Goal: Task Accomplishment & Management: Complete application form

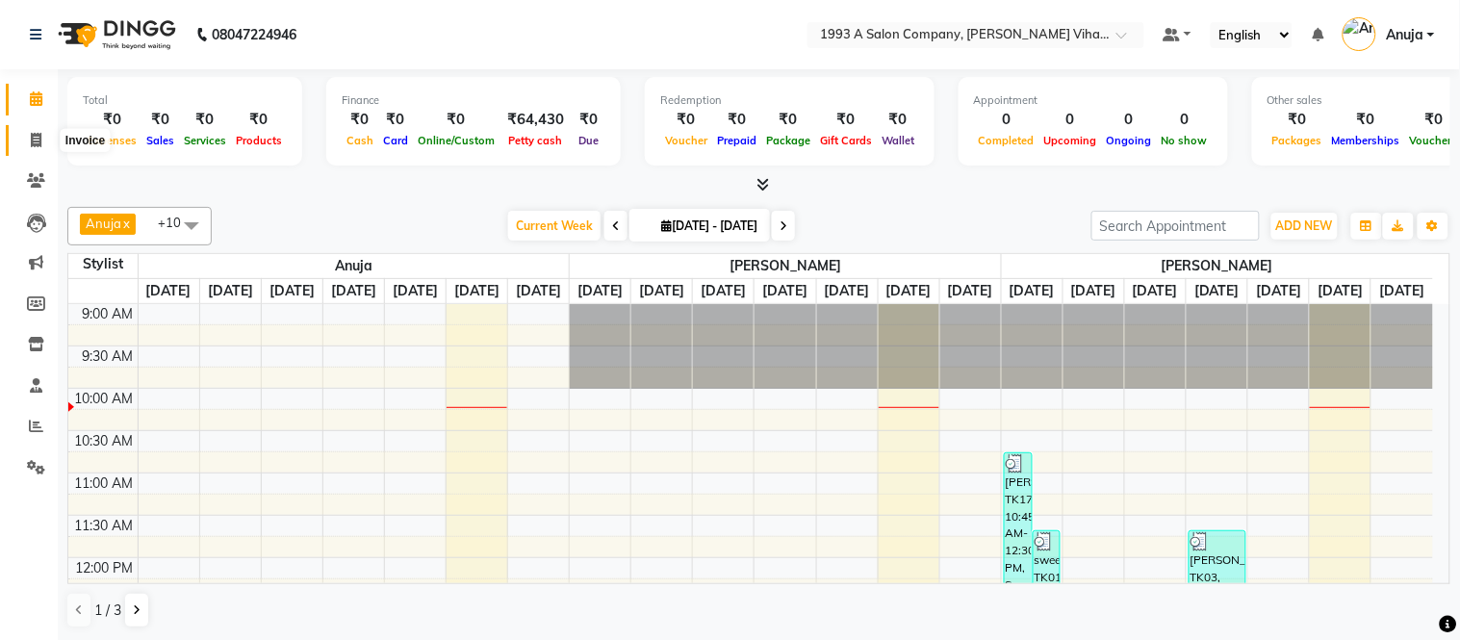
click at [34, 137] on icon at bounding box center [36, 140] width 11 height 14
select select "4955"
select select "service"
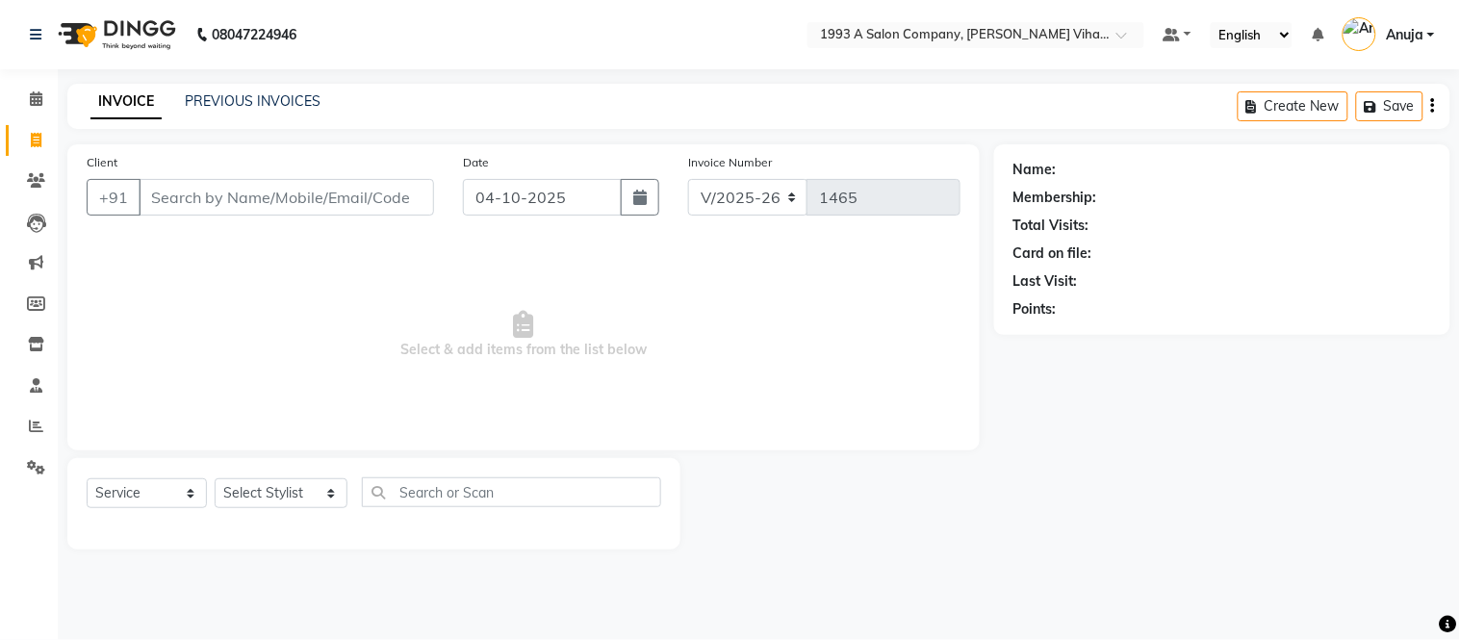
click at [245, 203] on input "Client" at bounding box center [286, 197] width 295 height 37
click at [266, 195] on input "Client" at bounding box center [286, 197] width 295 height 37
click at [303, 199] on input "Client" at bounding box center [286, 197] width 295 height 37
click at [397, 214] on input "Client" at bounding box center [286, 197] width 295 height 37
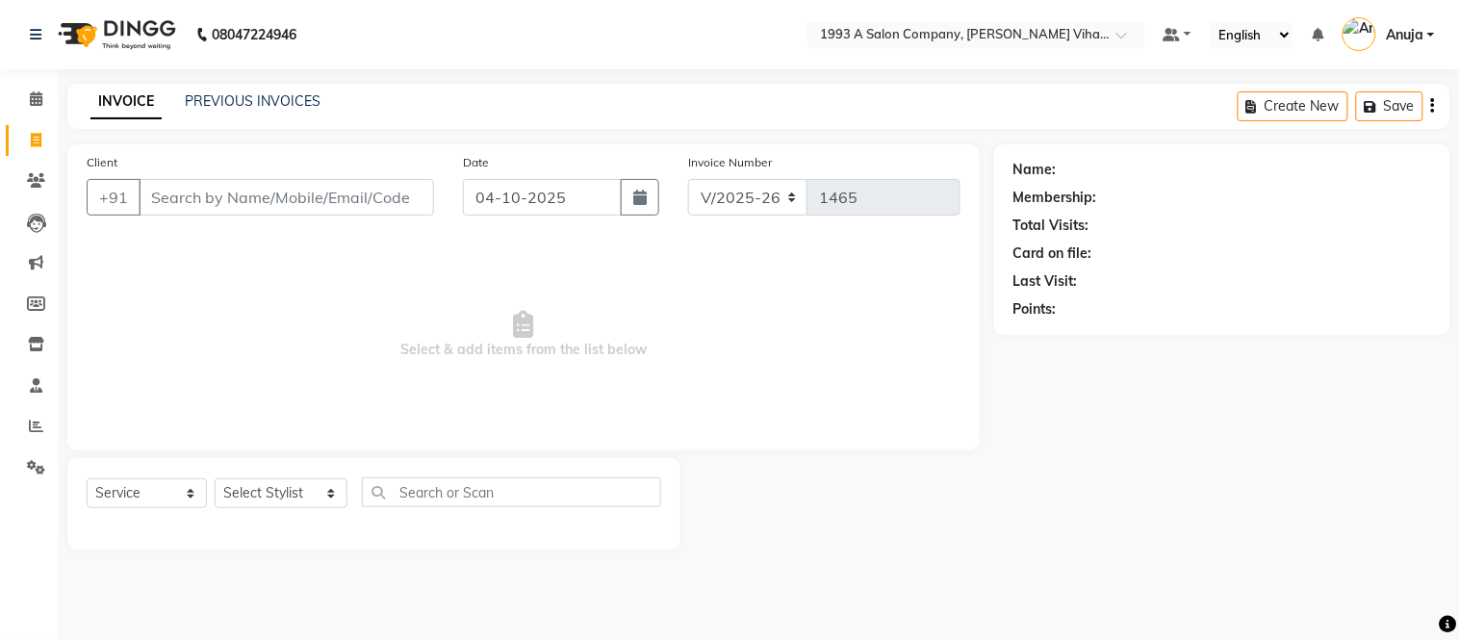
click at [397, 197] on input "Client" at bounding box center [286, 197] width 295 height 37
click at [568, 191] on input "04-10-2025" at bounding box center [543, 197] width 160 height 37
select select "10"
select select "2025"
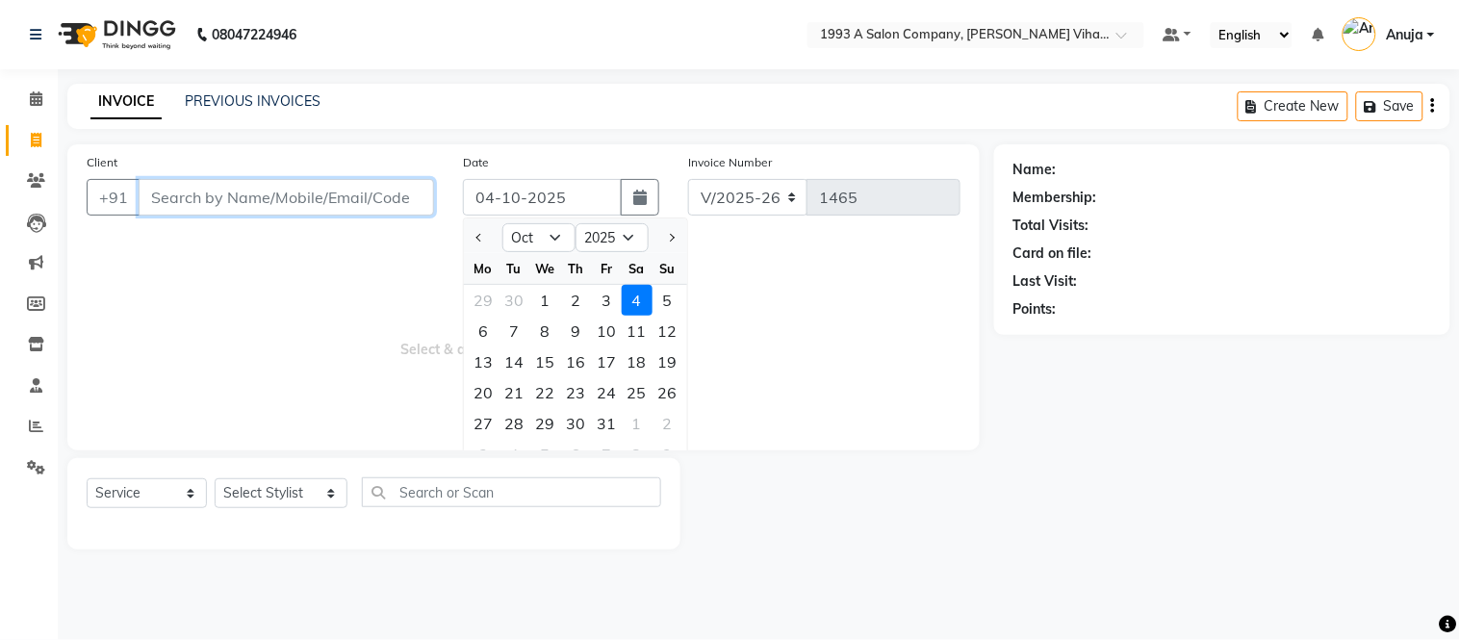
click at [262, 200] on input "Client" at bounding box center [286, 197] width 295 height 37
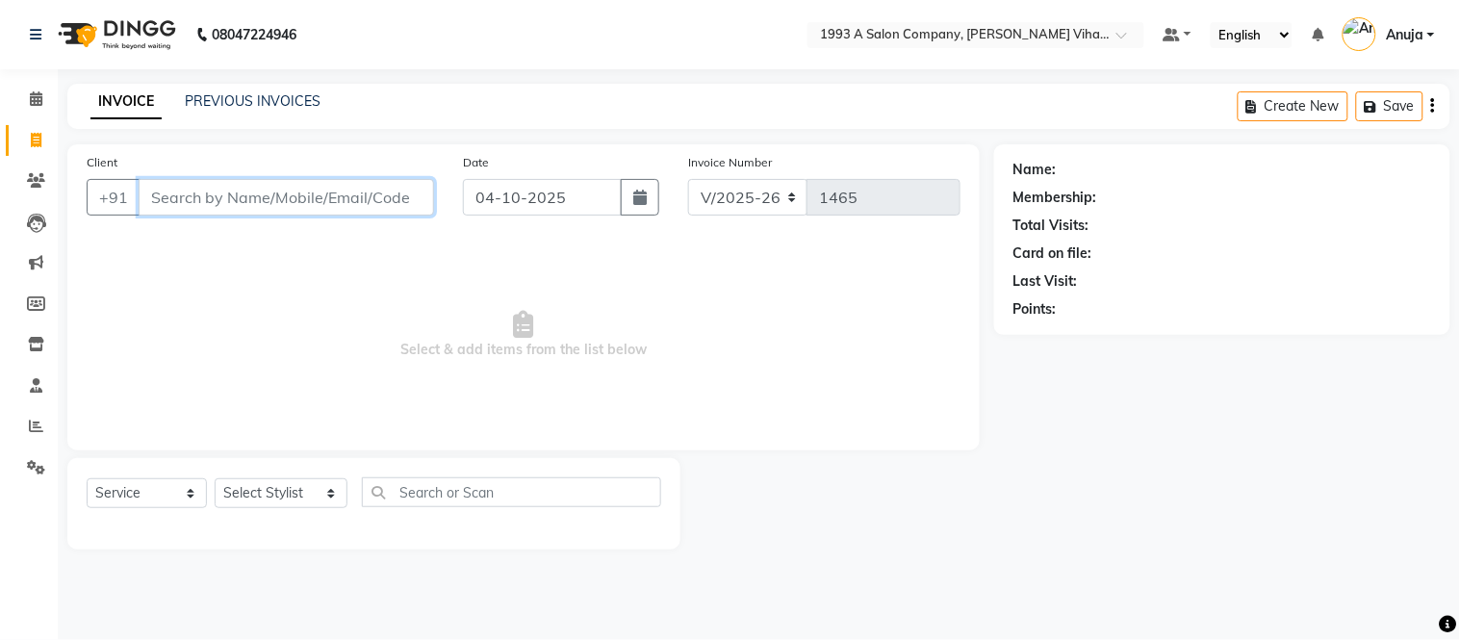
click at [261, 202] on input "Client" at bounding box center [286, 197] width 295 height 37
click at [38, 102] on icon at bounding box center [36, 98] width 13 height 14
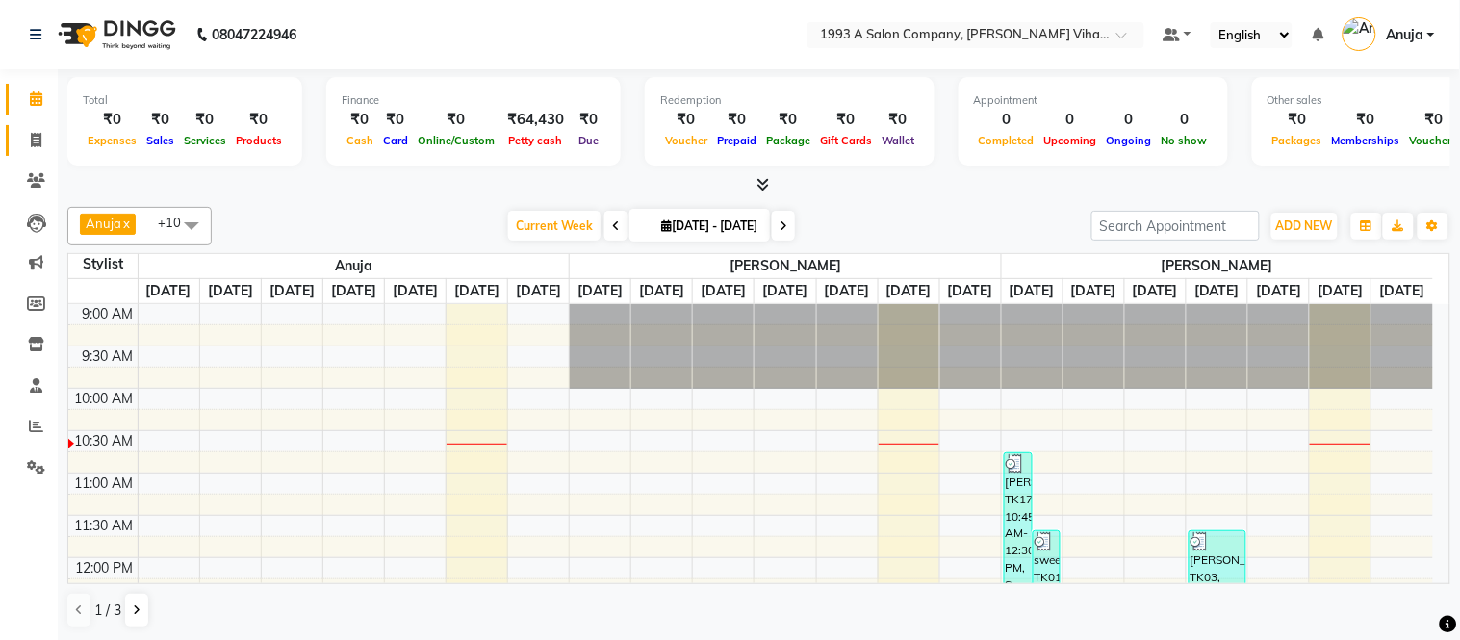
click at [36, 125] on link "Invoice" at bounding box center [29, 141] width 46 height 32
select select "service"
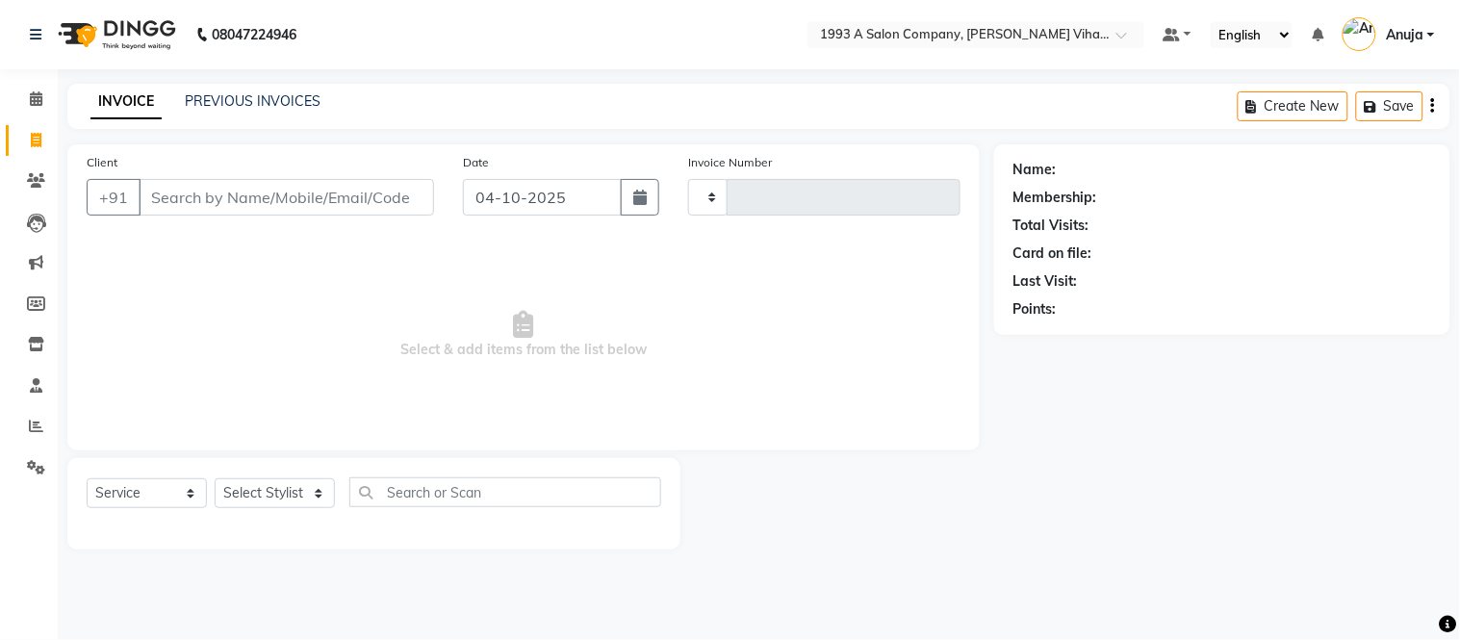
type input "1465"
select select "4955"
click at [31, 176] on icon at bounding box center [36, 180] width 18 height 14
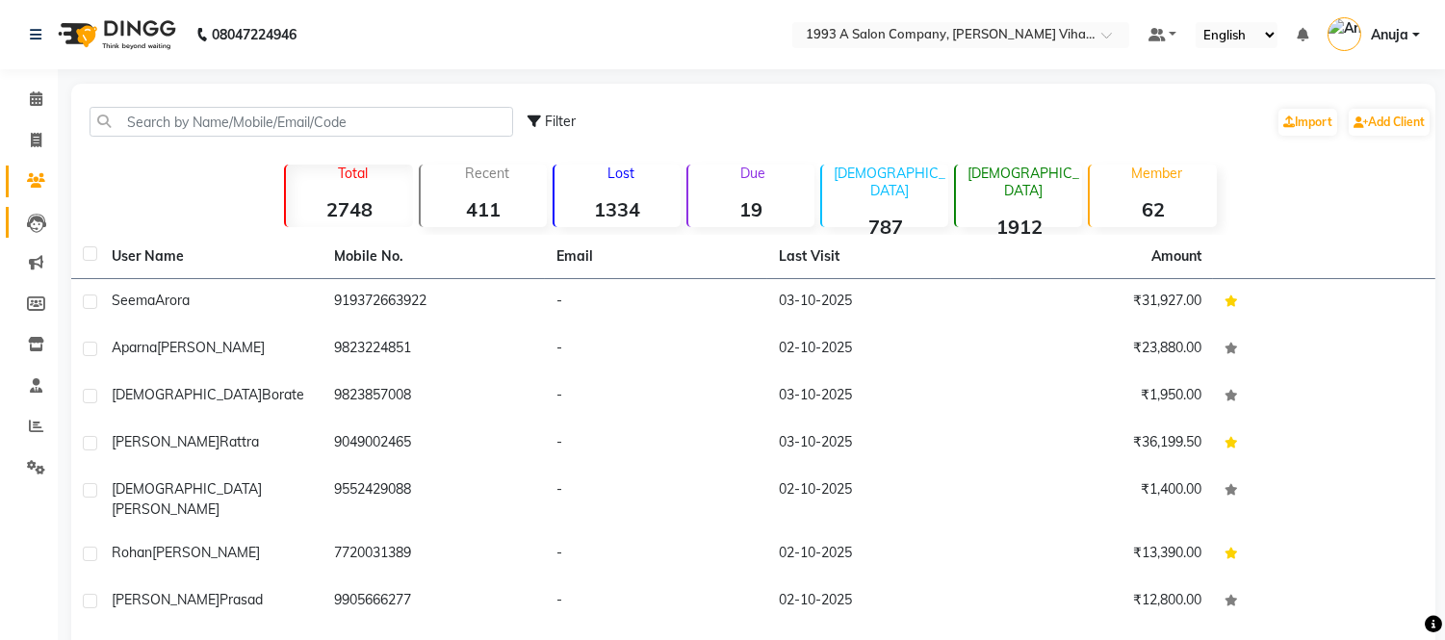
click at [38, 207] on link "Leads" at bounding box center [29, 223] width 46 height 32
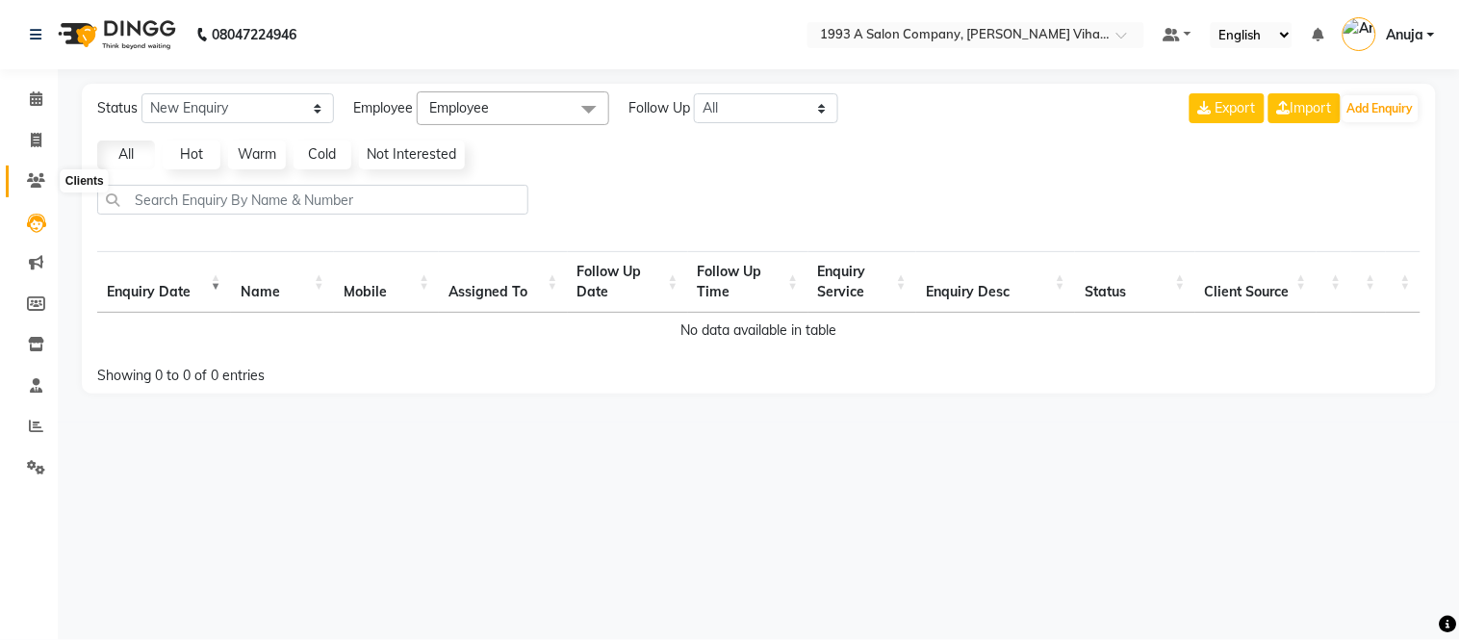
click at [39, 176] on icon at bounding box center [36, 180] width 18 height 14
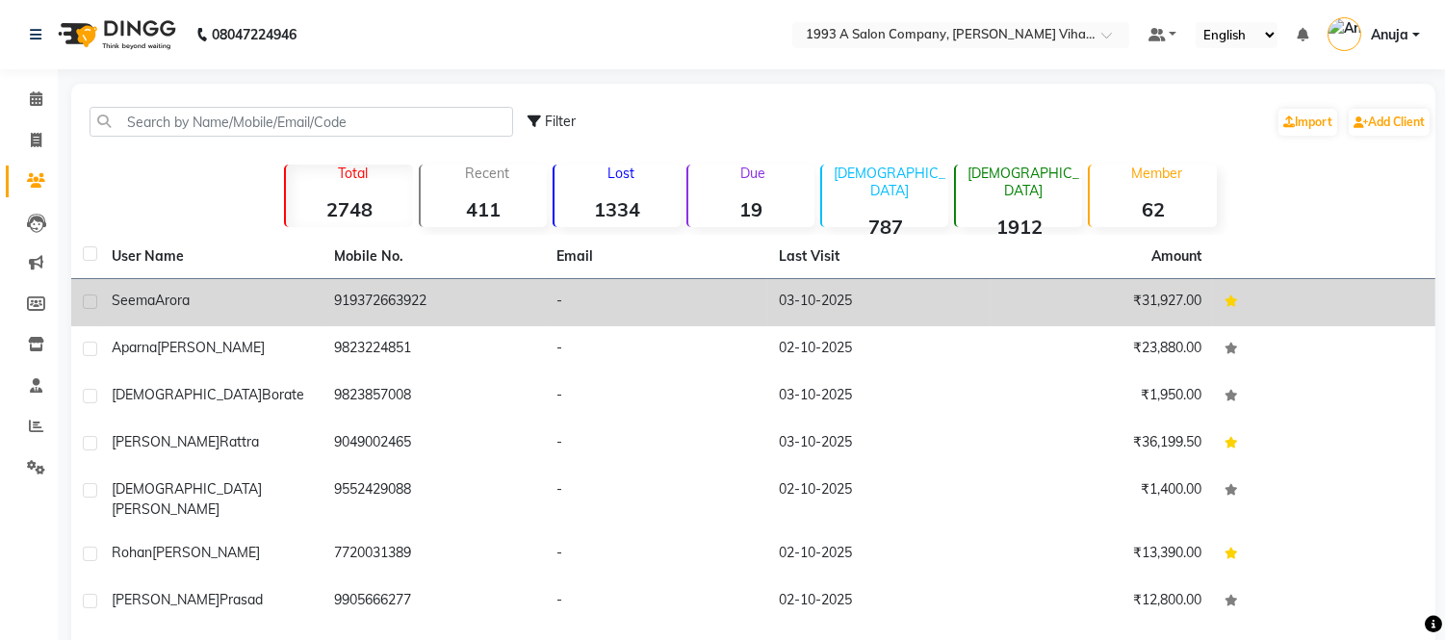
click at [623, 294] on td "-" at bounding box center [656, 302] width 222 height 47
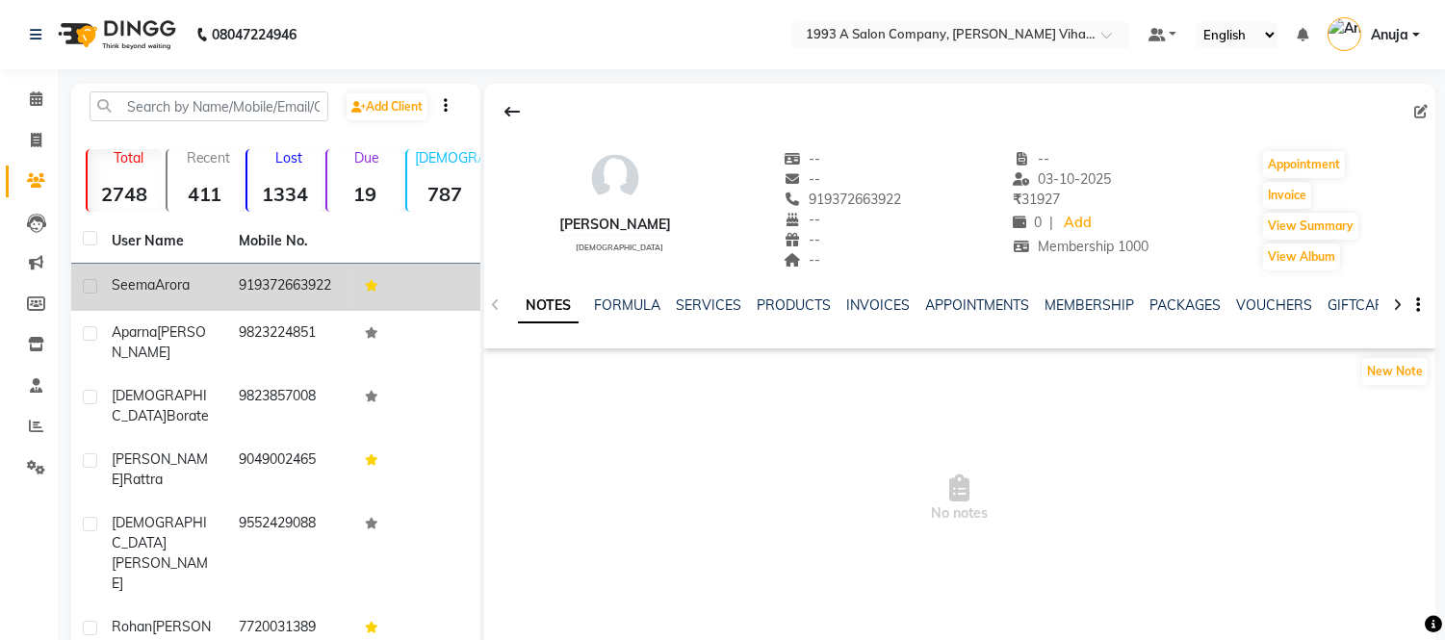
click at [707, 294] on div "NOTES FORMULA SERVICES PRODUCTS INVOICES APPOINTMENTS MEMBERSHIP PACKAGES VOUCH…" at bounding box center [959, 305] width 951 height 66
click at [690, 308] on link "SERVICES" at bounding box center [708, 304] width 65 height 17
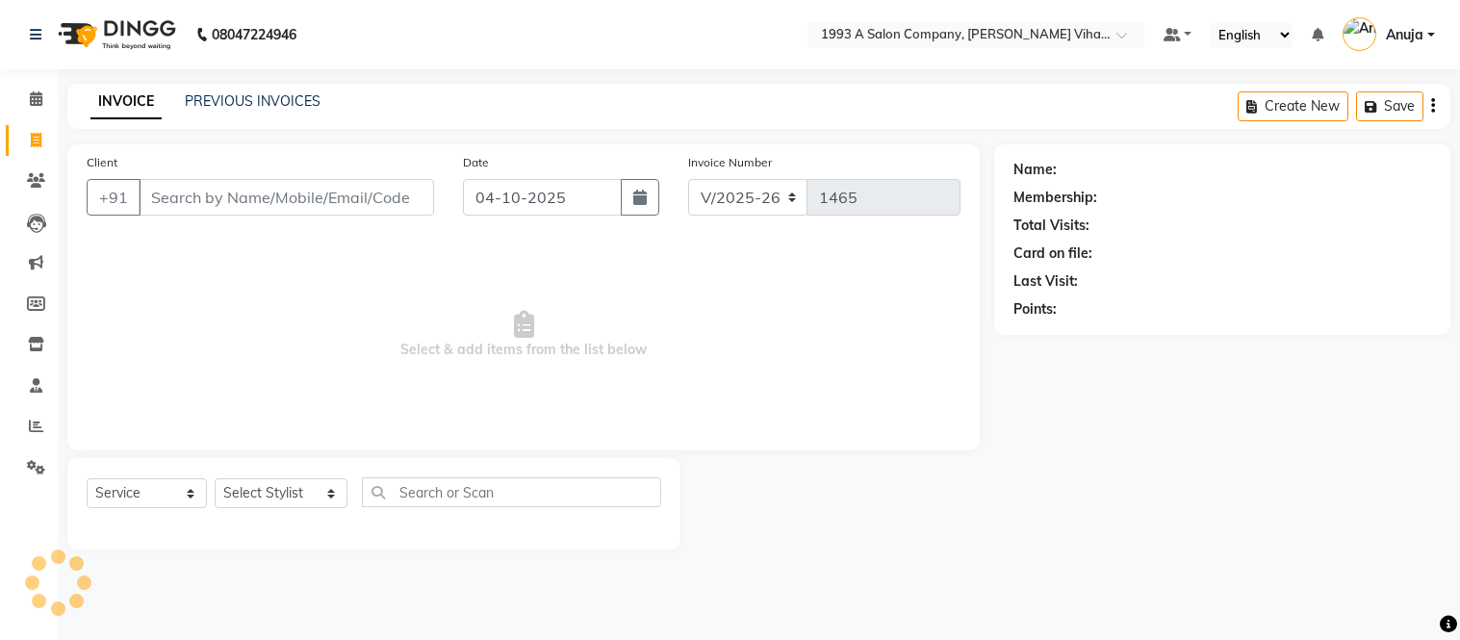
select select "4955"
select select "service"
click at [191, 203] on input "Client" at bounding box center [286, 197] width 295 height 37
click at [250, 204] on input "Client" at bounding box center [286, 197] width 295 height 37
drag, startPoint x: 379, startPoint y: 196, endPoint x: 376, endPoint y: 208, distance: 11.9
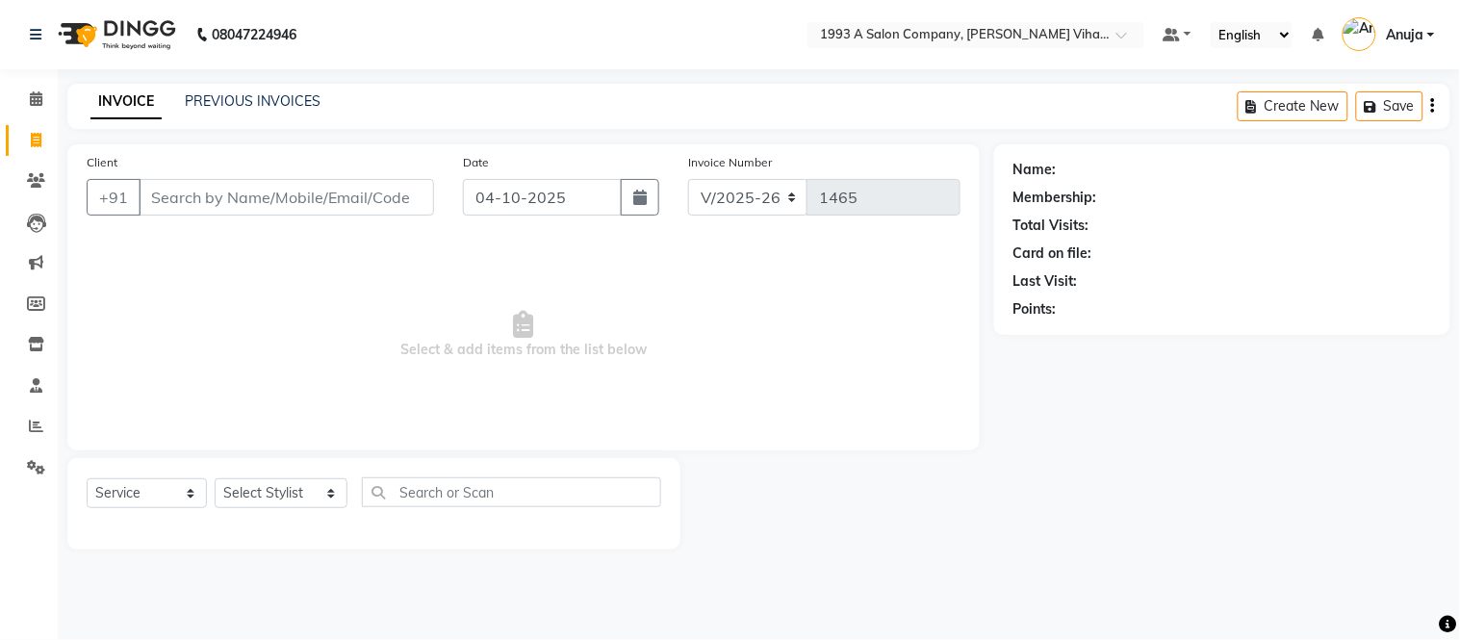
click at [377, 207] on input "Client" at bounding box center [286, 197] width 295 height 37
click at [375, 195] on input "Client" at bounding box center [286, 197] width 295 height 37
click at [348, 203] on input "Client" at bounding box center [286, 197] width 295 height 37
click at [402, 200] on input "Client" at bounding box center [286, 197] width 295 height 37
click at [404, 200] on input "Client" at bounding box center [286, 197] width 295 height 37
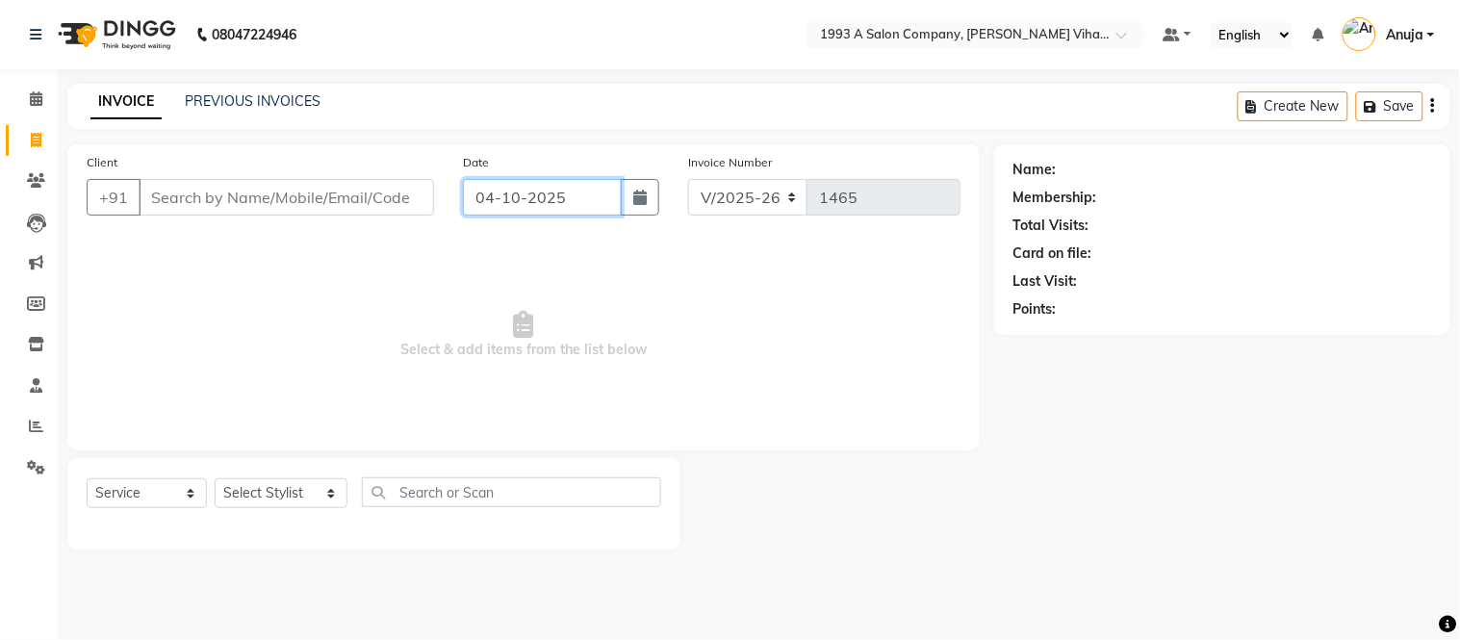
click at [592, 198] on input "04-10-2025" at bounding box center [543, 197] width 160 height 37
select select "10"
select select "2025"
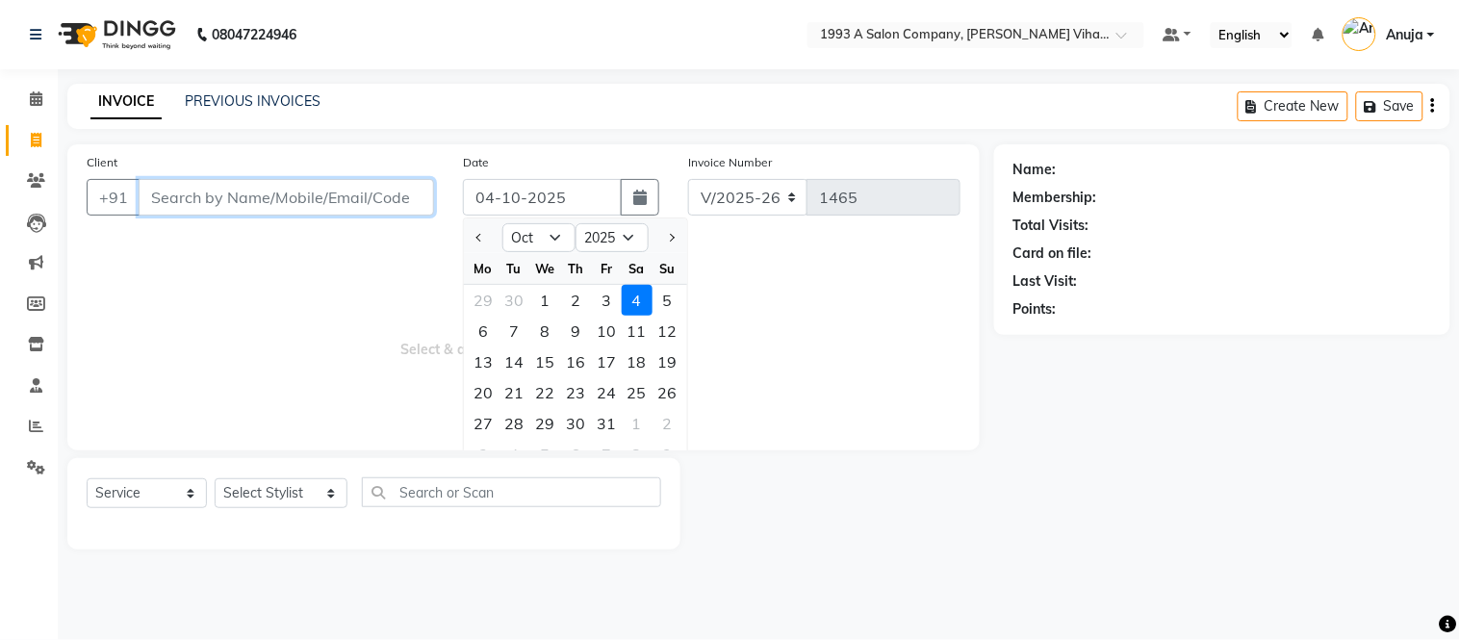
click at [389, 197] on input "Client" at bounding box center [286, 197] width 295 height 37
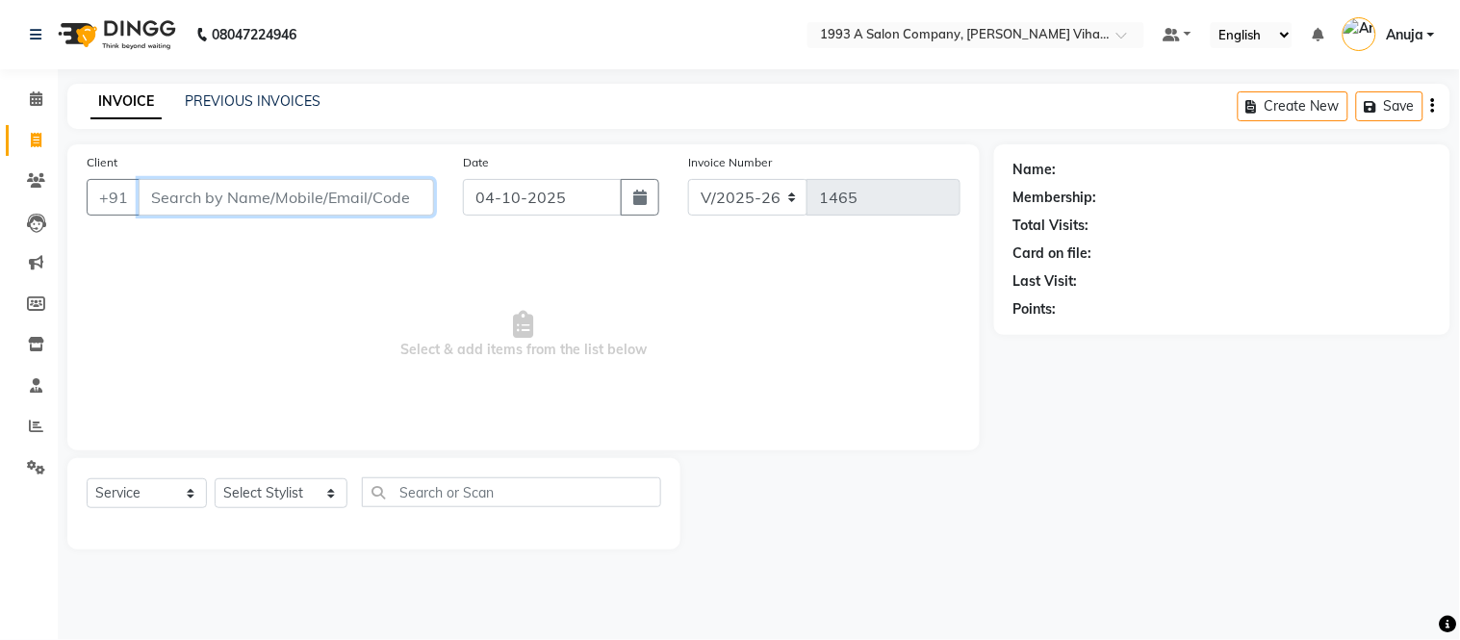
click at [145, 196] on input "Client" at bounding box center [286, 197] width 295 height 37
click at [401, 198] on input "Client" at bounding box center [286, 197] width 295 height 37
click at [406, 199] on input "Client" at bounding box center [286, 197] width 295 height 37
click at [408, 192] on input "Client" at bounding box center [286, 197] width 295 height 37
click at [409, 196] on input "Client" at bounding box center [286, 197] width 295 height 37
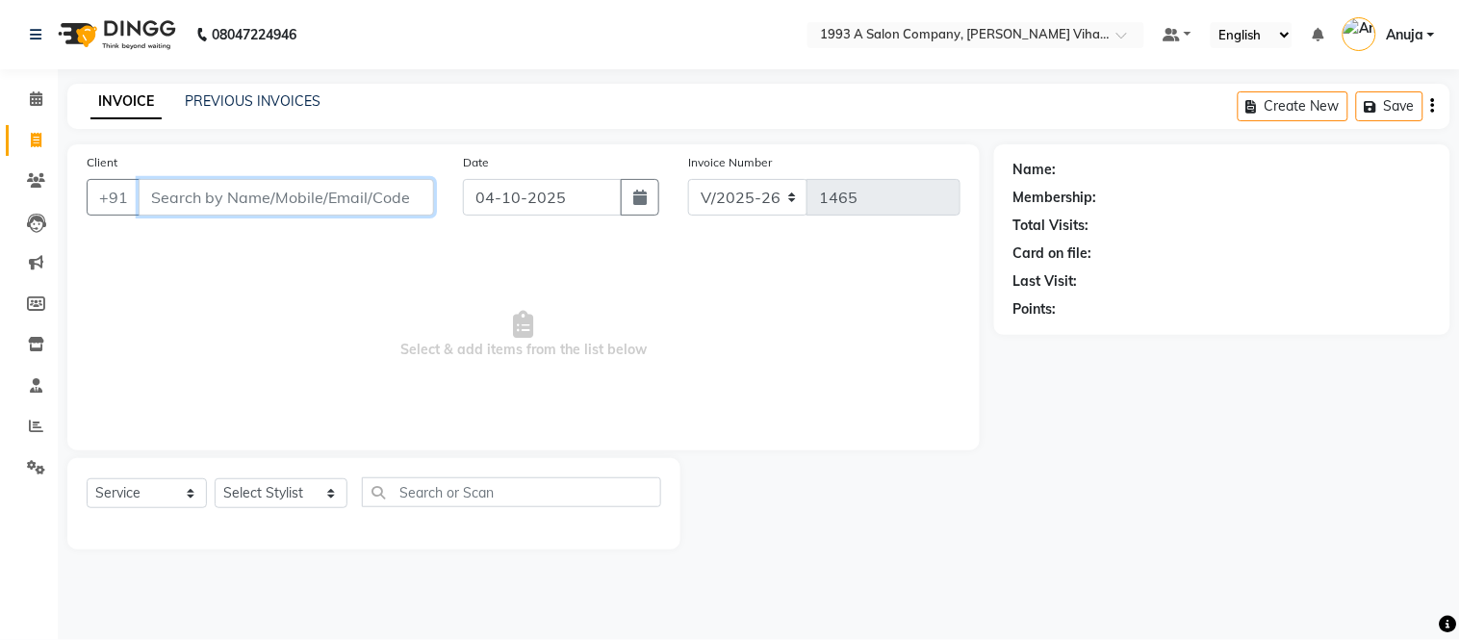
click at [409, 196] on input "Client" at bounding box center [286, 197] width 295 height 37
click at [142, 194] on input "Client" at bounding box center [286, 197] width 295 height 37
click at [404, 197] on input "Client" at bounding box center [286, 197] width 295 height 37
click at [404, 196] on input "Client" at bounding box center [286, 197] width 295 height 37
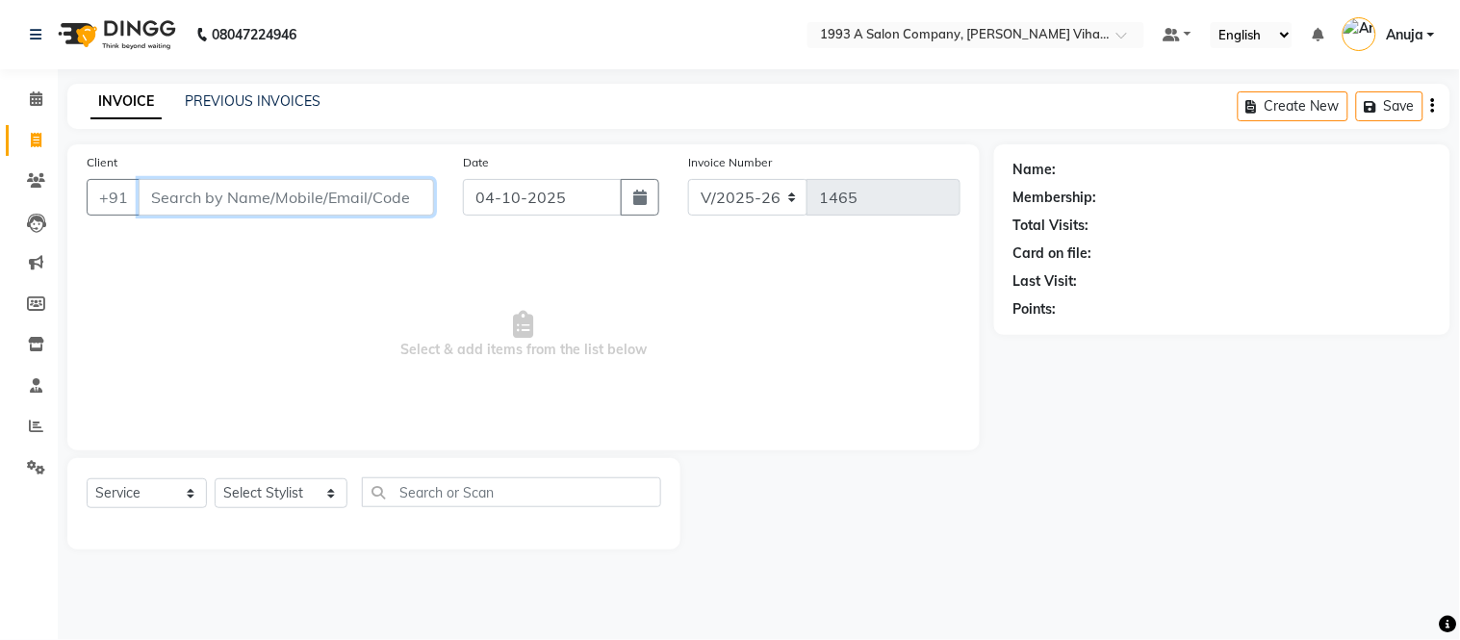
click at [404, 196] on input "Client" at bounding box center [286, 197] width 295 height 37
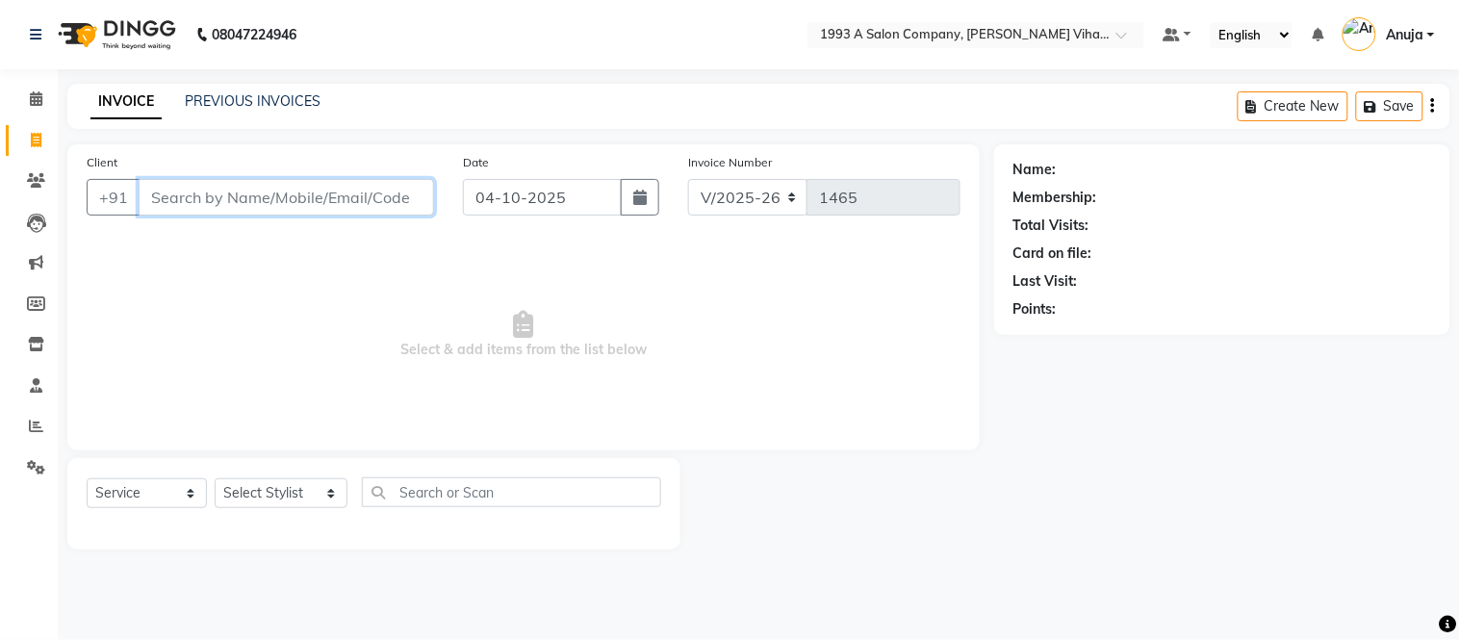
click at [404, 196] on input "Client" at bounding box center [286, 197] width 295 height 37
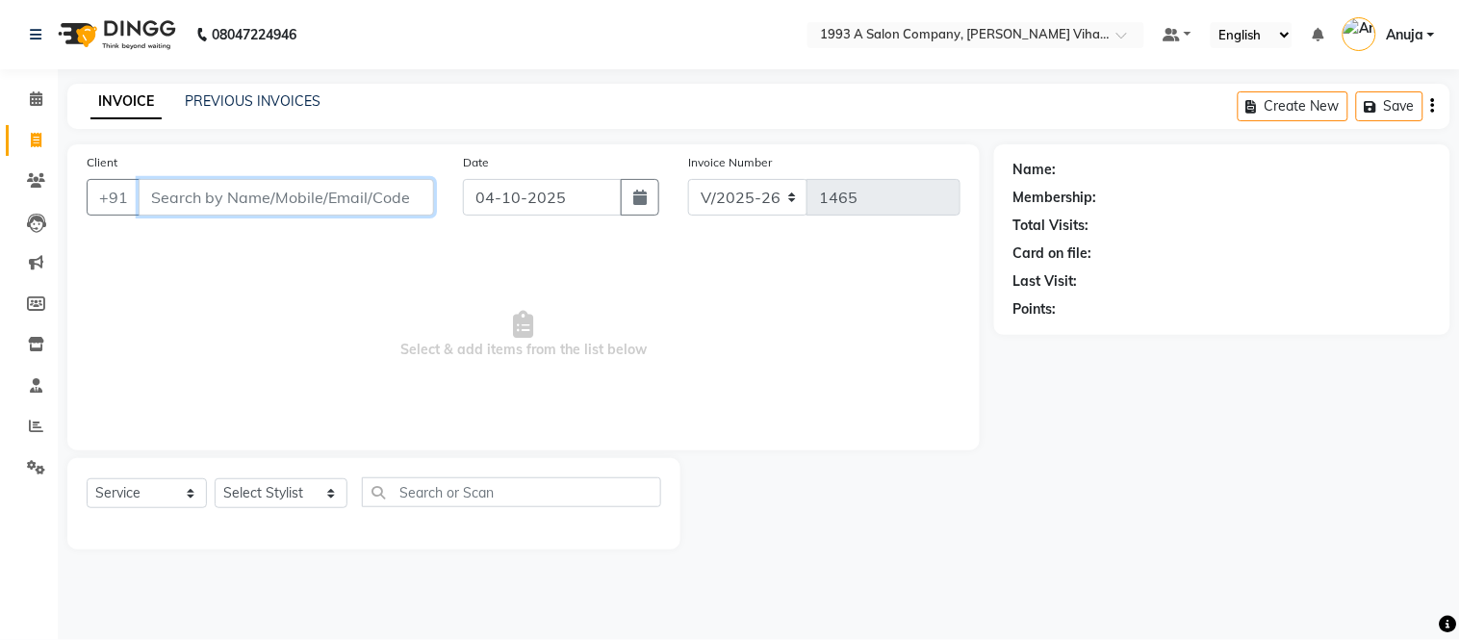
click at [404, 196] on input "Client" at bounding box center [286, 197] width 295 height 37
drag, startPoint x: 404, startPoint y: 196, endPoint x: 362, endPoint y: 191, distance: 42.7
click at [362, 191] on input "Client" at bounding box center [286, 197] width 295 height 37
click at [400, 199] on input "Client" at bounding box center [286, 197] width 295 height 37
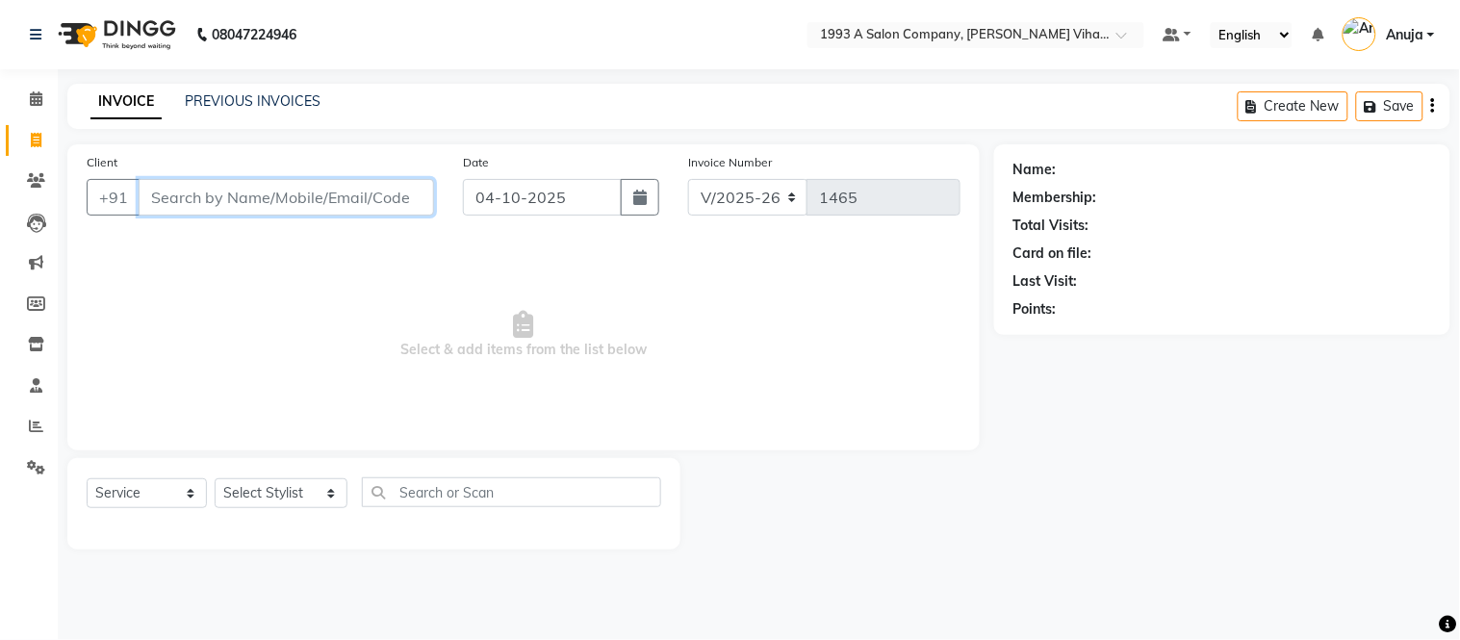
click at [237, 193] on input "Client" at bounding box center [286, 197] width 295 height 37
click at [237, 198] on input "Client" at bounding box center [286, 197] width 295 height 37
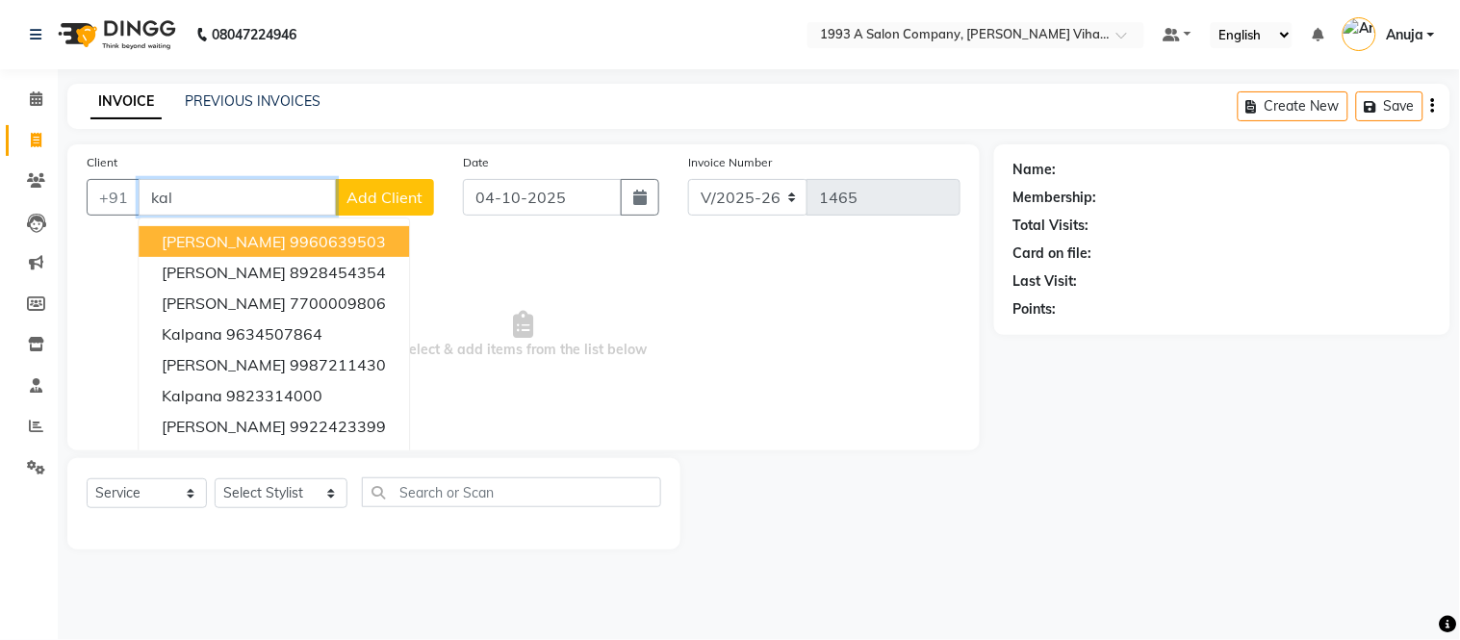
click at [313, 237] on ngb-highlight "9960639503" at bounding box center [338, 241] width 96 height 19
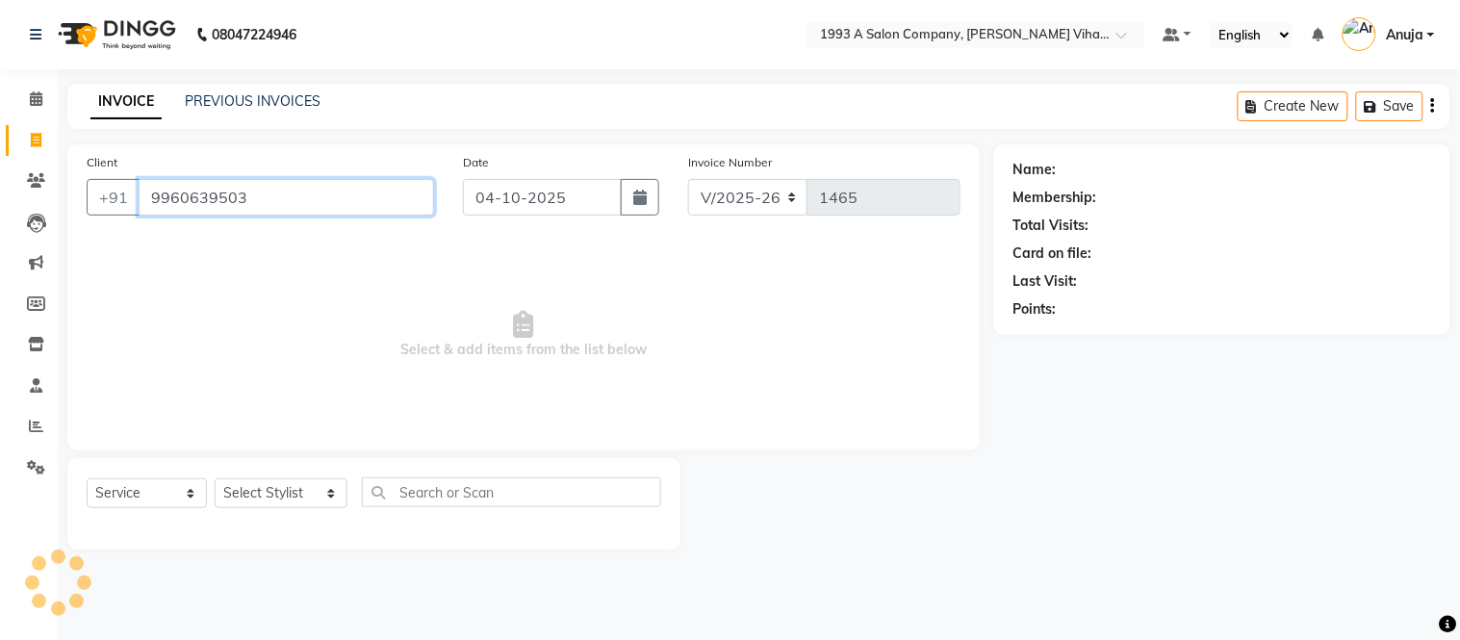
type input "9960639503"
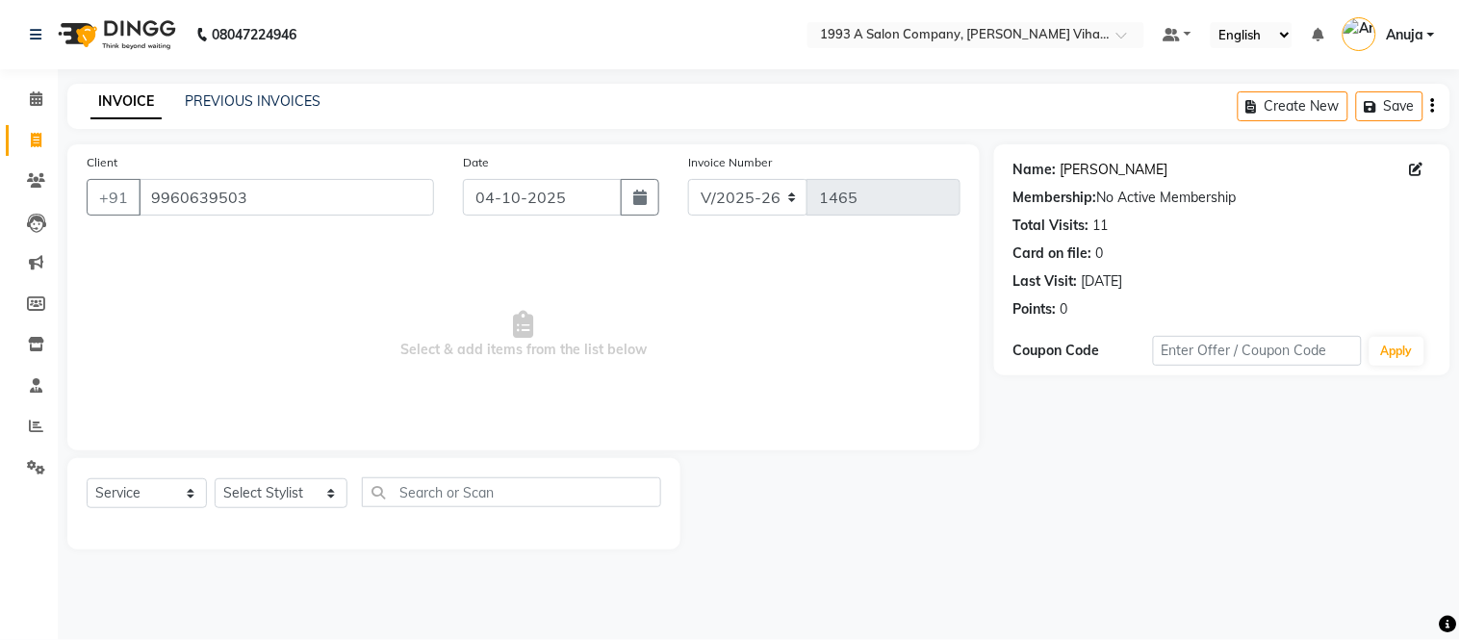
click at [1090, 167] on link "Kalyani Prakash" at bounding box center [1115, 170] width 108 height 20
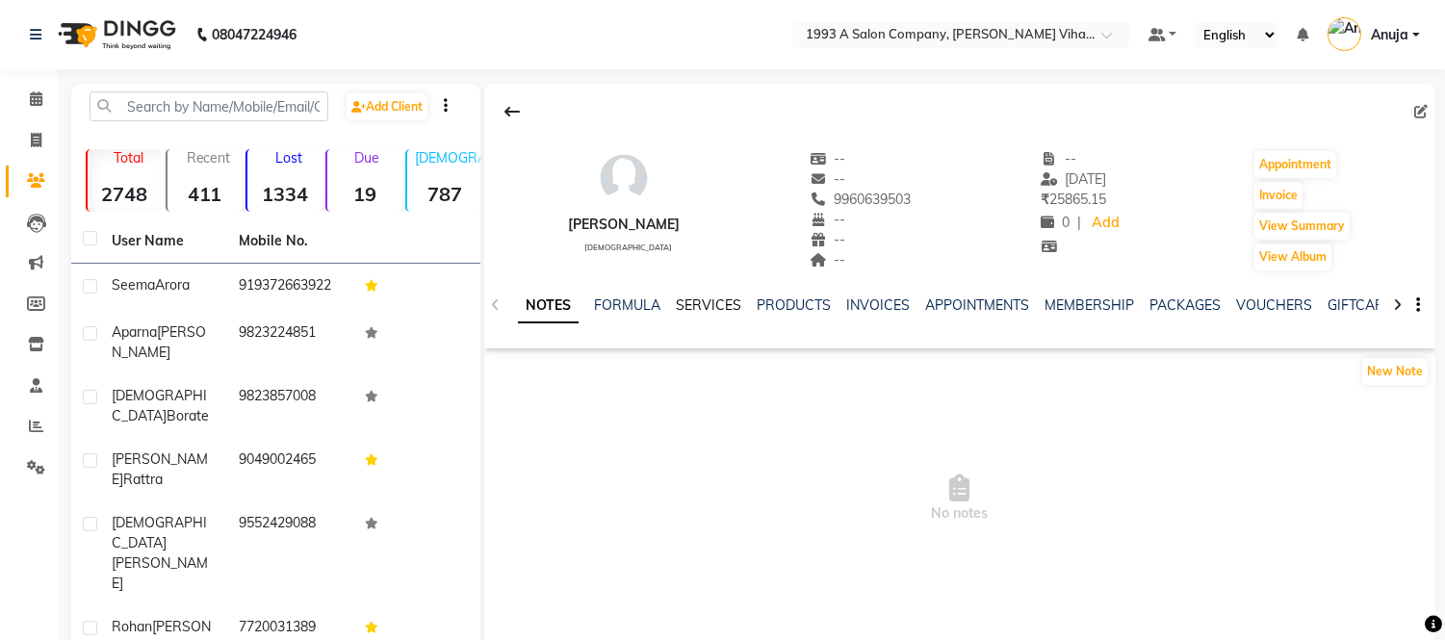
click at [714, 305] on link "SERVICES" at bounding box center [708, 304] width 65 height 17
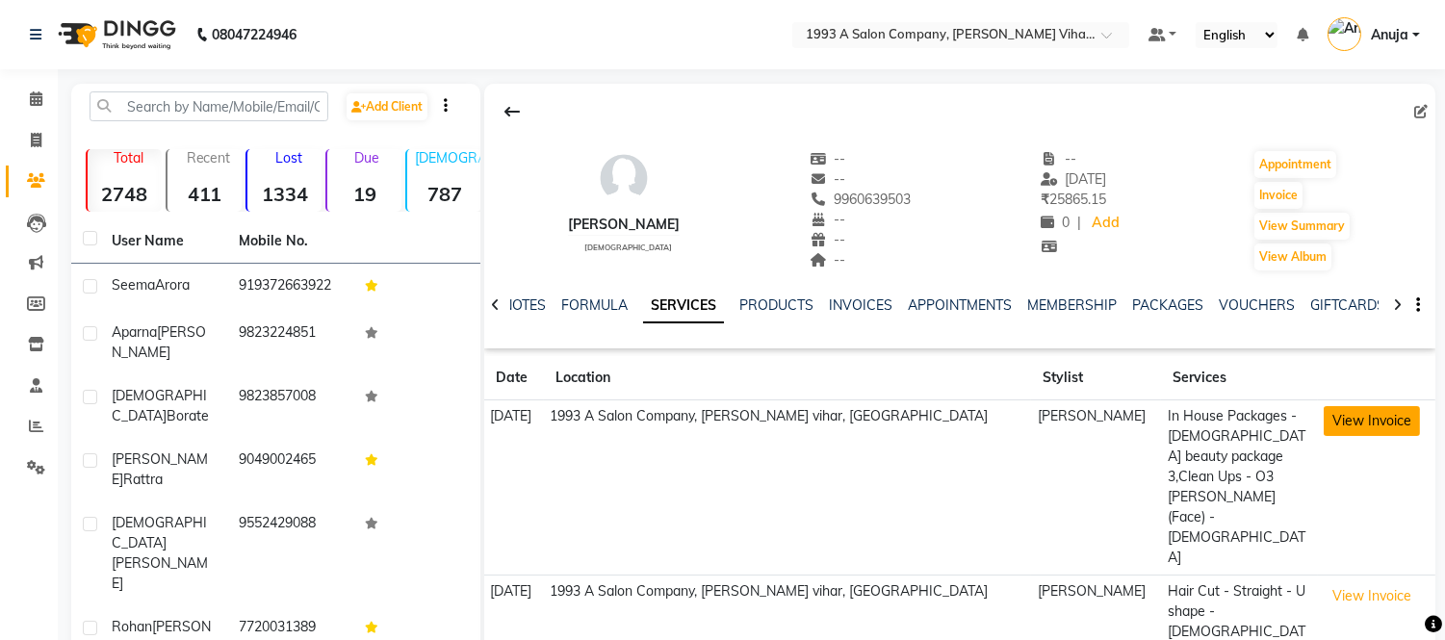
click at [1358, 415] on button "View Invoice" at bounding box center [1371, 421] width 96 height 30
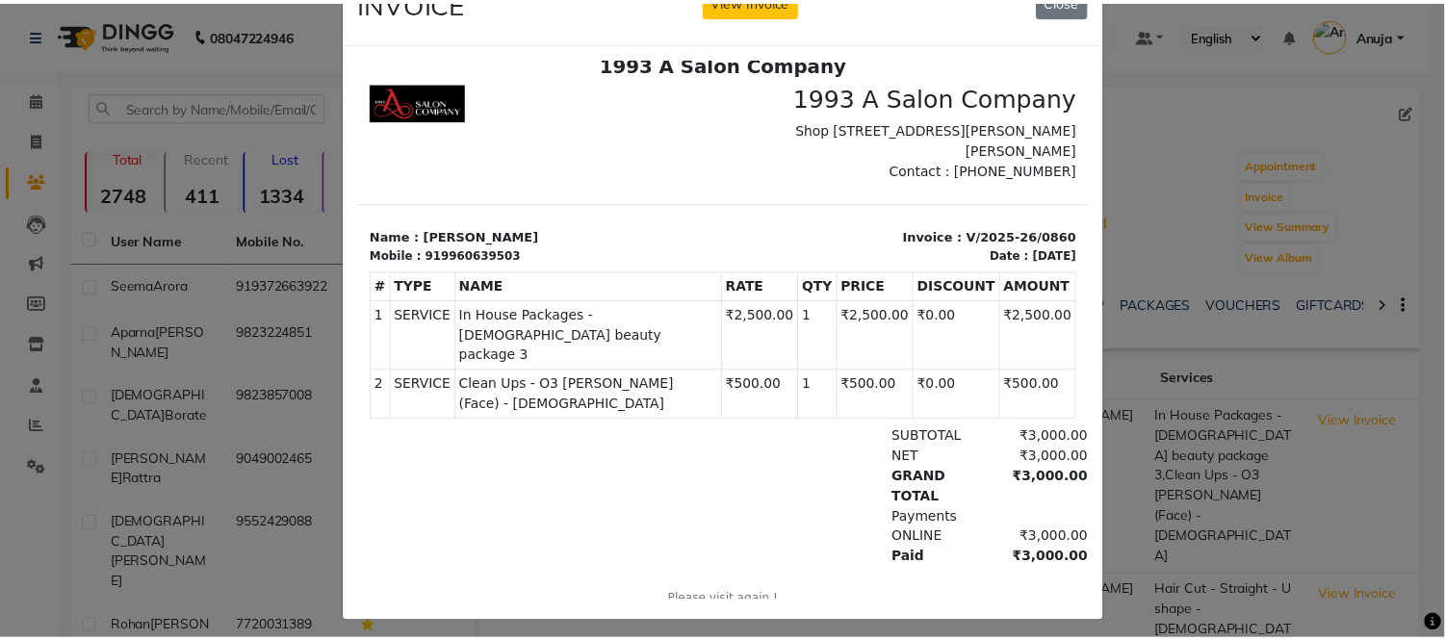
scroll to position [82, 0]
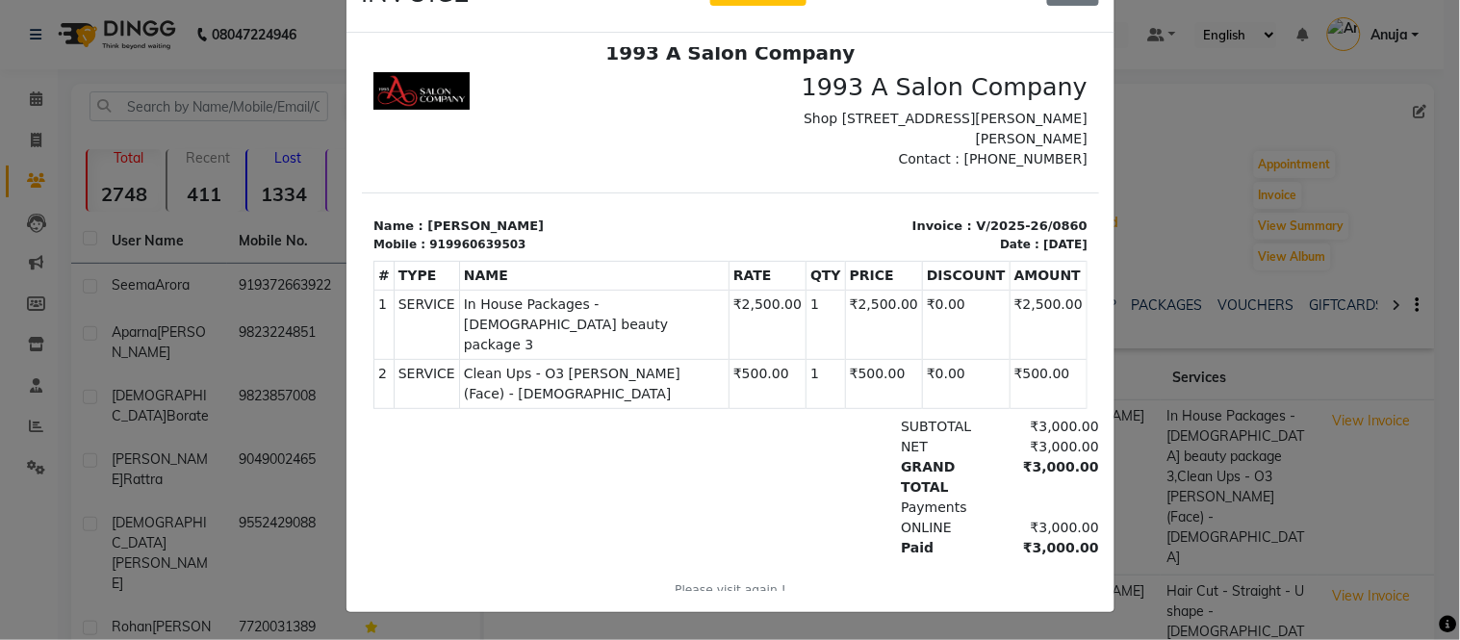
click at [755, 325] on td "₹2,500.00" at bounding box center [766, 323] width 77 height 69
click at [260, 63] on ngb-modal-window "INVOICE View Invoice Close" at bounding box center [730, 320] width 1460 height 640
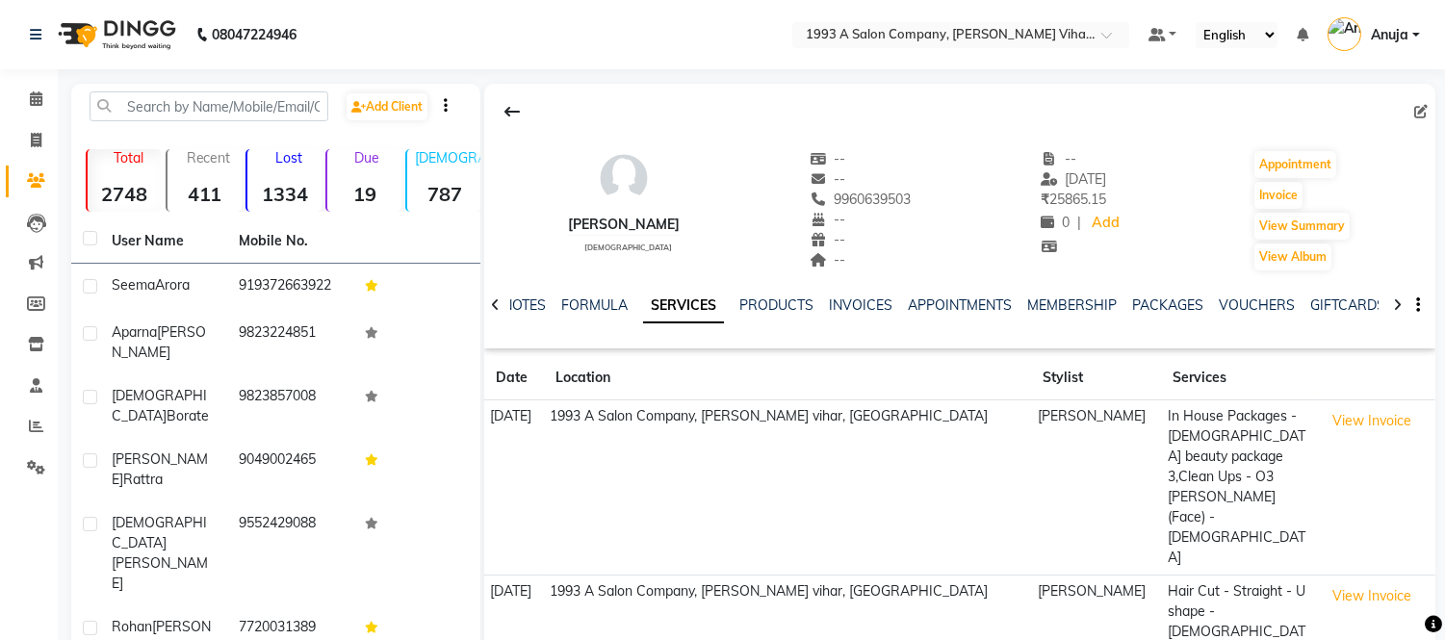
click at [491, 304] on icon at bounding box center [495, 304] width 9 height 13
click at [492, 304] on div "NOTES FORMULA SERVICES PRODUCTS INVOICES APPOINTMENTS MEMBERSHIP PACKAGES VOUCH…" at bounding box center [959, 305] width 951 height 66
click at [35, 133] on icon at bounding box center [36, 140] width 11 height 14
select select "4955"
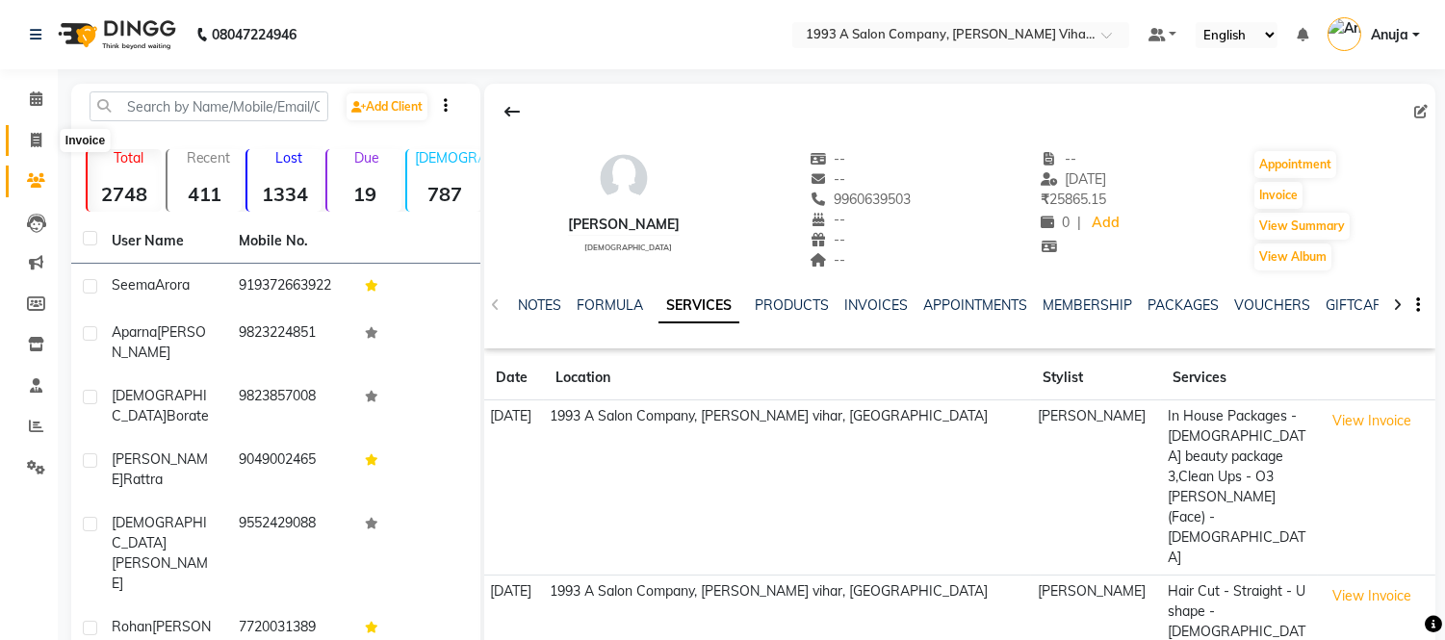
select select "service"
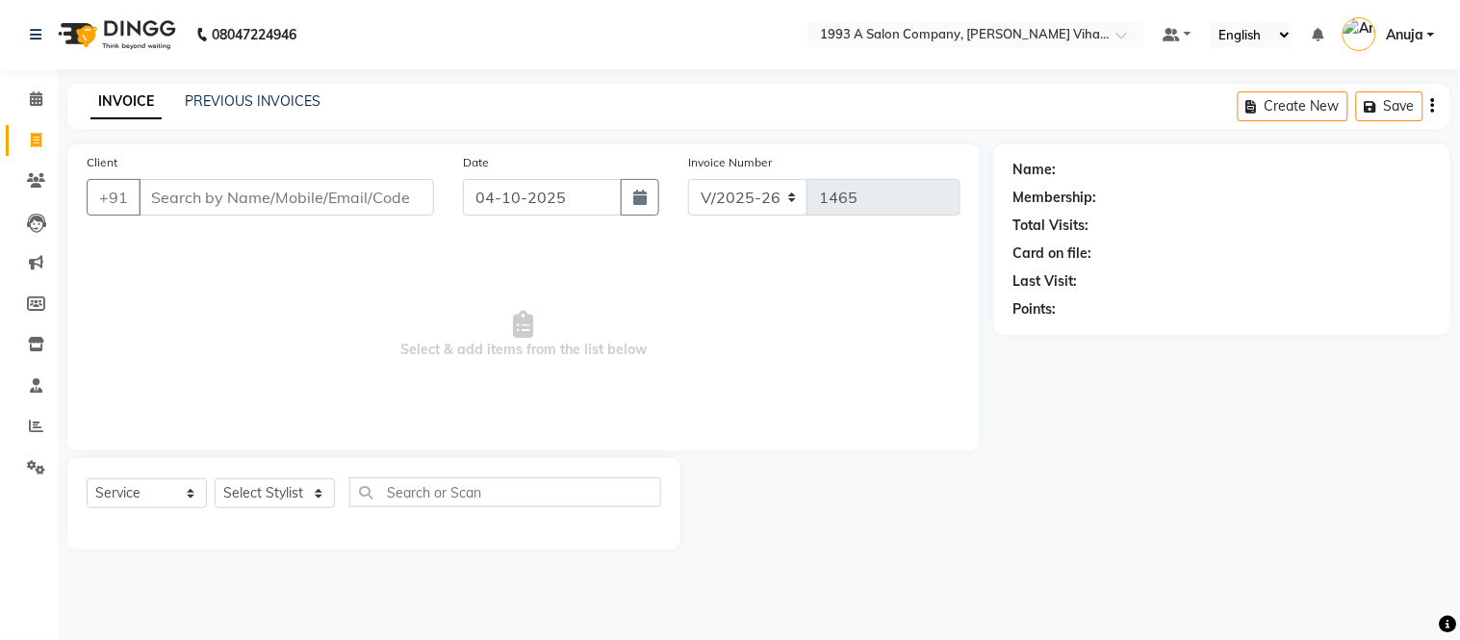
click at [170, 199] on input "Client" at bounding box center [286, 197] width 295 height 37
click at [351, 202] on input "Client" at bounding box center [286, 197] width 295 height 37
click at [513, 91] on div "INVOICE PREVIOUS INVOICES Create New Save" at bounding box center [758, 106] width 1383 height 45
drag, startPoint x: 666, startPoint y: 90, endPoint x: 735, endPoint y: 93, distance: 69.4
click at [699, 97] on div "INVOICE PREVIOUS INVOICES Create New Save" at bounding box center [758, 106] width 1383 height 45
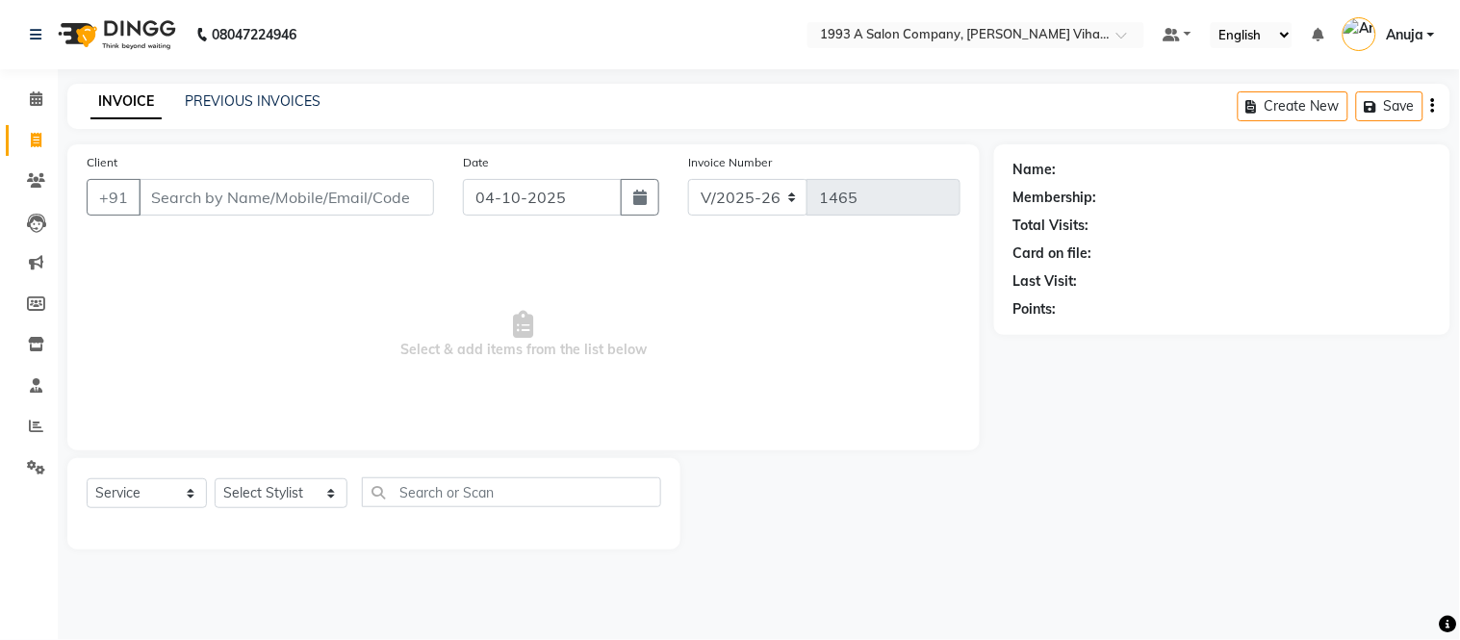
drag, startPoint x: 735, startPoint y: 93, endPoint x: 771, endPoint y: 98, distance: 35.9
click at [761, 98] on div "INVOICE PREVIOUS INVOICES Create New Save" at bounding box center [758, 106] width 1383 height 45
click at [34, 428] on icon at bounding box center [36, 426] width 14 height 14
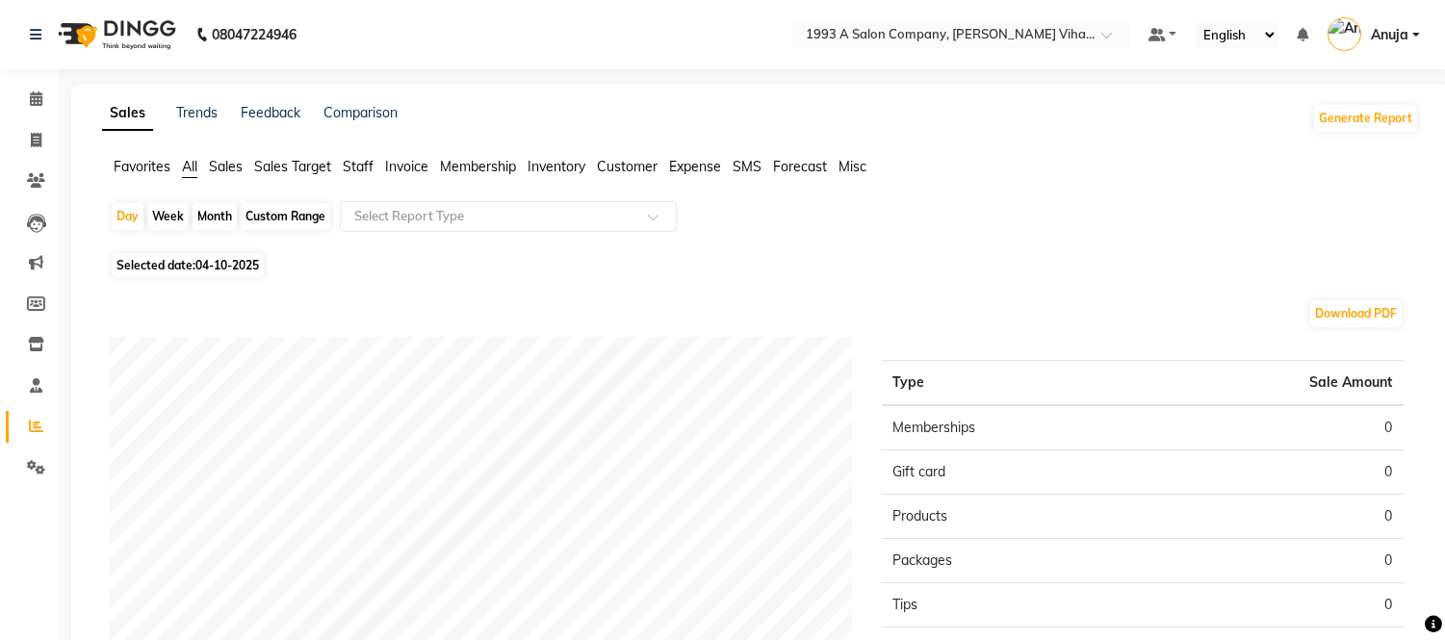
click at [161, 215] on div "Week" at bounding box center [167, 216] width 41 height 27
select select "10"
select select "2025"
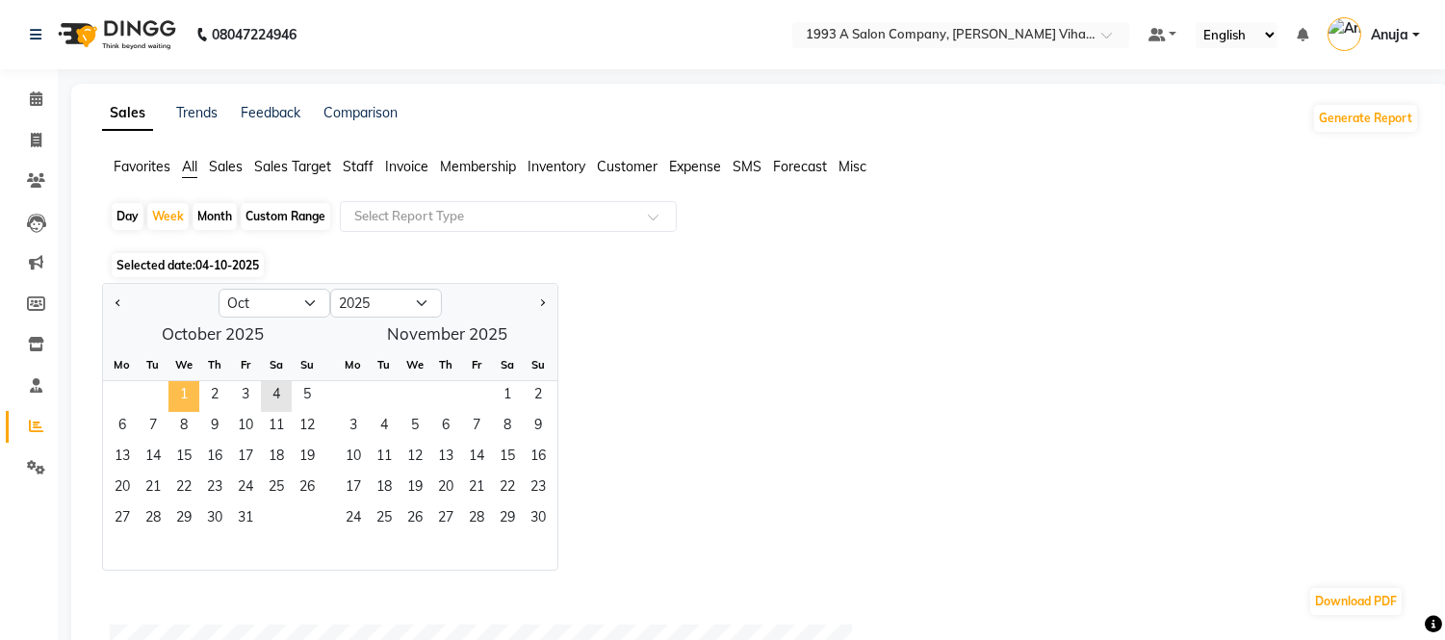
click at [170, 387] on span "1" at bounding box center [183, 396] width 31 height 31
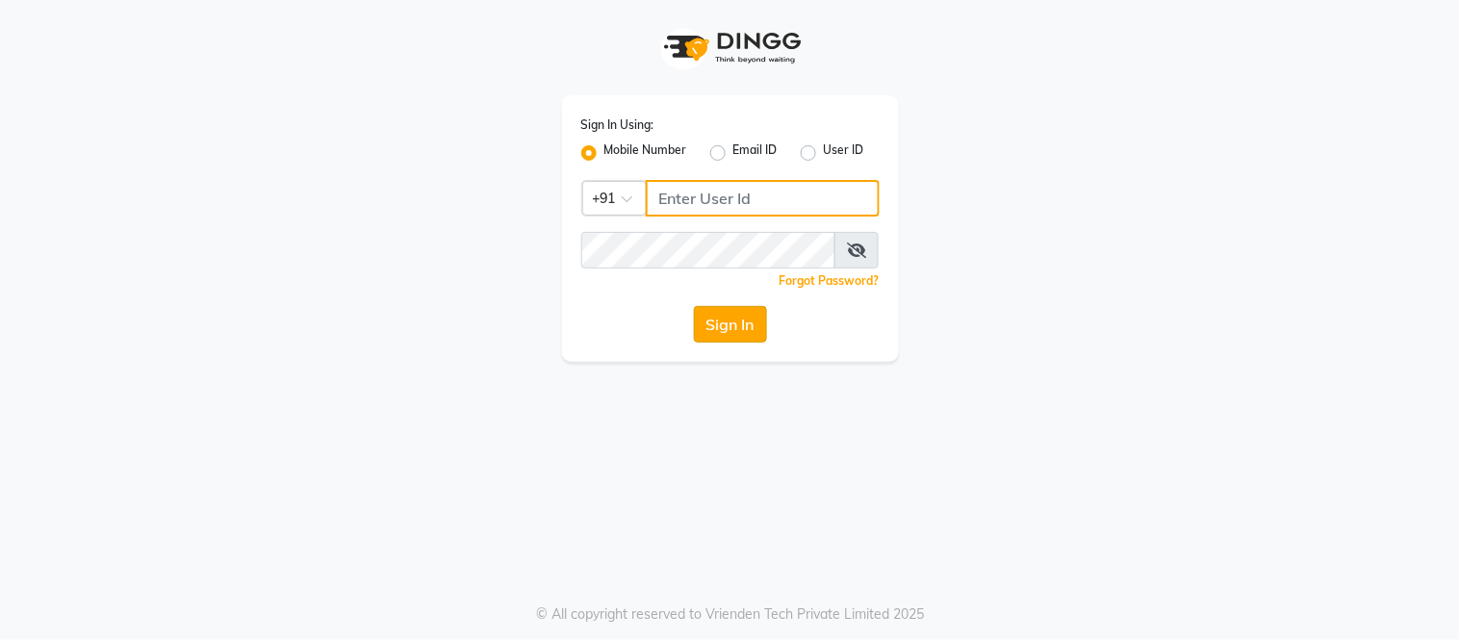
type input "9960808079"
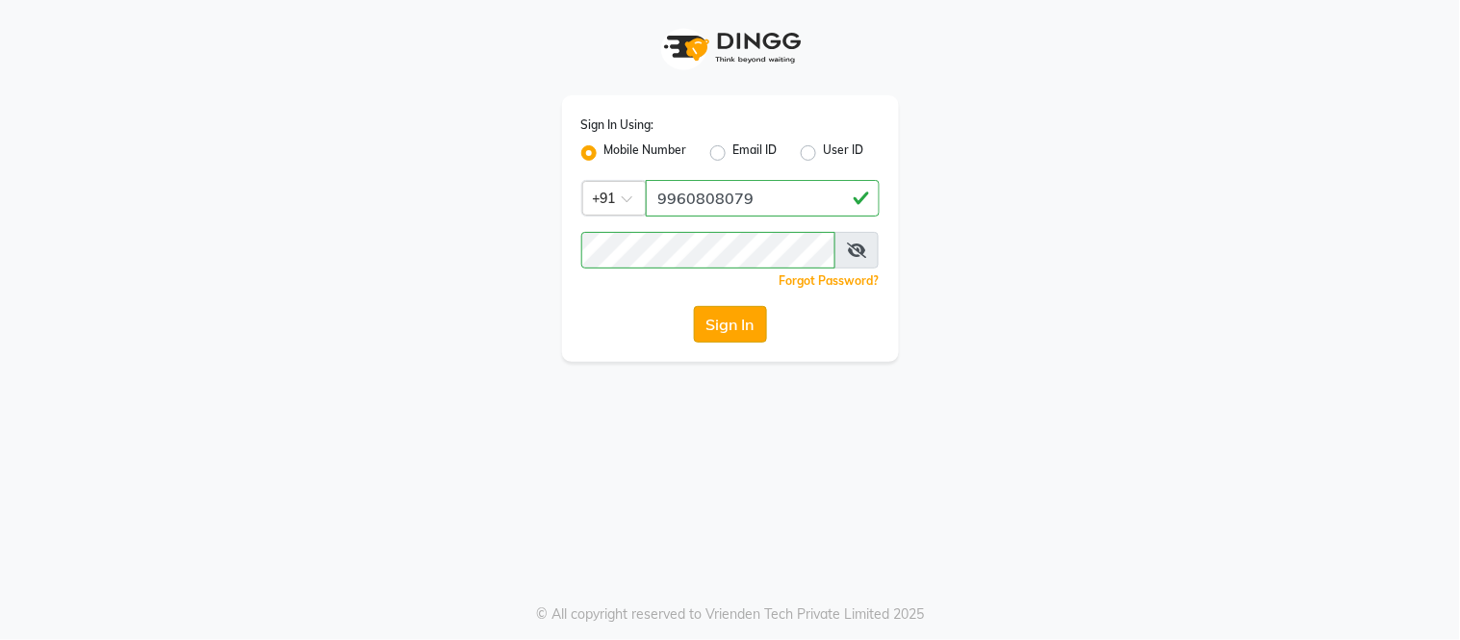
click at [714, 313] on button "Sign In" at bounding box center [730, 324] width 73 height 37
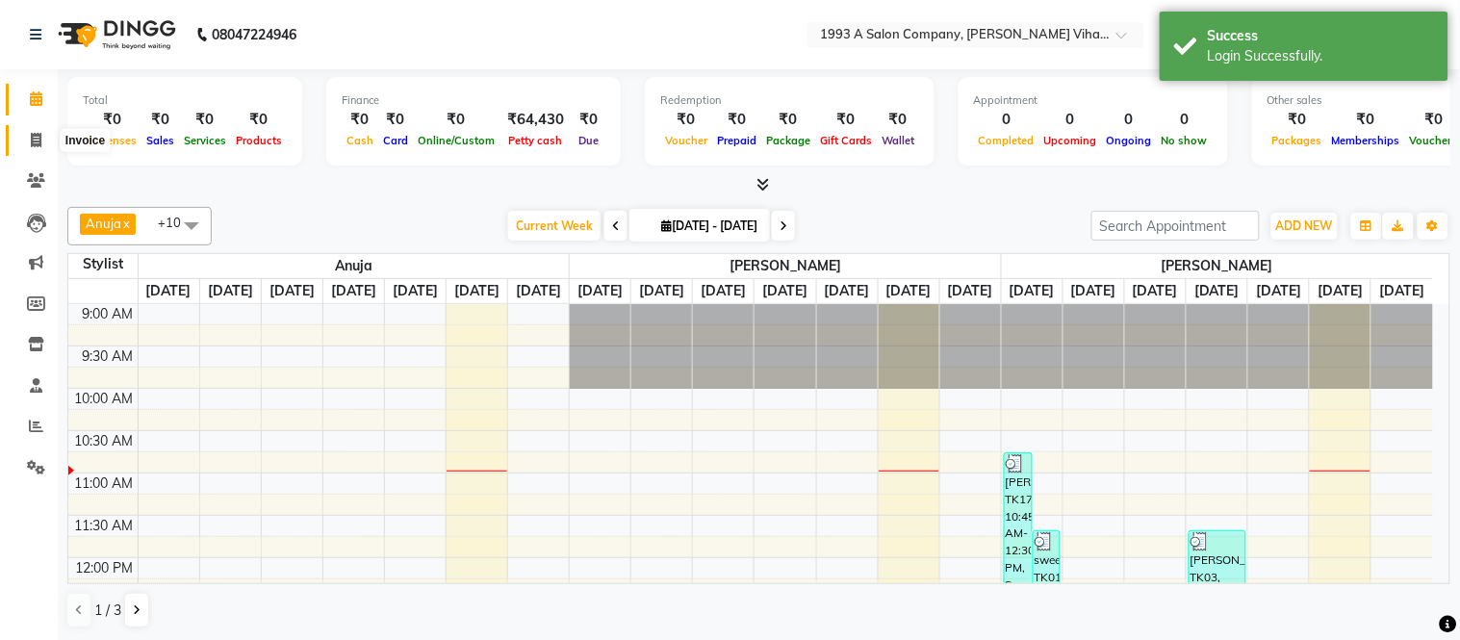
click at [36, 130] on span at bounding box center [36, 141] width 34 height 22
select select "4955"
select select "service"
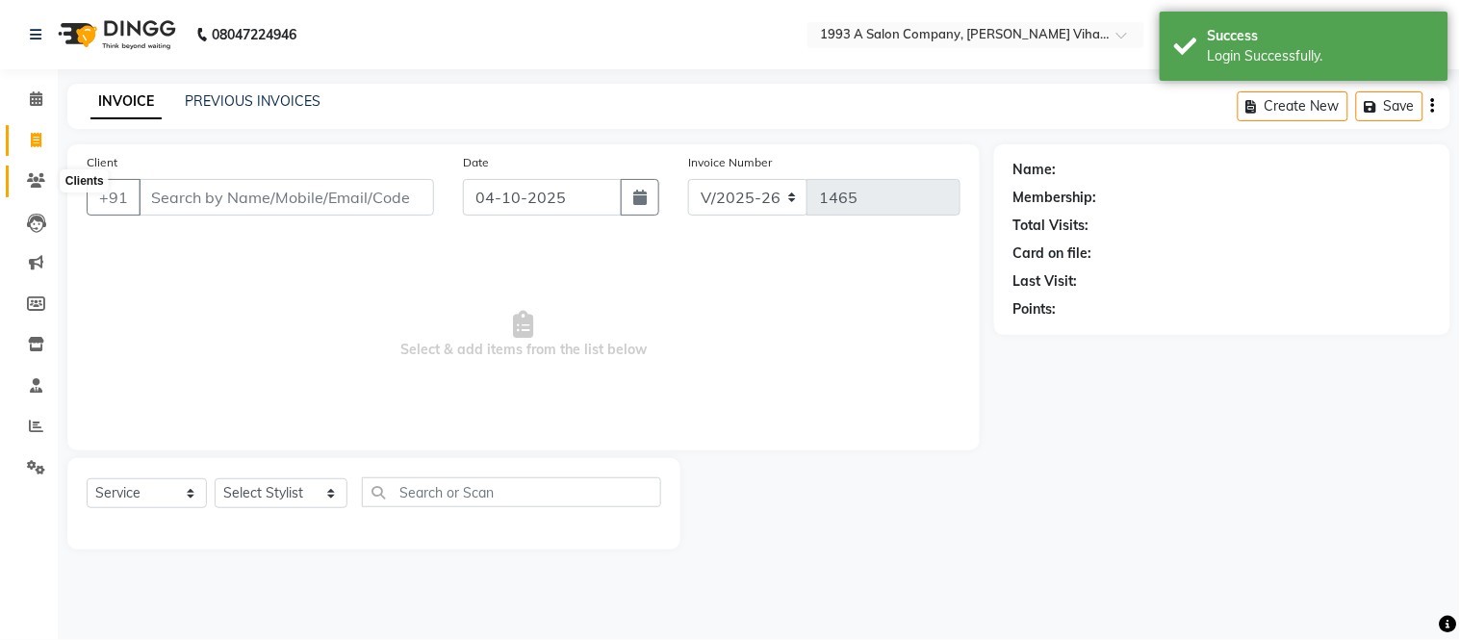
click at [22, 171] on span at bounding box center [36, 181] width 34 height 22
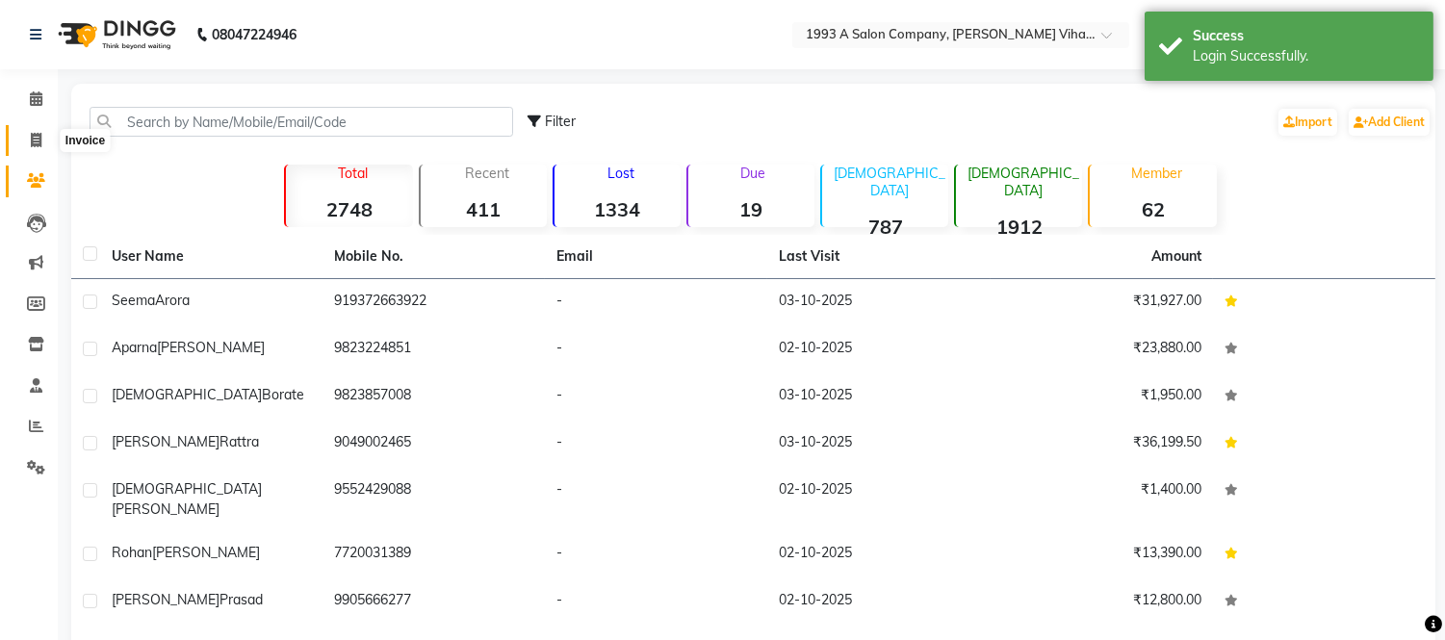
click at [31, 145] on icon at bounding box center [36, 140] width 11 height 14
select select "service"
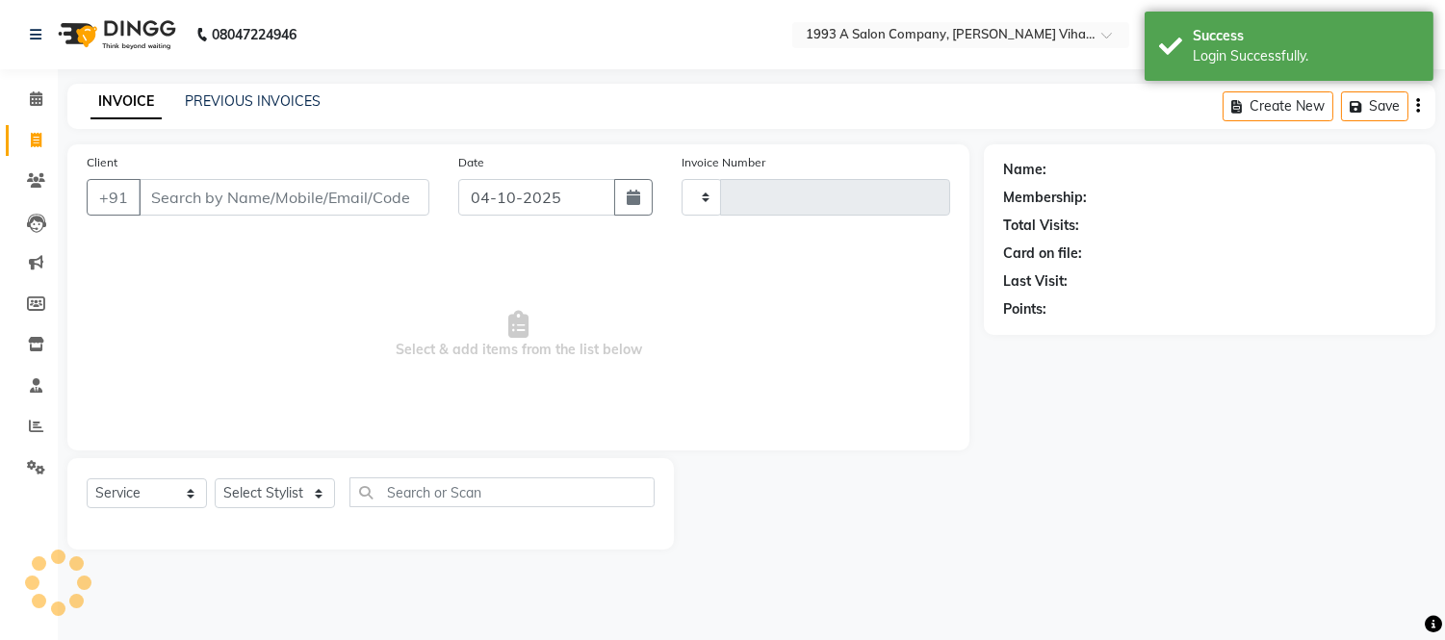
type input "1465"
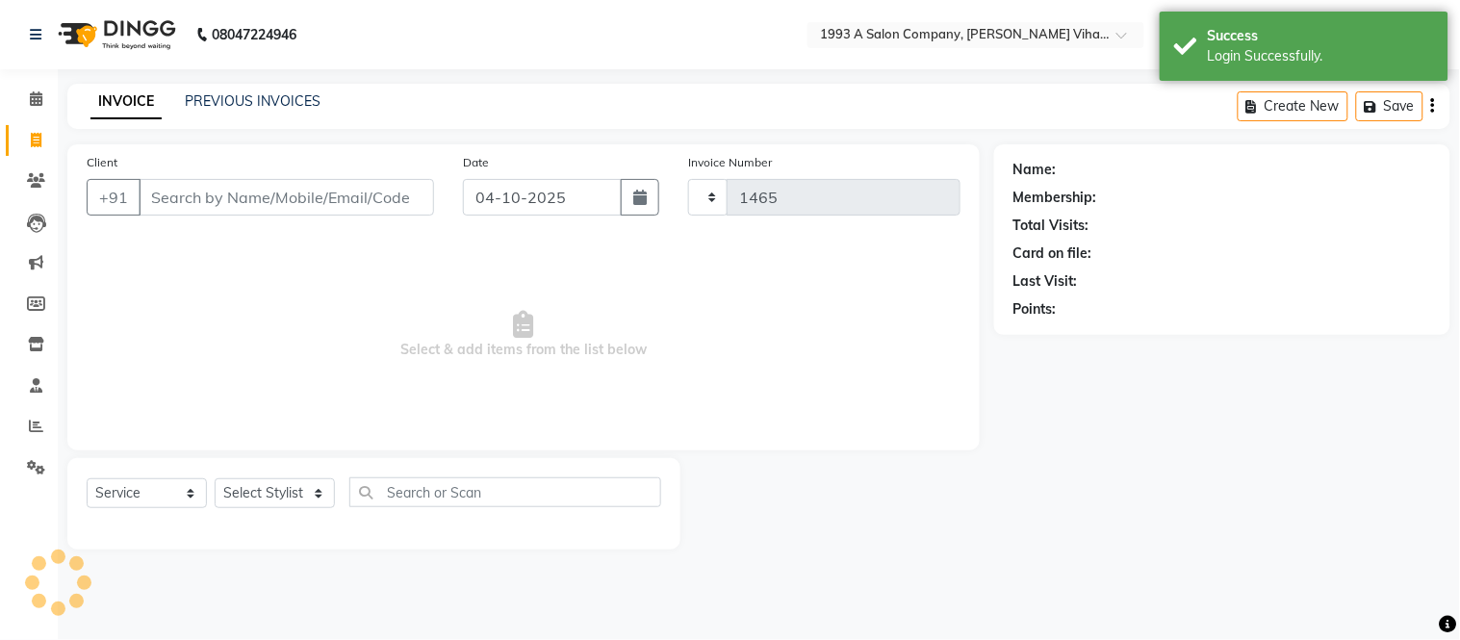
select select "4955"
click at [267, 193] on input "Client" at bounding box center [286, 197] width 295 height 37
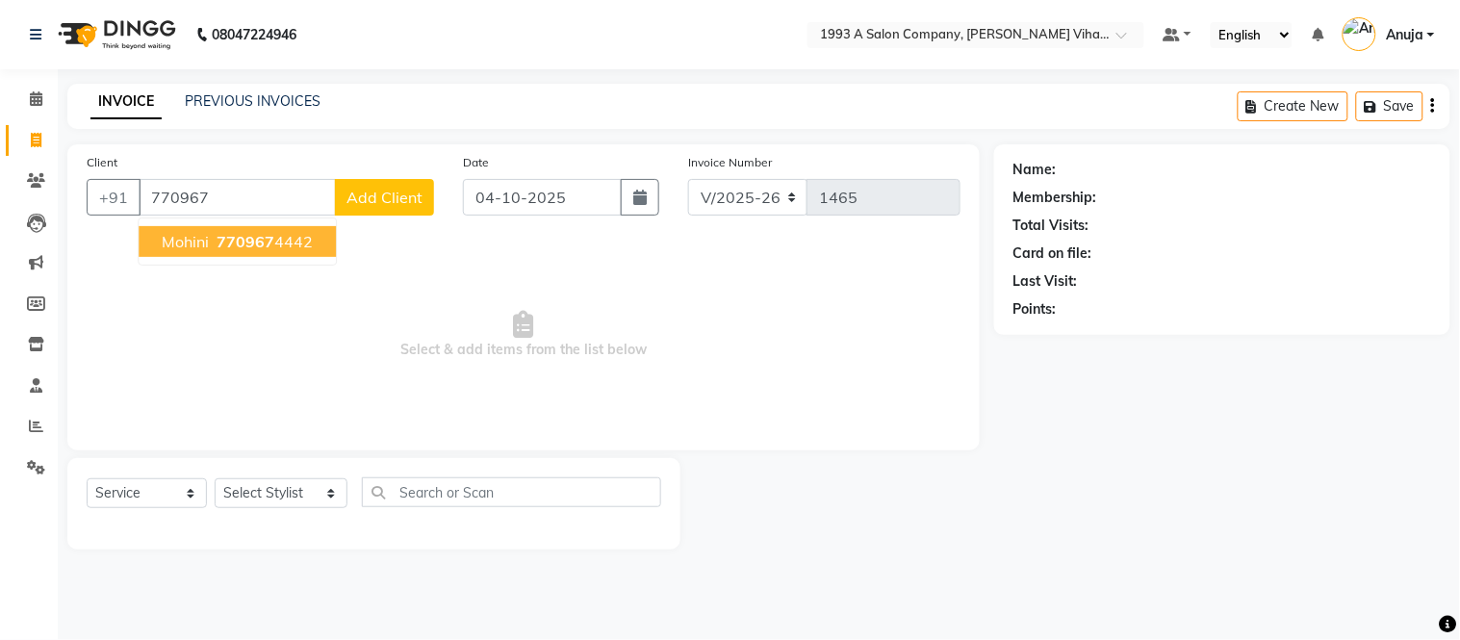
click at [263, 243] on span "770967" at bounding box center [246, 241] width 58 height 19
type input "7709674442"
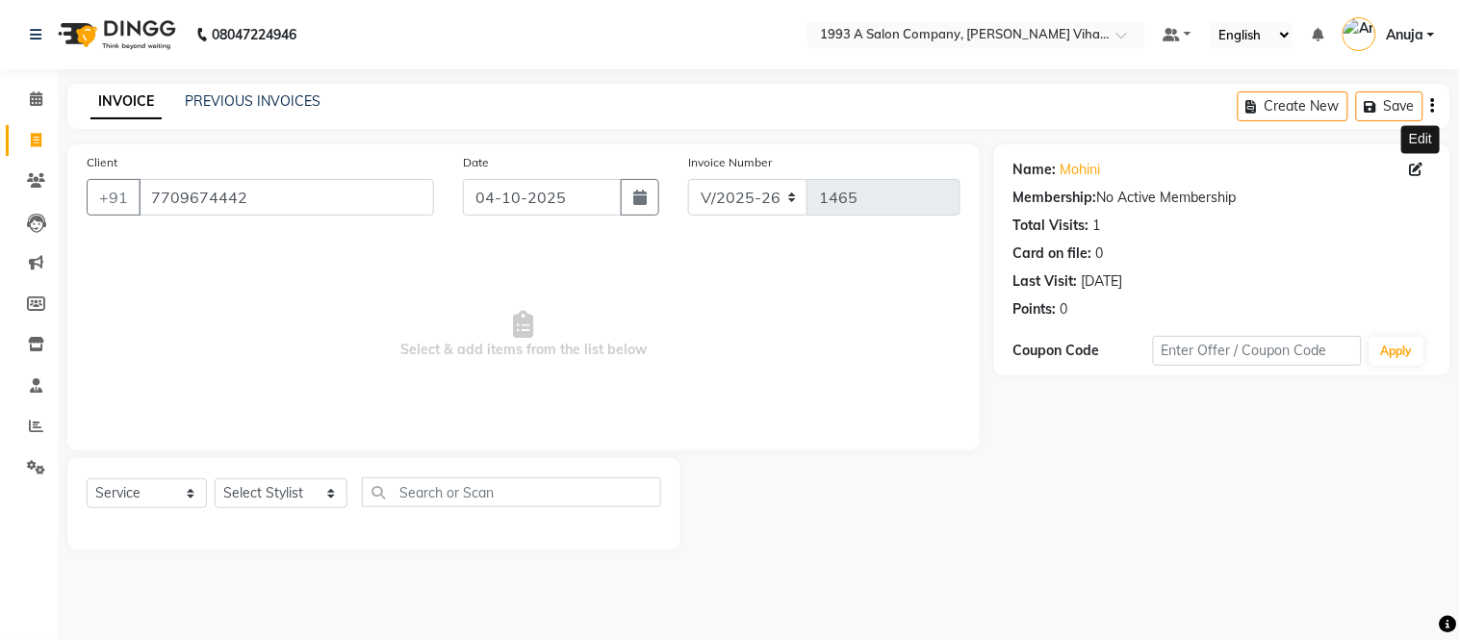
click at [1415, 167] on icon at bounding box center [1416, 169] width 13 height 13
select select "22"
select select "female"
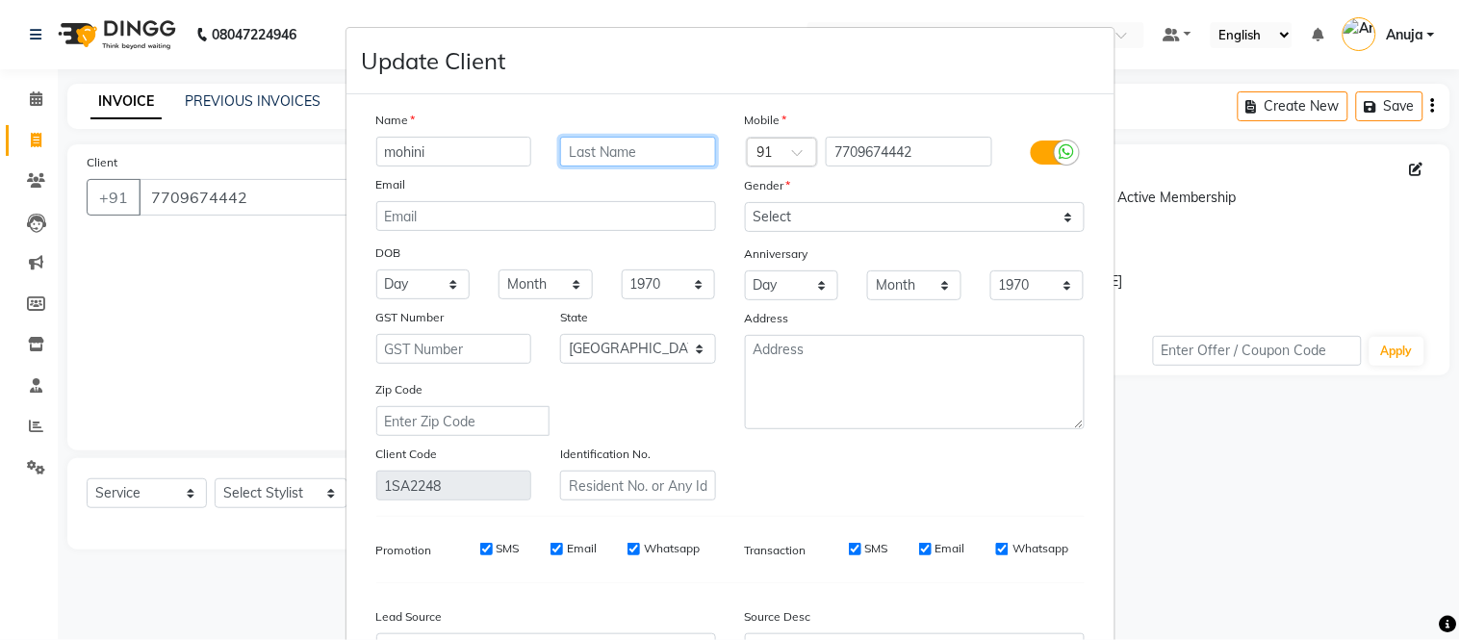
drag, startPoint x: 617, startPoint y: 137, endPoint x: 616, endPoint y: 158, distance: 21.2
click at [616, 158] on input "text" at bounding box center [638, 152] width 156 height 30
click at [376, 154] on input "mohini" at bounding box center [454, 152] width 156 height 30
type input "dr.mohini"
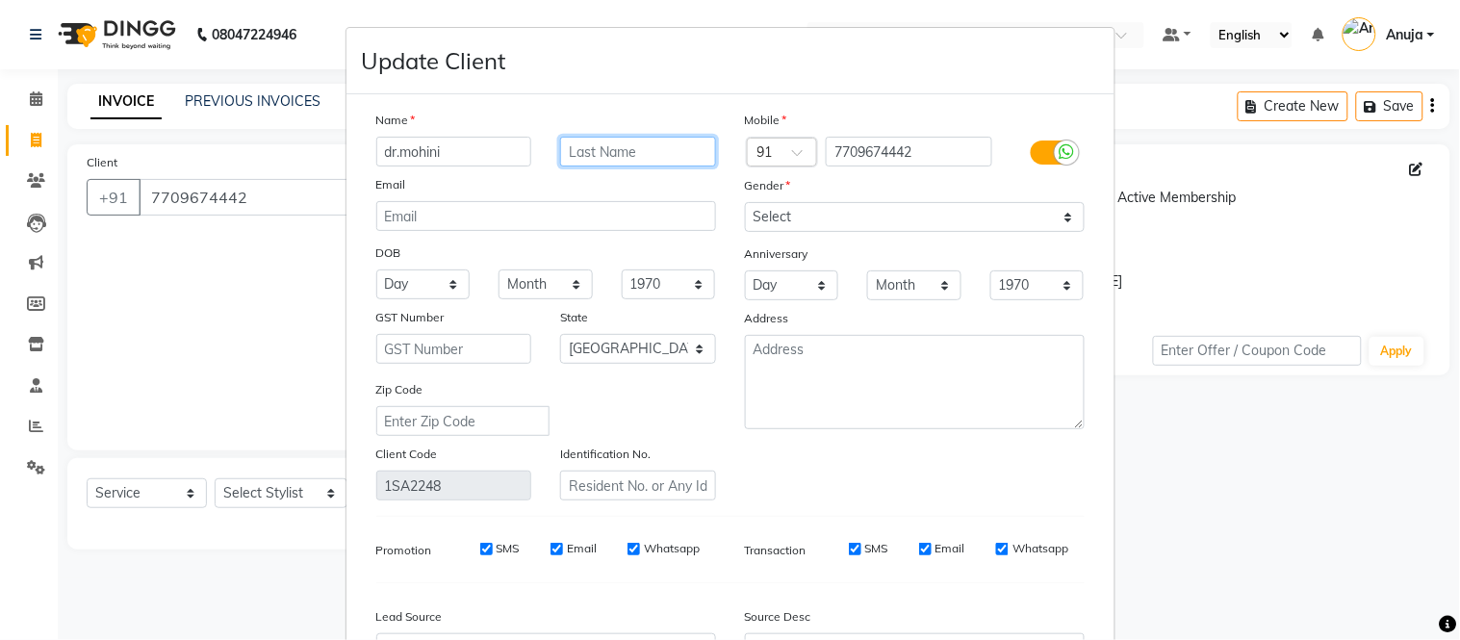
click at [665, 137] on input "text" at bounding box center [638, 152] width 156 height 30
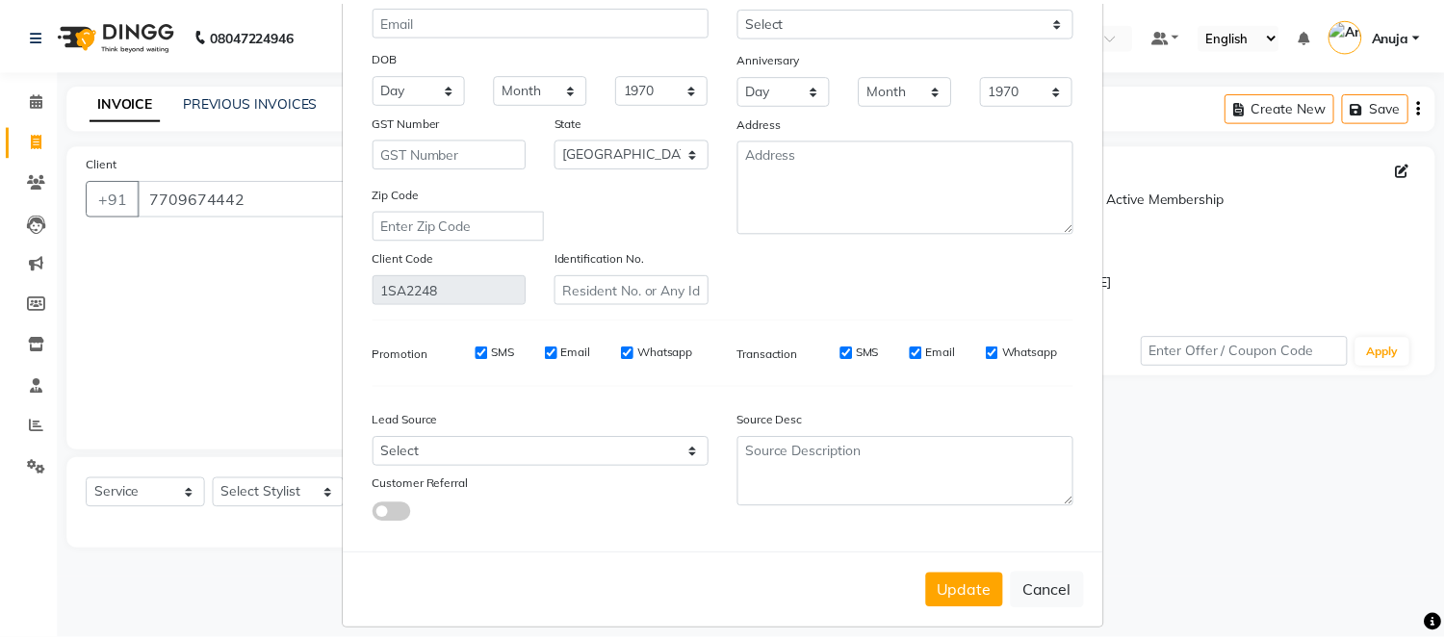
scroll to position [216, 0]
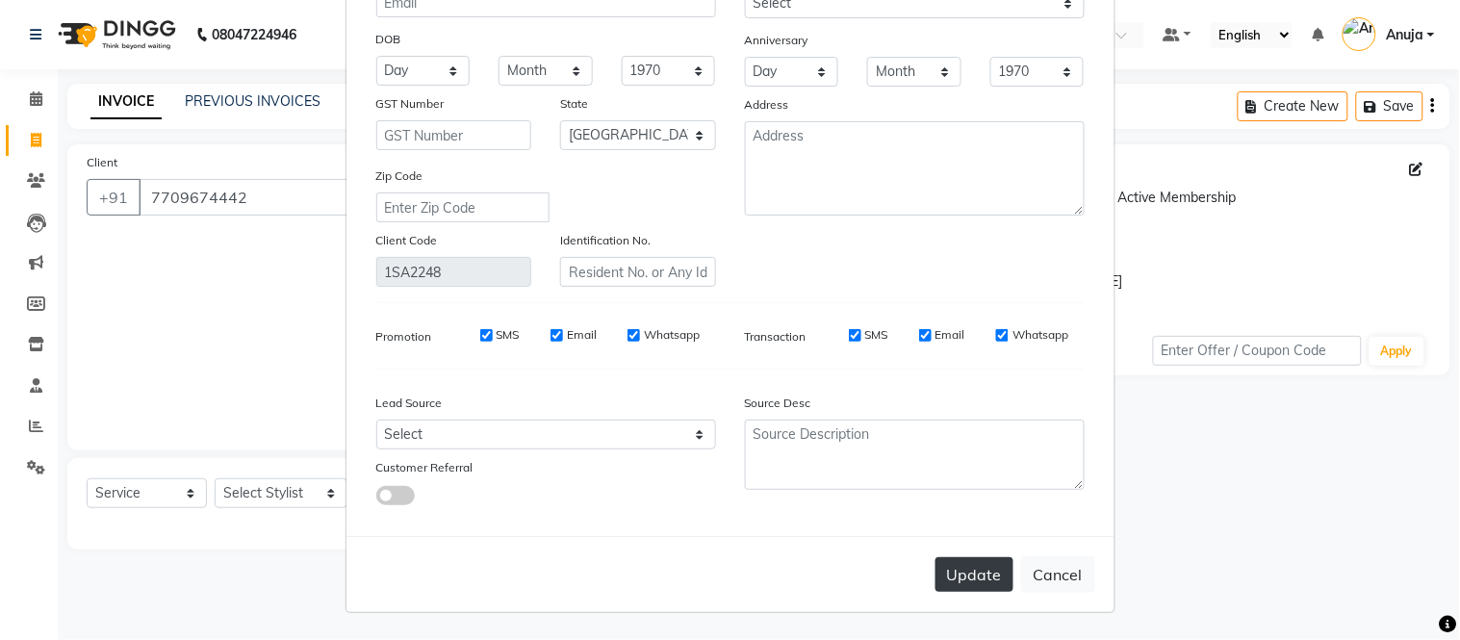
type input "[PERSON_NAME]"
click at [997, 566] on button "Update" at bounding box center [974, 574] width 78 height 35
select select
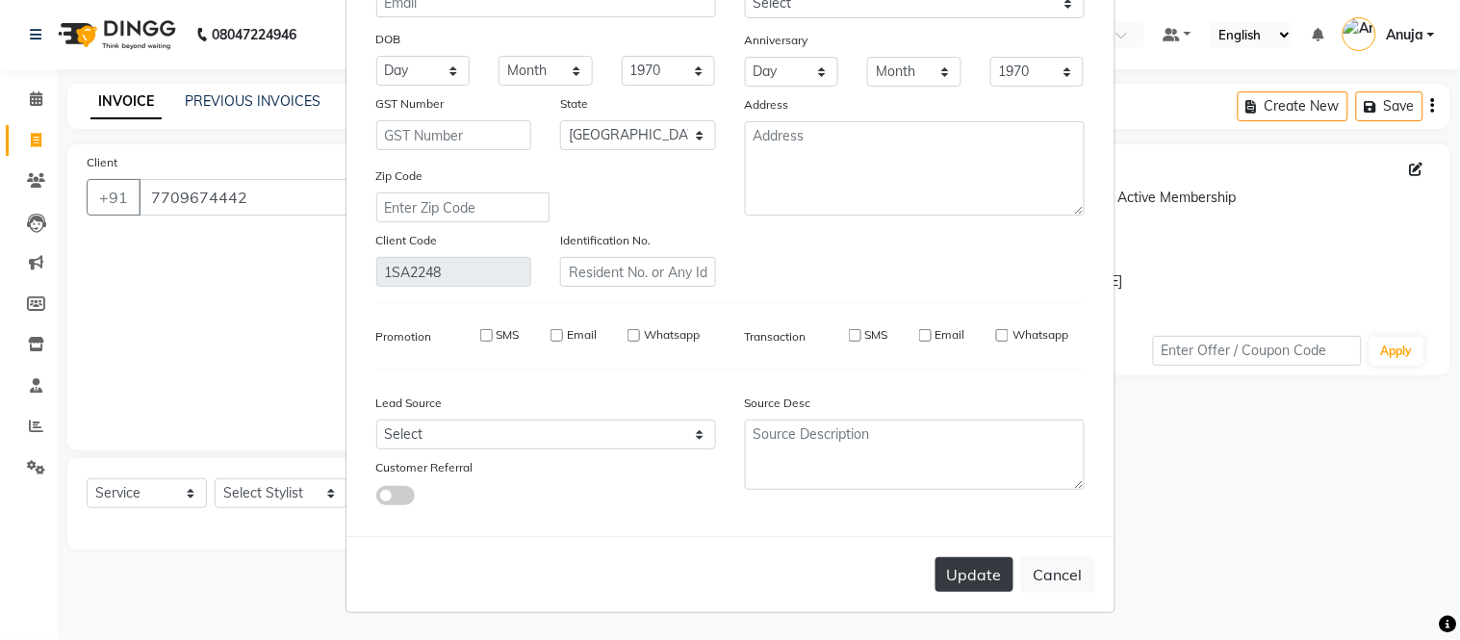
select select "null"
select select
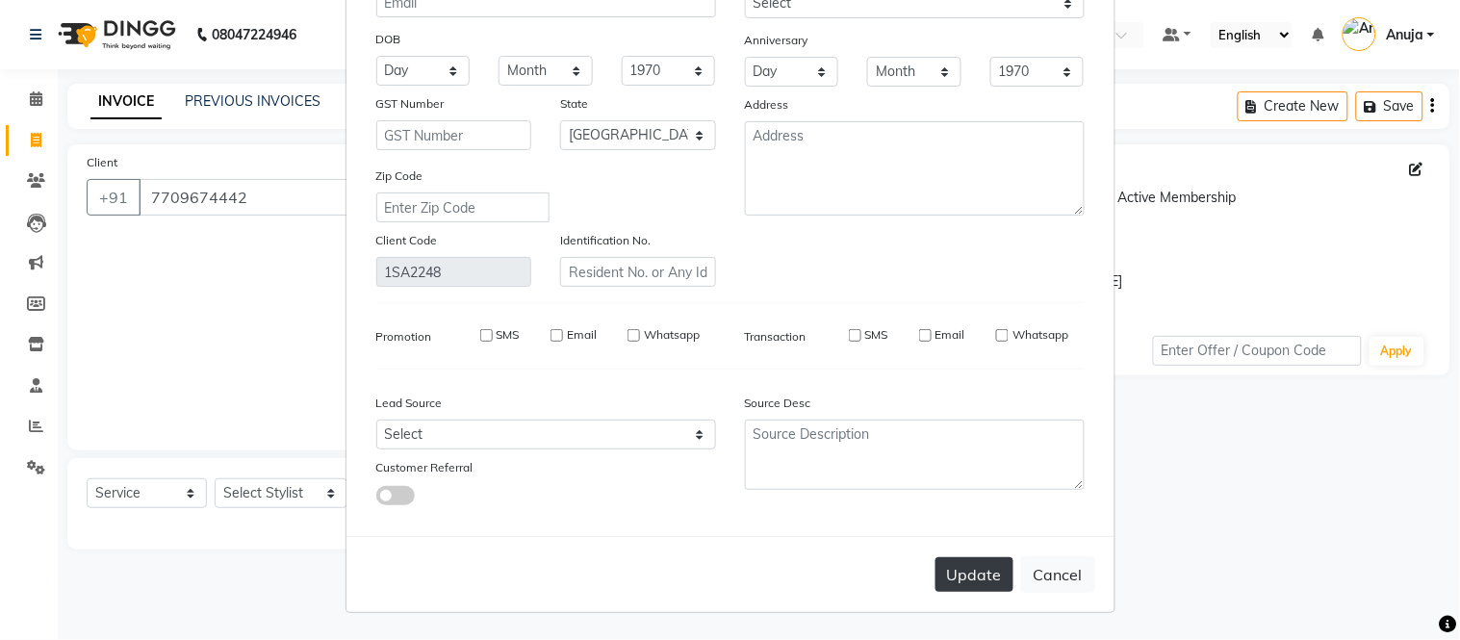
checkbox input "false"
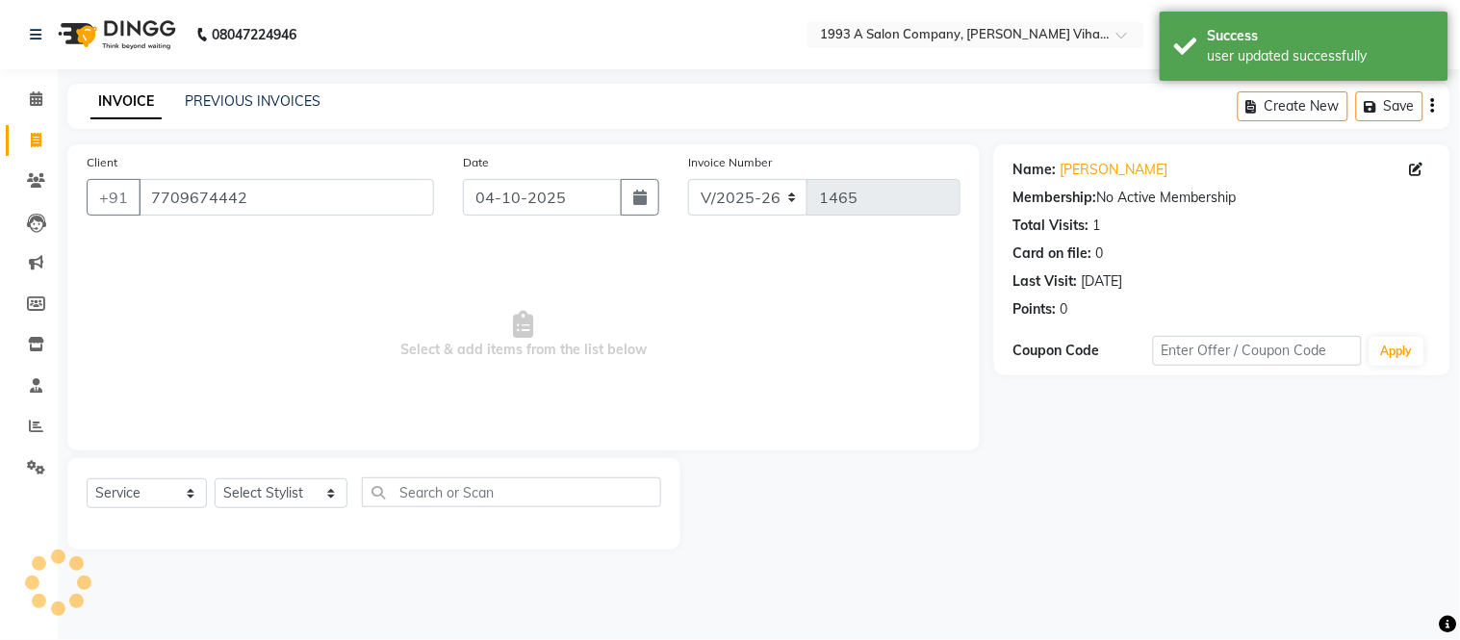
drag, startPoint x: 252, startPoint y: 476, endPoint x: 265, endPoint y: 491, distance: 19.1
click at [255, 479] on div "Select Service Product Membership Package Voucher Prepaid Gift Card Select Styl…" at bounding box center [374, 499] width 575 height 45
click at [280, 473] on div "Select Service Product Membership Package Voucher Prepaid Gift Card Select Styl…" at bounding box center [373, 503] width 613 height 91
click at [286, 495] on select "Select Stylist Anuja Arpita Landge Bhakti Chetan Ambekar Krushna Mayur Shanti P…" at bounding box center [281, 493] width 133 height 30
select select "31079"
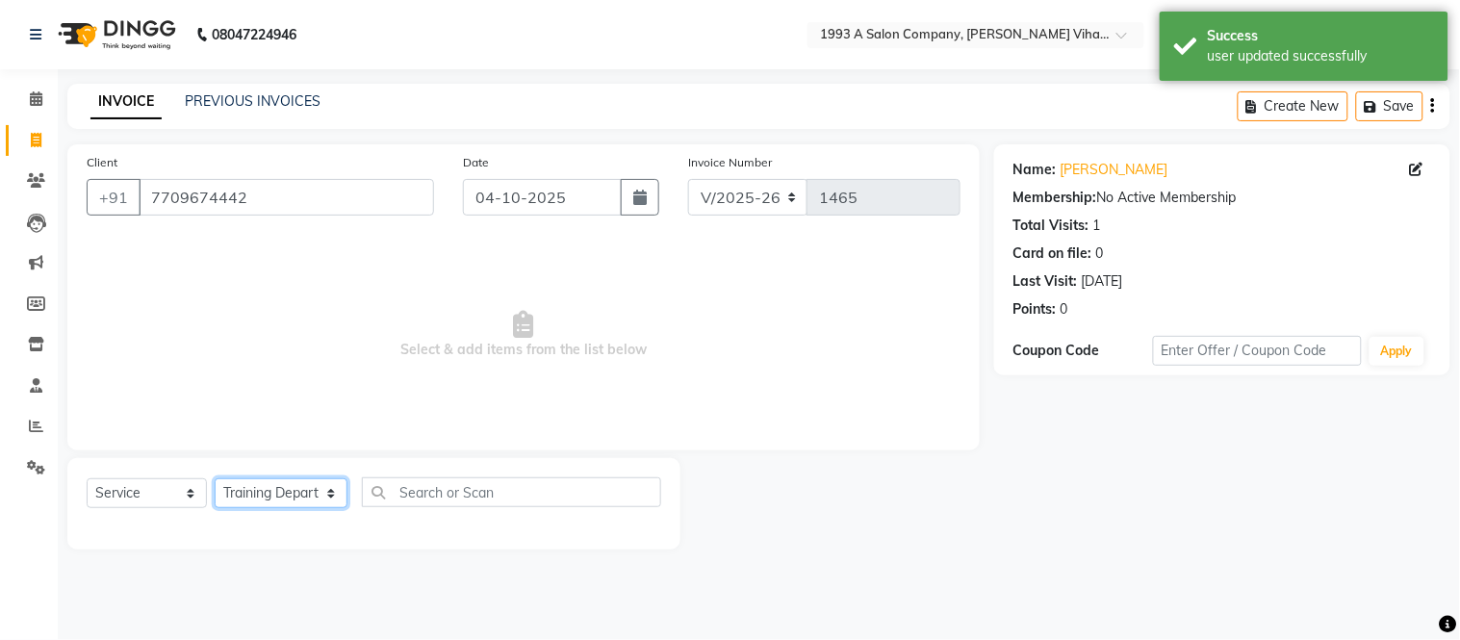
click at [215, 479] on select "Select Stylist Anuja Arpita Landge Bhakti Chetan Ambekar Krushna Mayur Shanti P…" at bounding box center [281, 493] width 133 height 30
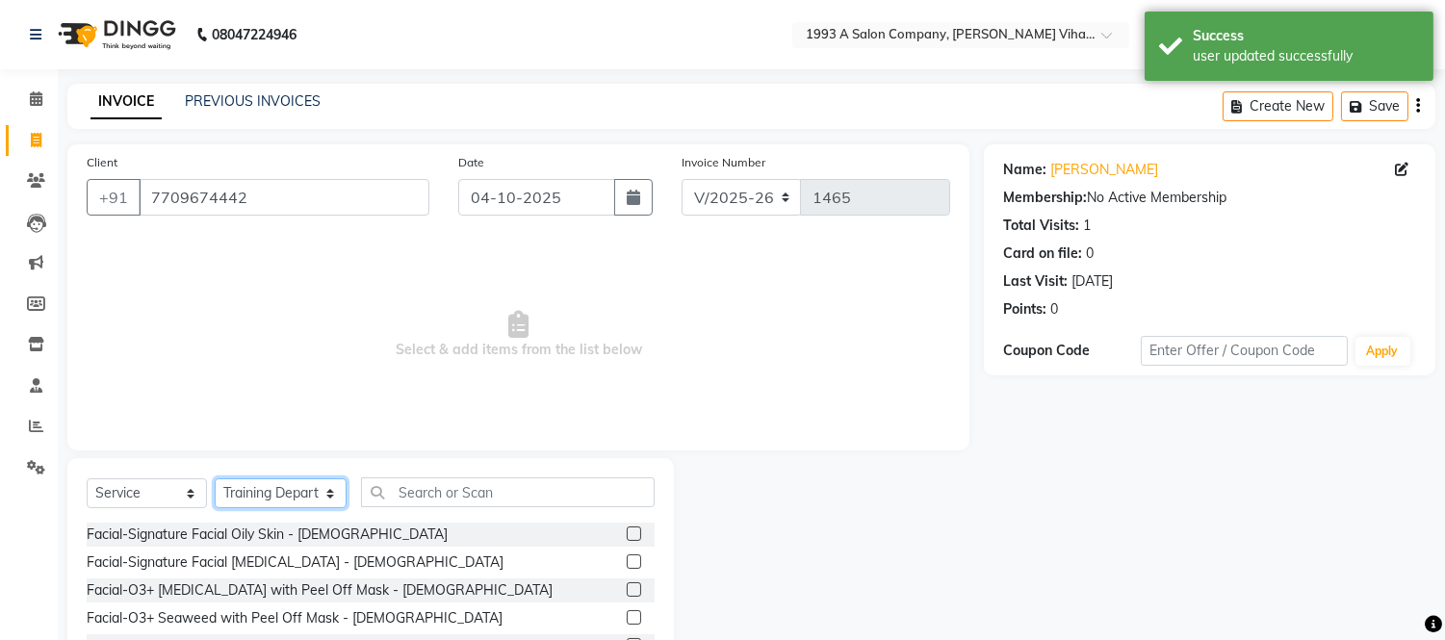
click at [291, 495] on select "Select Stylist Anuja Arpita Landge Bhakti Chetan Ambekar Krushna Mayur Shanti P…" at bounding box center [281, 493] width 132 height 30
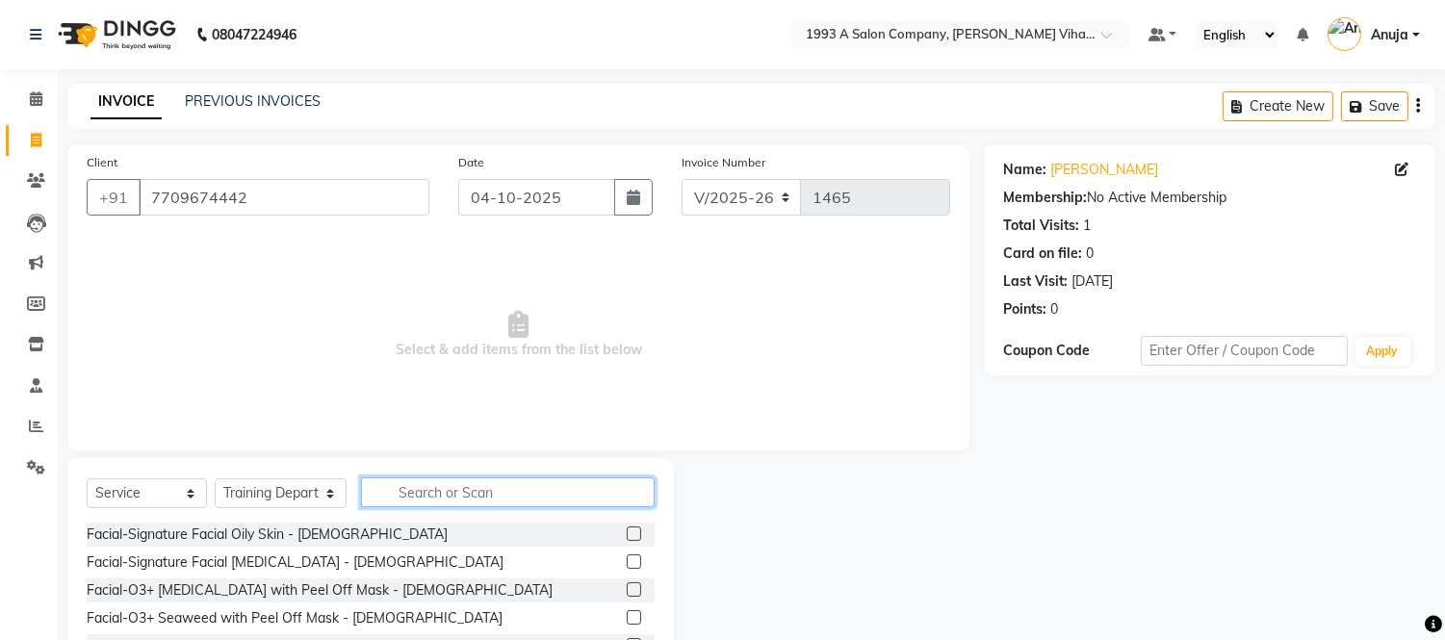
click at [460, 495] on input "text" at bounding box center [508, 492] width 294 height 30
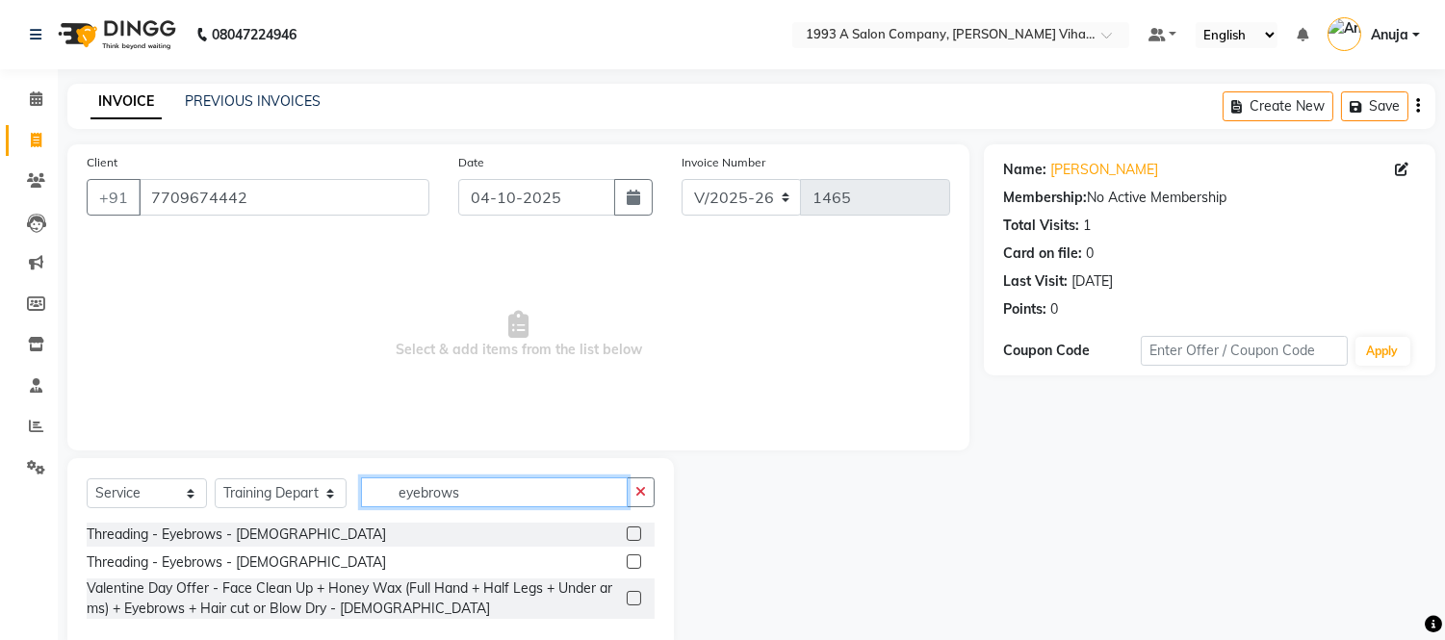
type input "eyebrows"
click at [635, 530] on label at bounding box center [634, 533] width 14 height 14
click at [635, 530] on input "checkbox" at bounding box center [633, 534] width 13 height 13
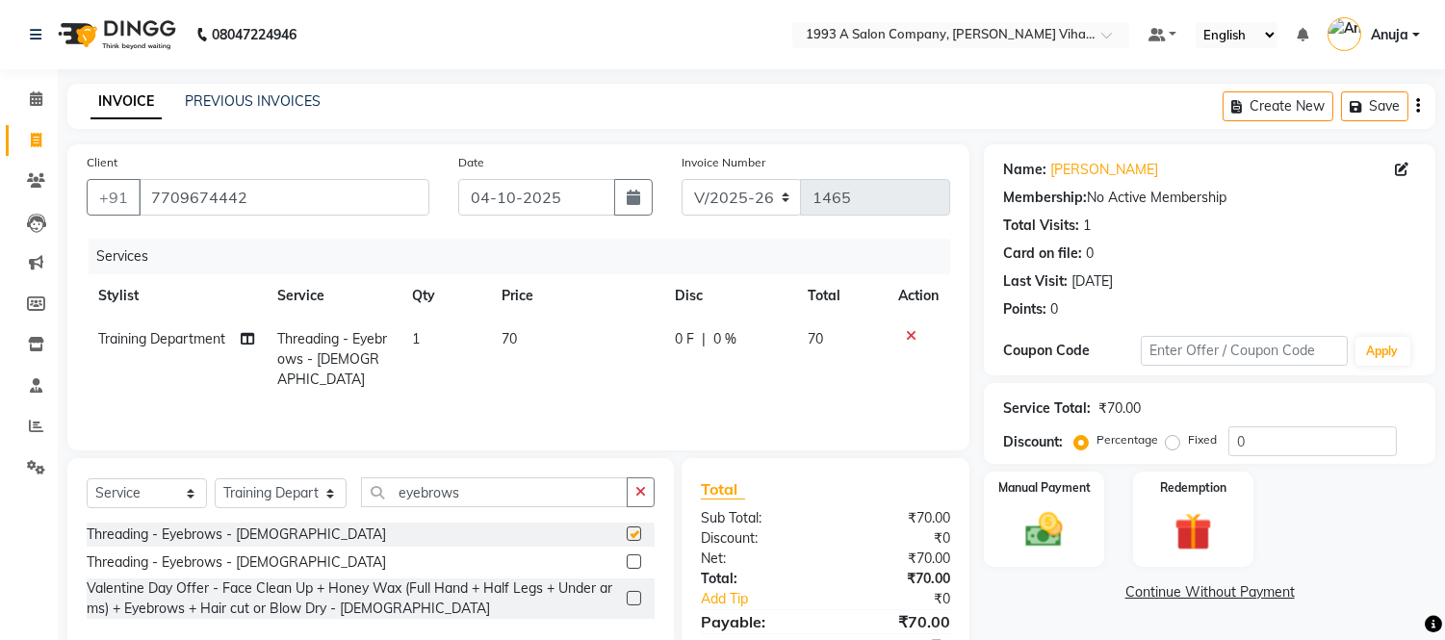
checkbox input "false"
click at [633, 481] on div "Select Service Product Membership Package Voucher Prepaid Gift Card Select Styl…" at bounding box center [370, 554] width 606 height 192
click at [635, 483] on button "button" at bounding box center [641, 492] width 28 height 30
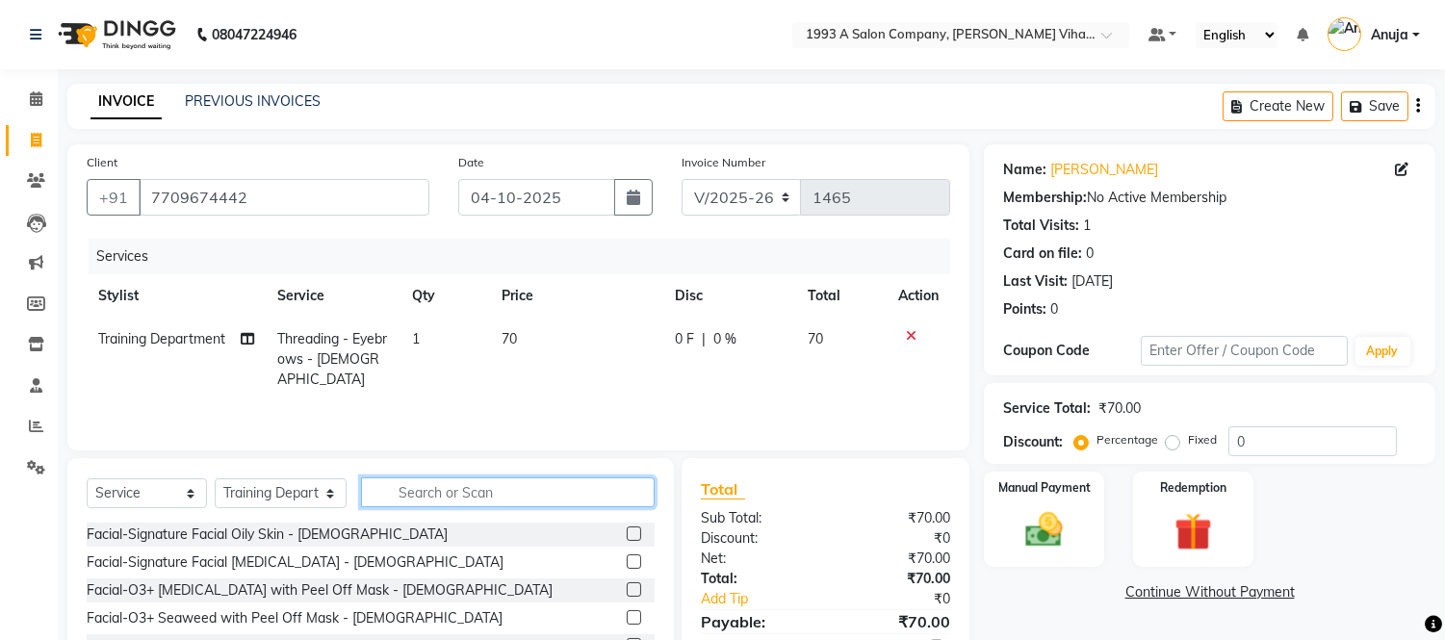
drag, startPoint x: 499, startPoint y: 493, endPoint x: 478, endPoint y: 502, distance: 22.4
click at [478, 502] on input "text" at bounding box center [508, 492] width 294 height 30
type input "under"
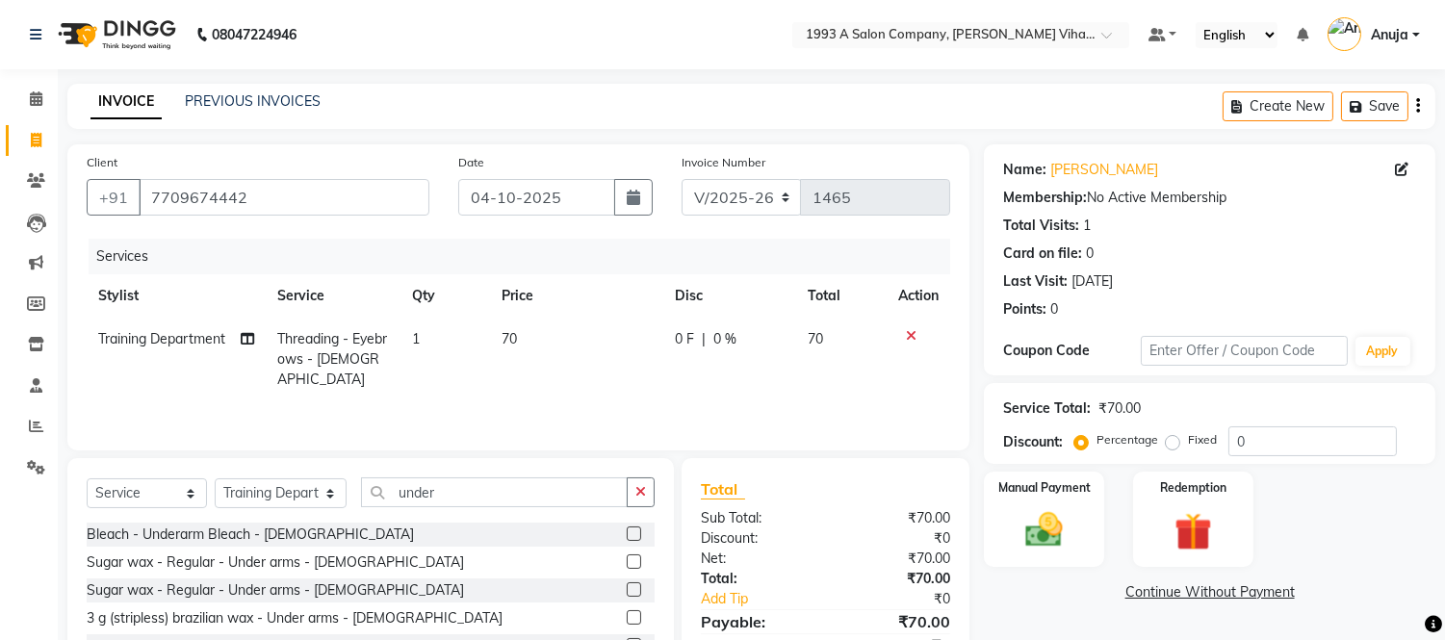
click at [635, 565] on label at bounding box center [634, 561] width 14 height 14
click at [635, 565] on input "checkbox" at bounding box center [633, 562] width 13 height 13
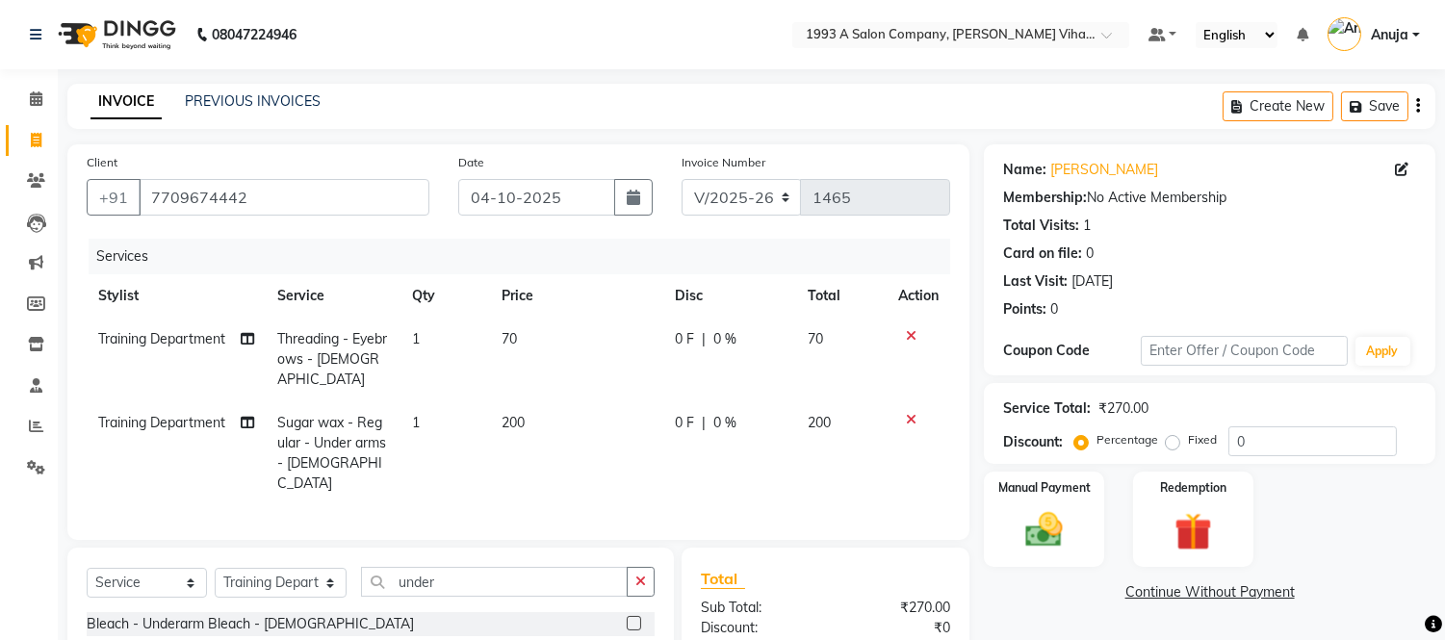
checkbox input "false"
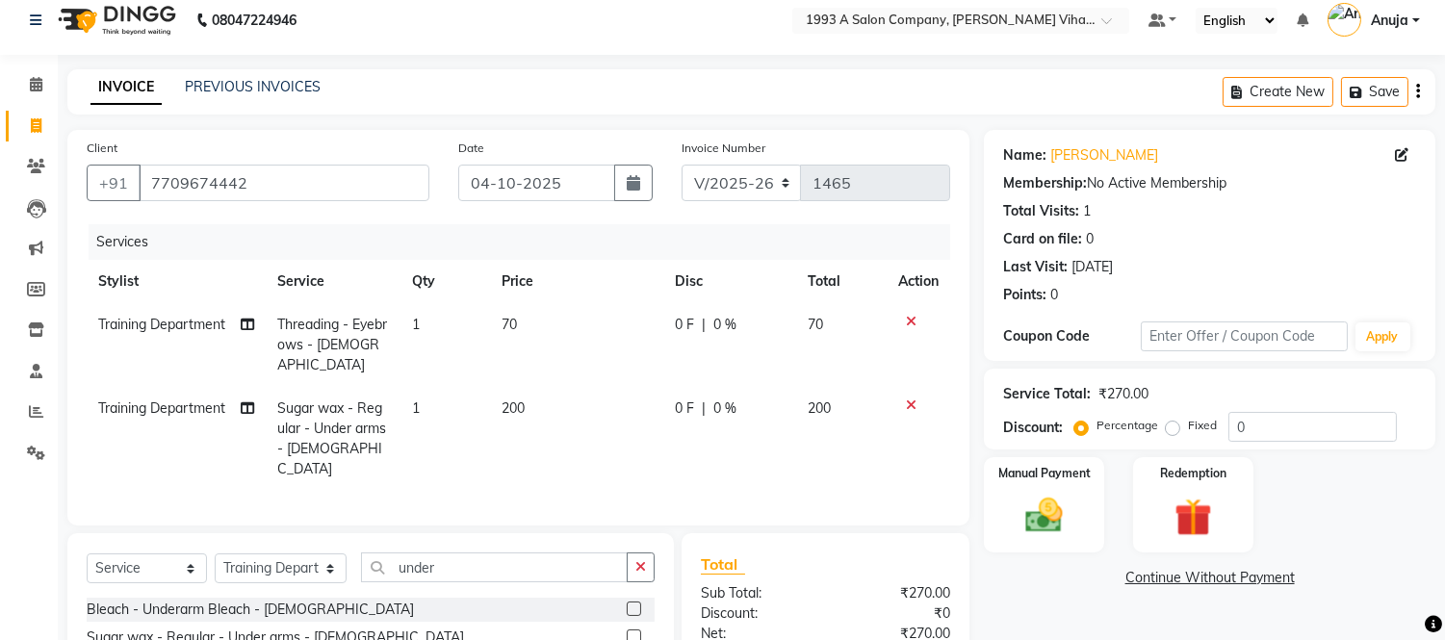
scroll to position [187, 0]
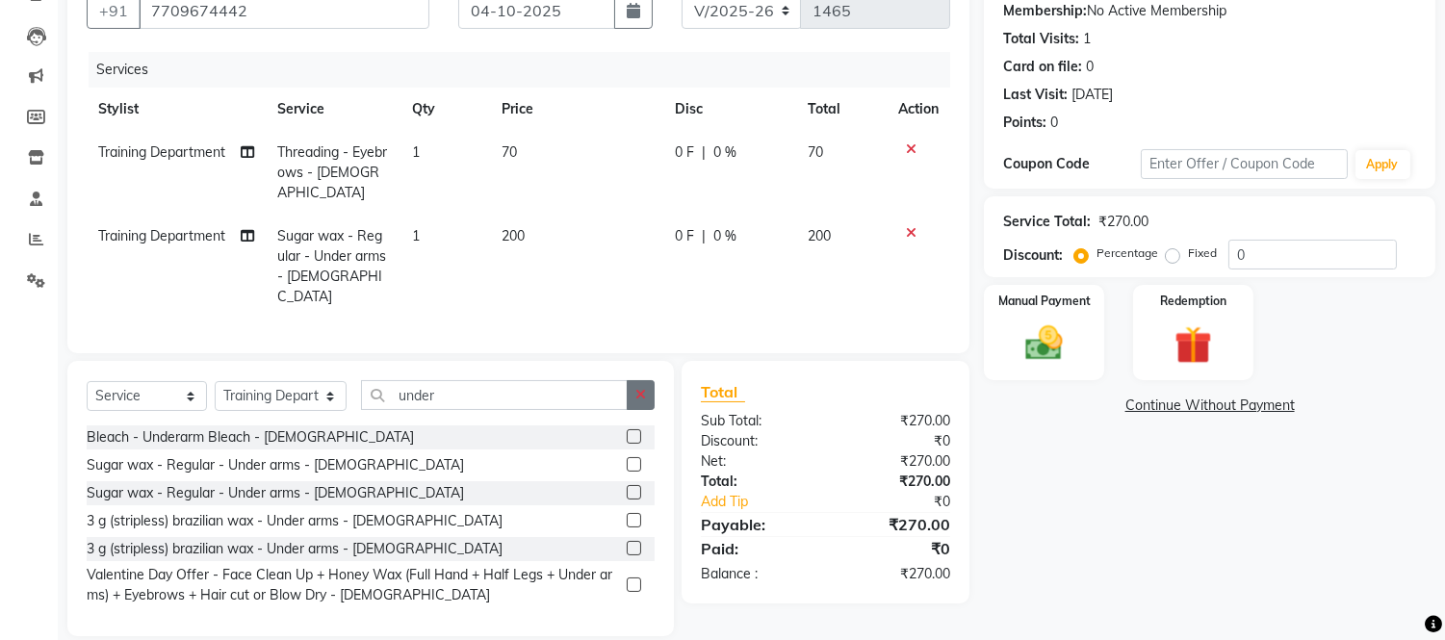
click at [636, 388] on icon "button" at bounding box center [640, 394] width 11 height 13
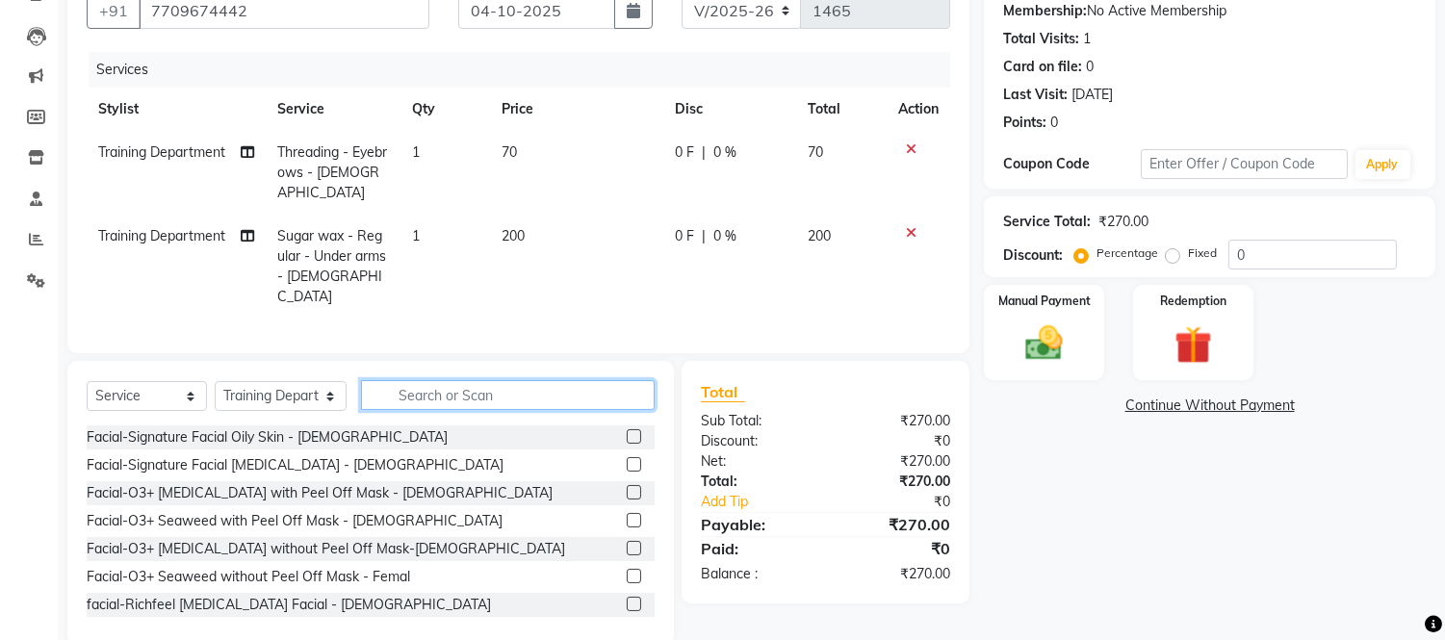
click at [422, 380] on input "text" at bounding box center [508, 395] width 294 height 30
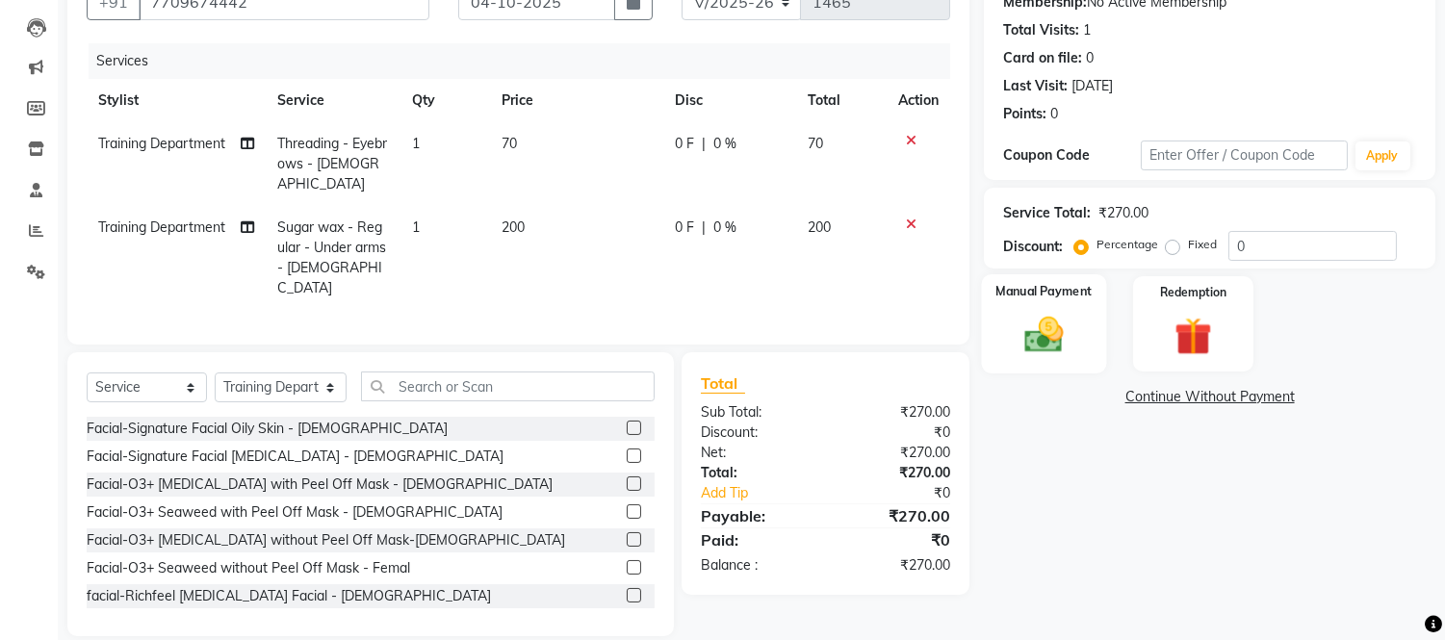
click at [1053, 330] on img at bounding box center [1044, 335] width 64 height 45
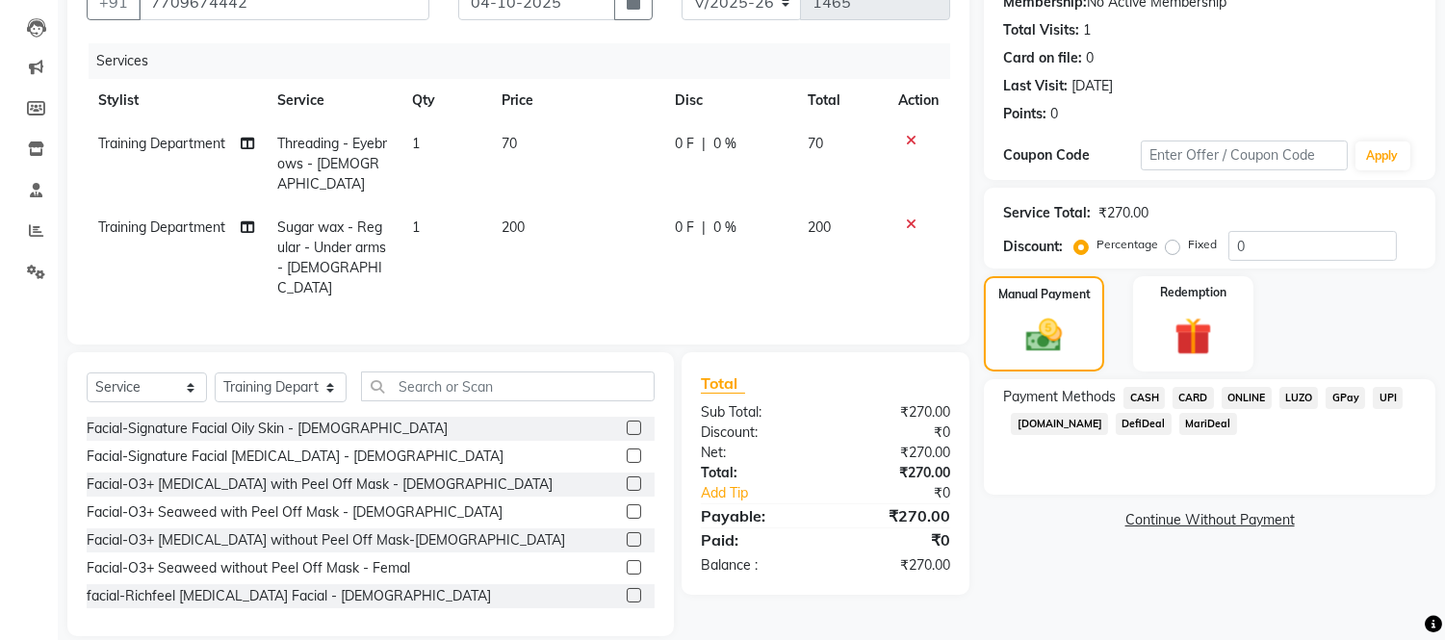
click at [1262, 397] on span "ONLINE" at bounding box center [1246, 398] width 50 height 22
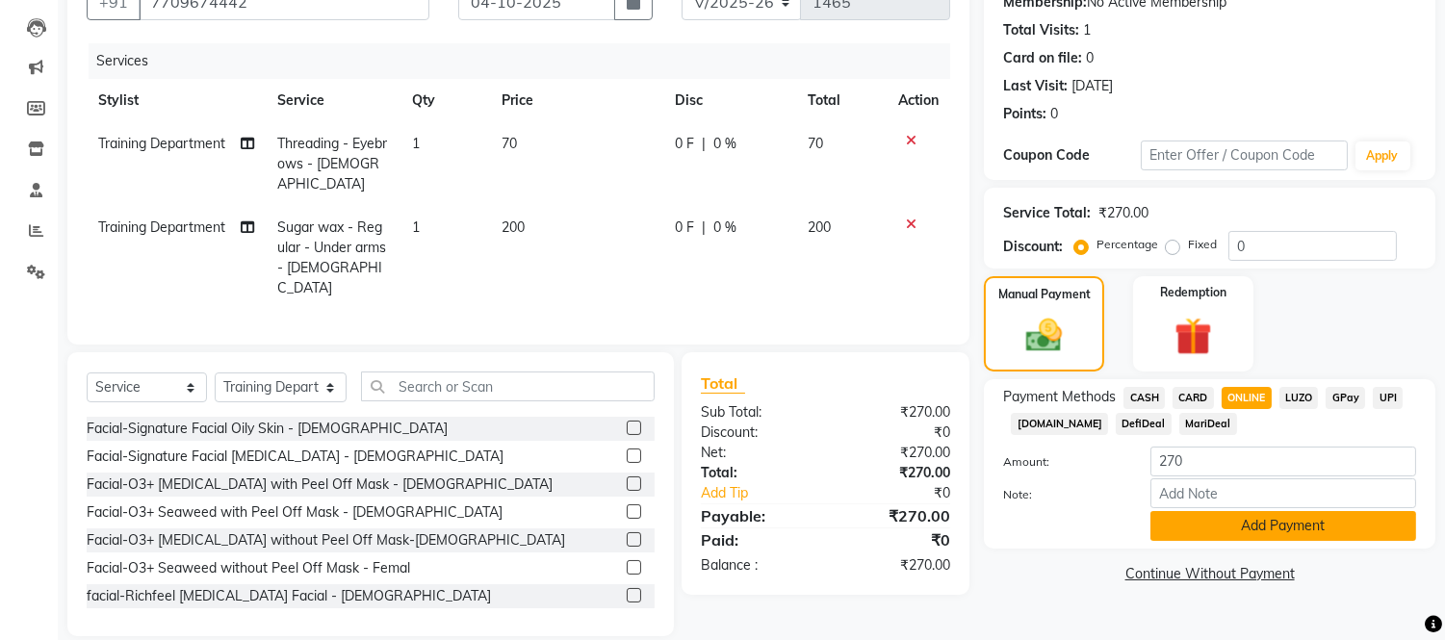
click at [1227, 527] on button "Add Payment" at bounding box center [1283, 526] width 266 height 30
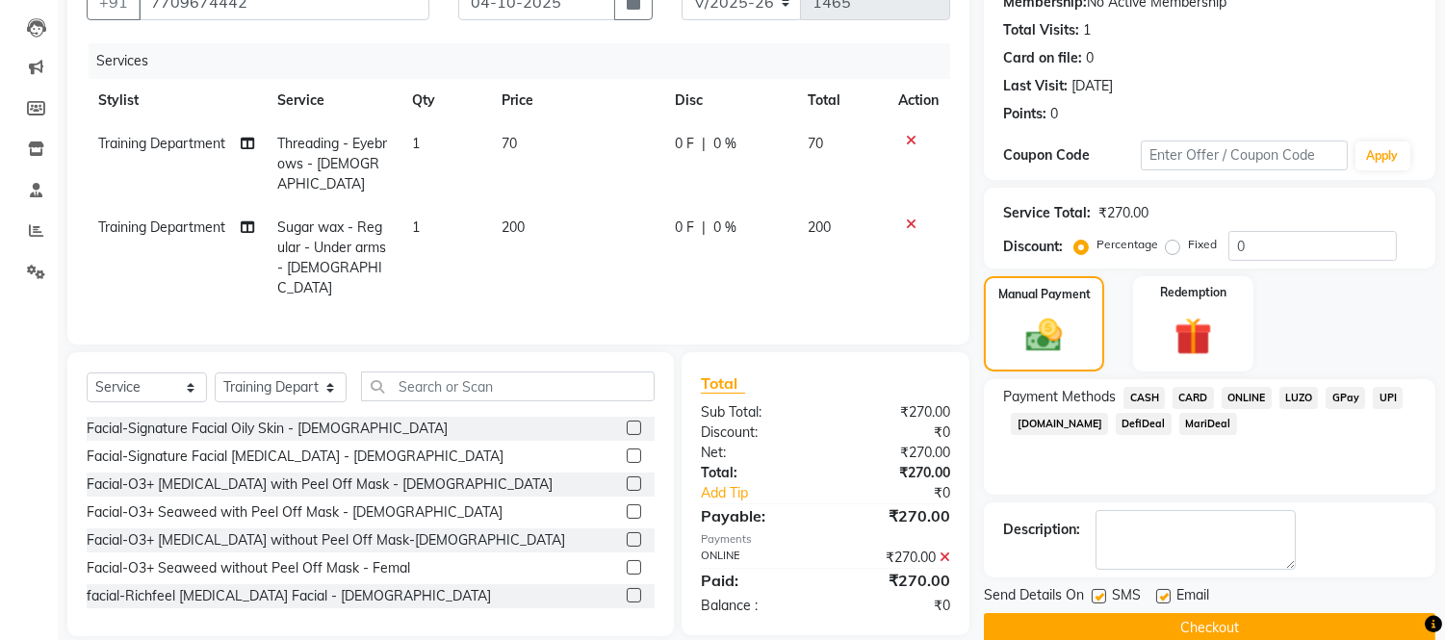
click at [1093, 593] on label at bounding box center [1098, 596] width 14 height 14
click at [1093, 593] on input "checkbox" at bounding box center [1097, 597] width 13 height 13
checkbox input "false"
click at [1160, 591] on label at bounding box center [1163, 596] width 14 height 14
click at [1160, 591] on input "checkbox" at bounding box center [1162, 597] width 13 height 13
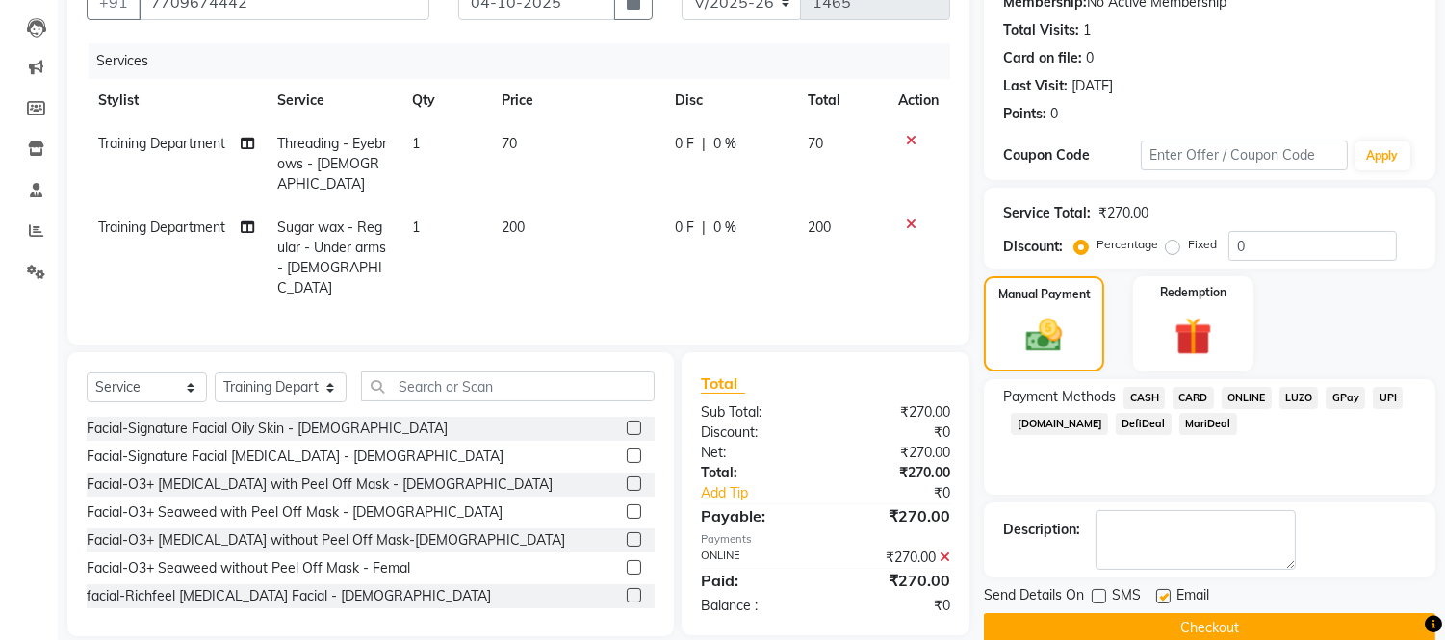
checkbox input "false"
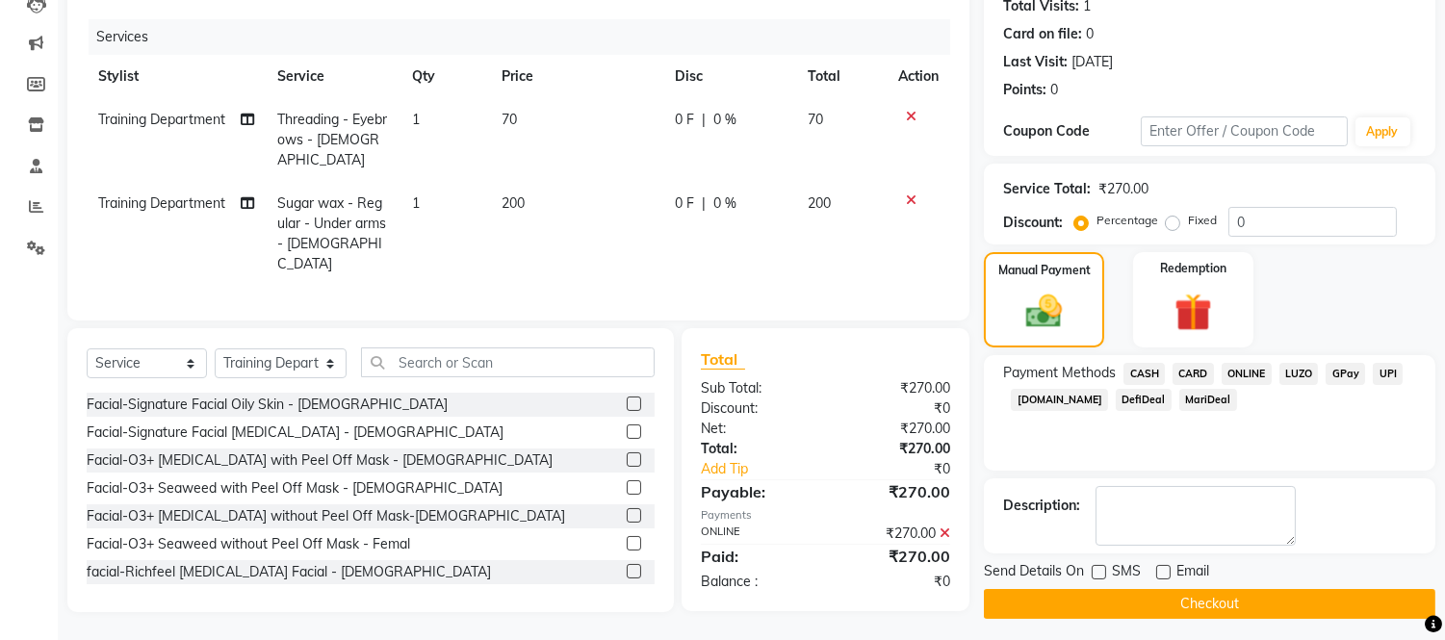
scroll to position [225, 0]
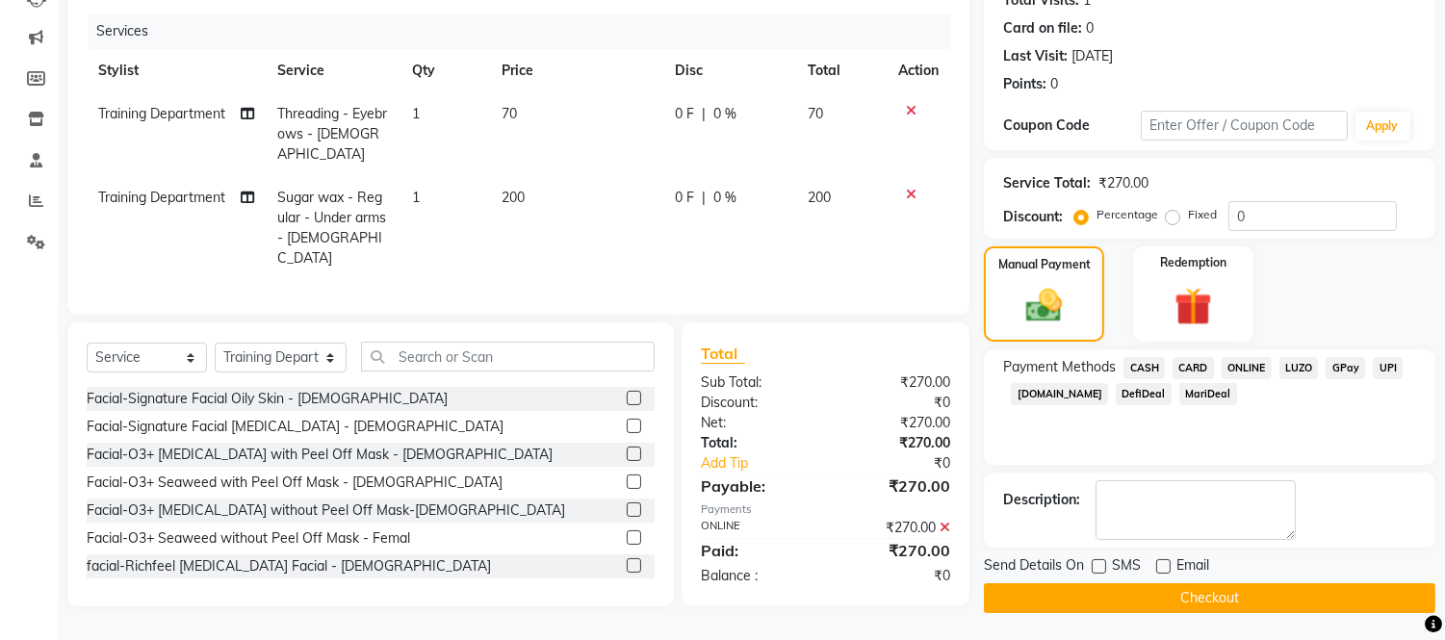
click at [1139, 590] on button "Checkout" at bounding box center [1209, 598] width 451 height 30
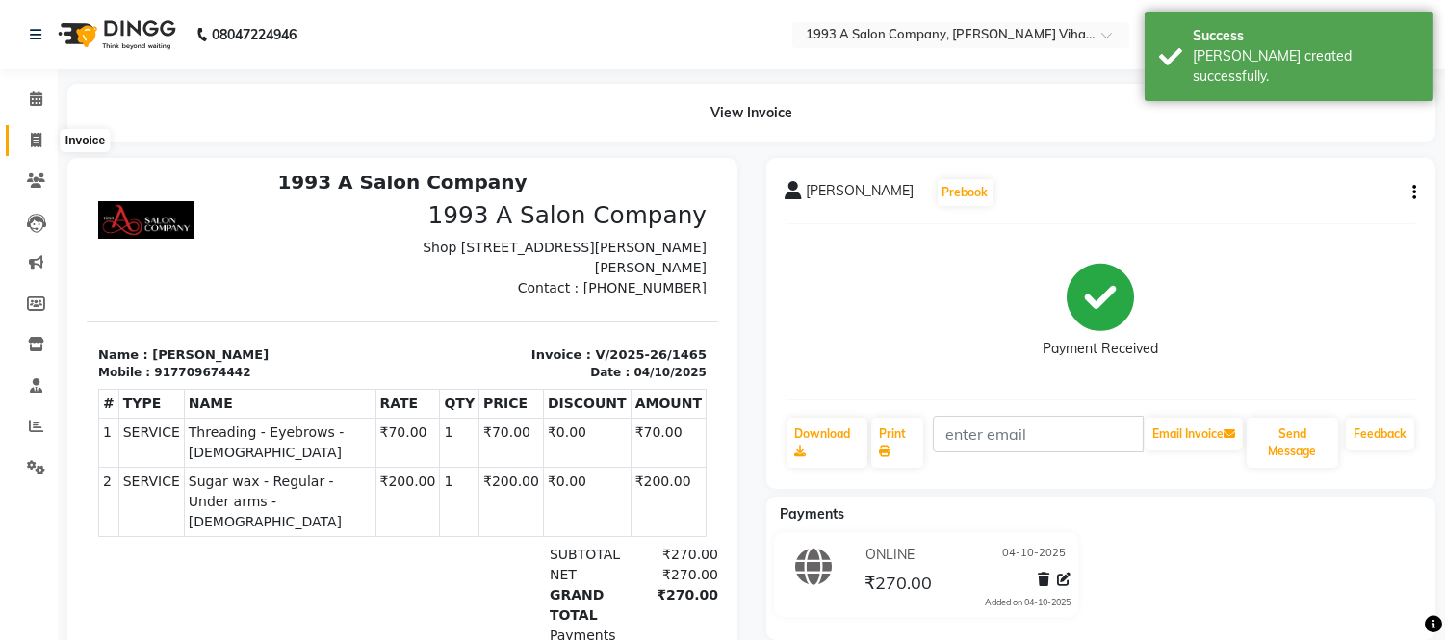
click at [32, 141] on icon at bounding box center [36, 140] width 11 height 14
select select "service"
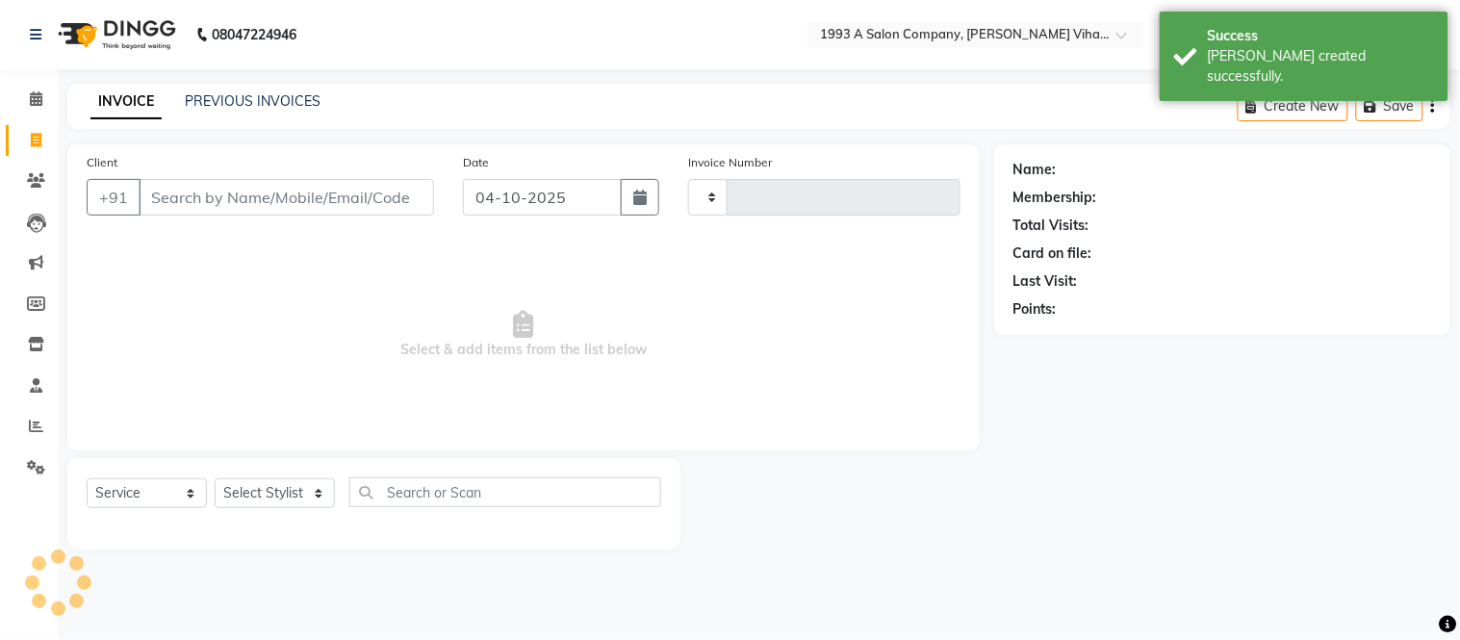
type input "1466"
select select "4955"
click at [260, 206] on input "Client" at bounding box center [286, 197] width 295 height 37
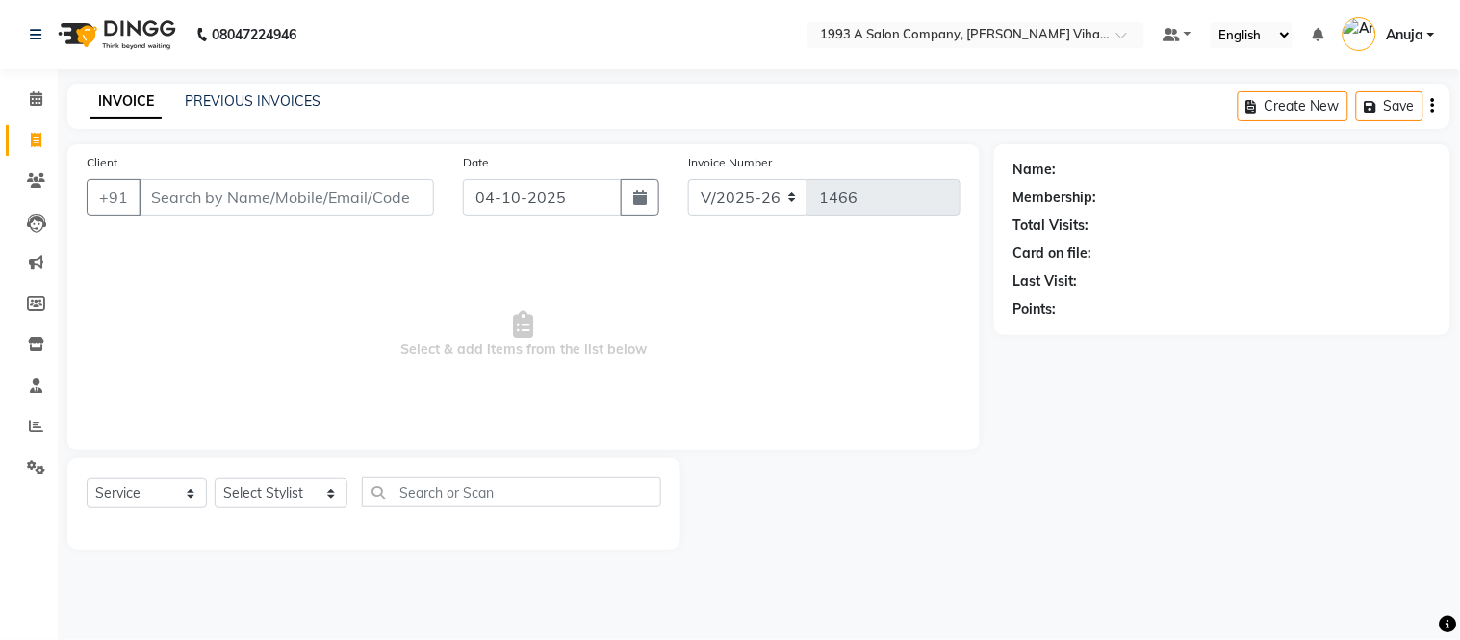
drag, startPoint x: 200, startPoint y: 192, endPoint x: 289, endPoint y: 207, distance: 89.7
click at [202, 191] on input "Client" at bounding box center [286, 197] width 295 height 37
drag, startPoint x: 449, startPoint y: 173, endPoint x: 392, endPoint y: 200, distance: 63.7
click at [410, 192] on input "Client" at bounding box center [286, 197] width 295 height 37
click at [391, 200] on input "Client" at bounding box center [286, 197] width 295 height 37
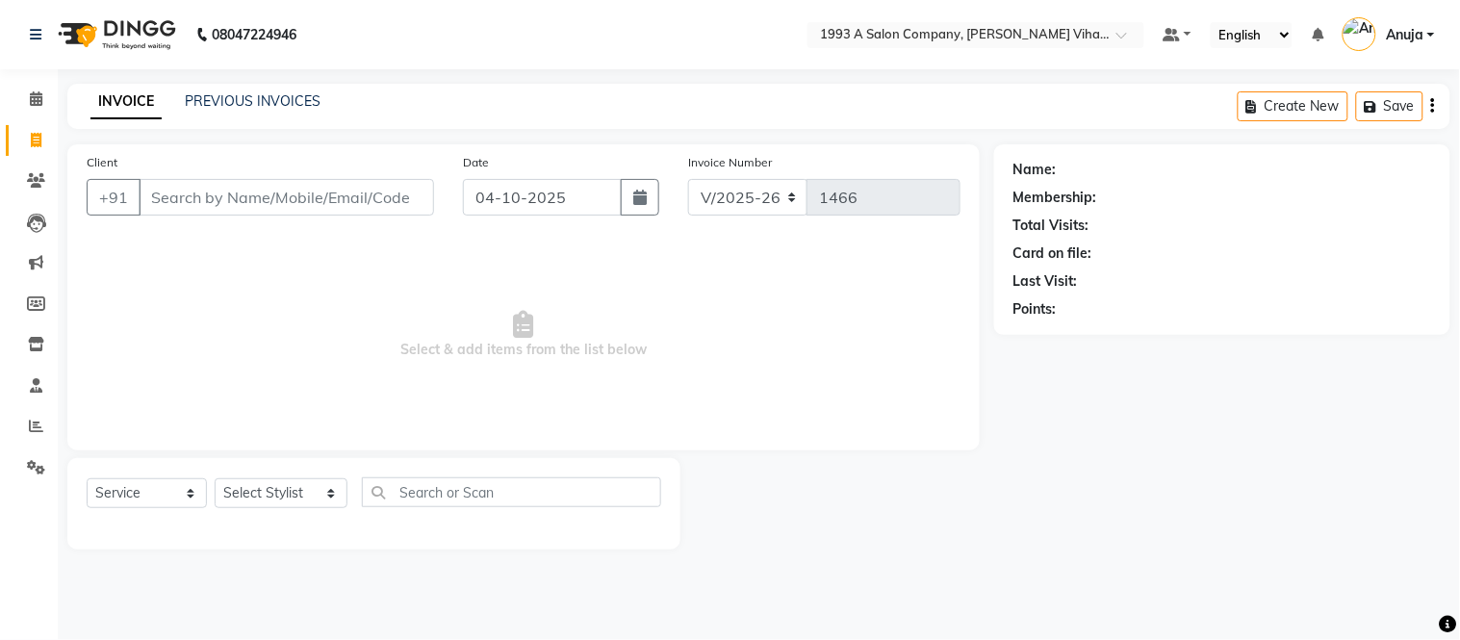
click at [363, 192] on input "Client" at bounding box center [286, 197] width 295 height 37
click at [29, 423] on icon at bounding box center [36, 426] width 14 height 14
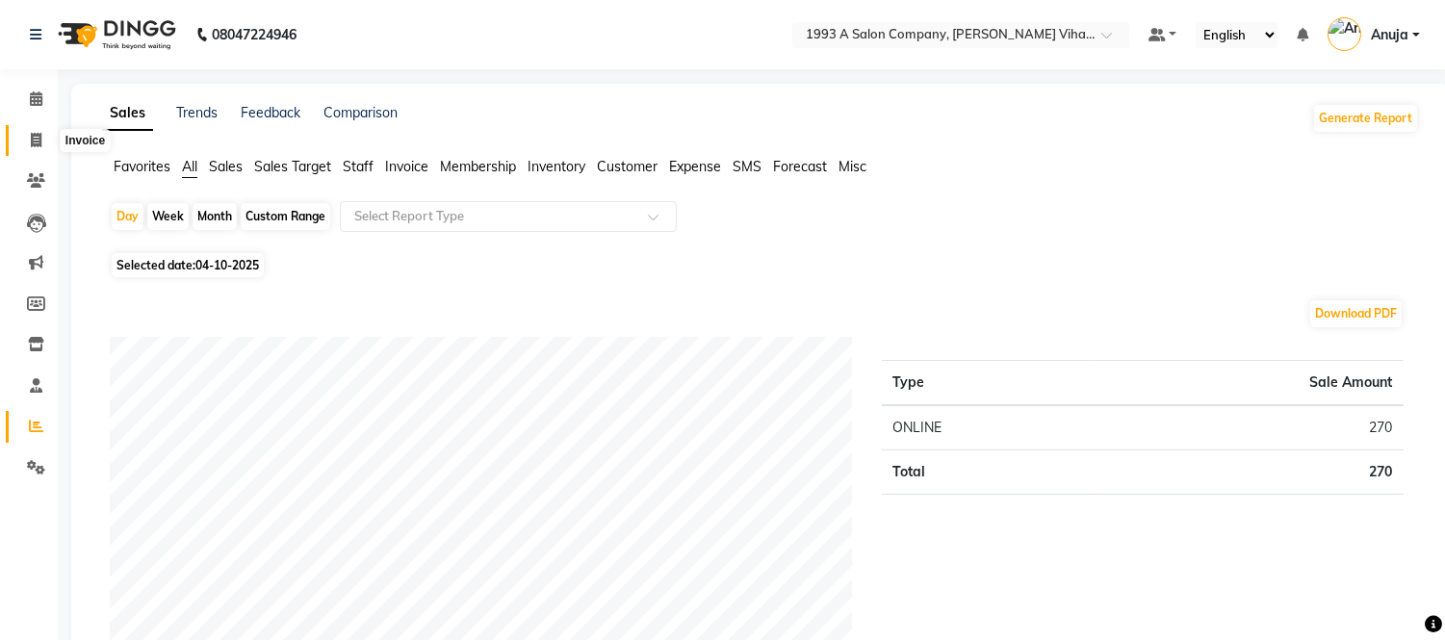
click at [33, 137] on icon at bounding box center [36, 140] width 11 height 14
select select "service"
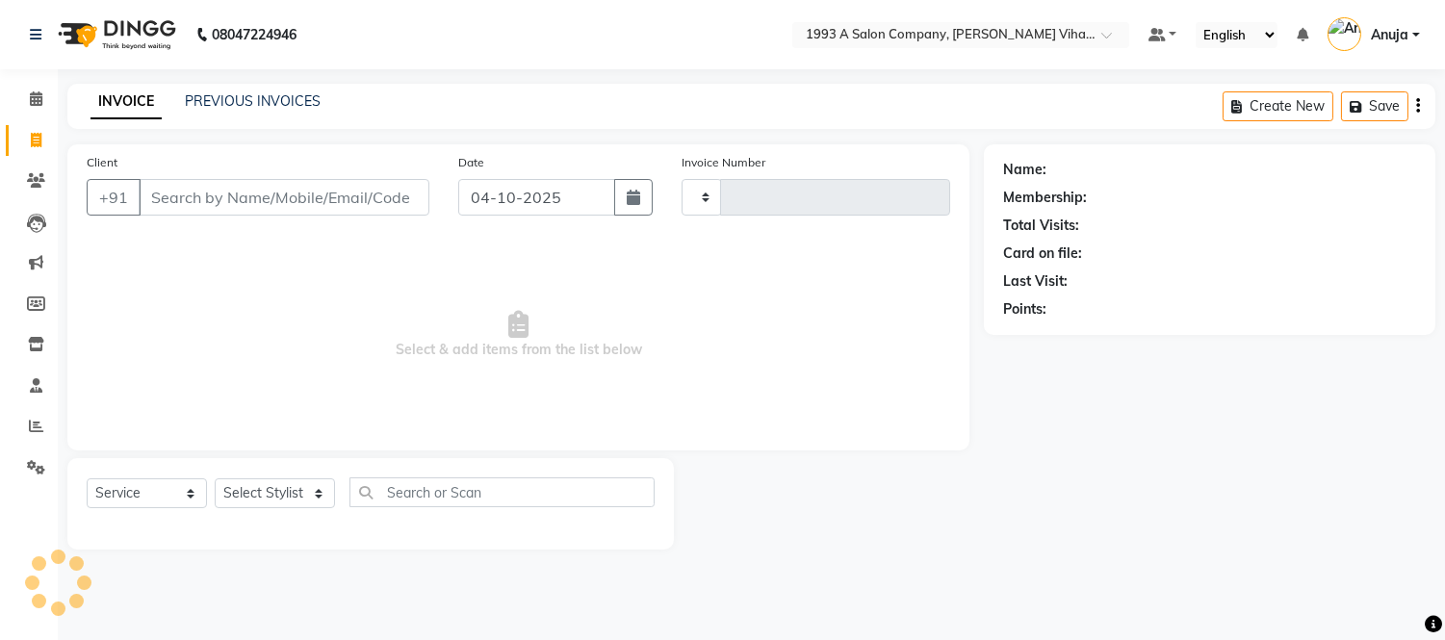
type input "1466"
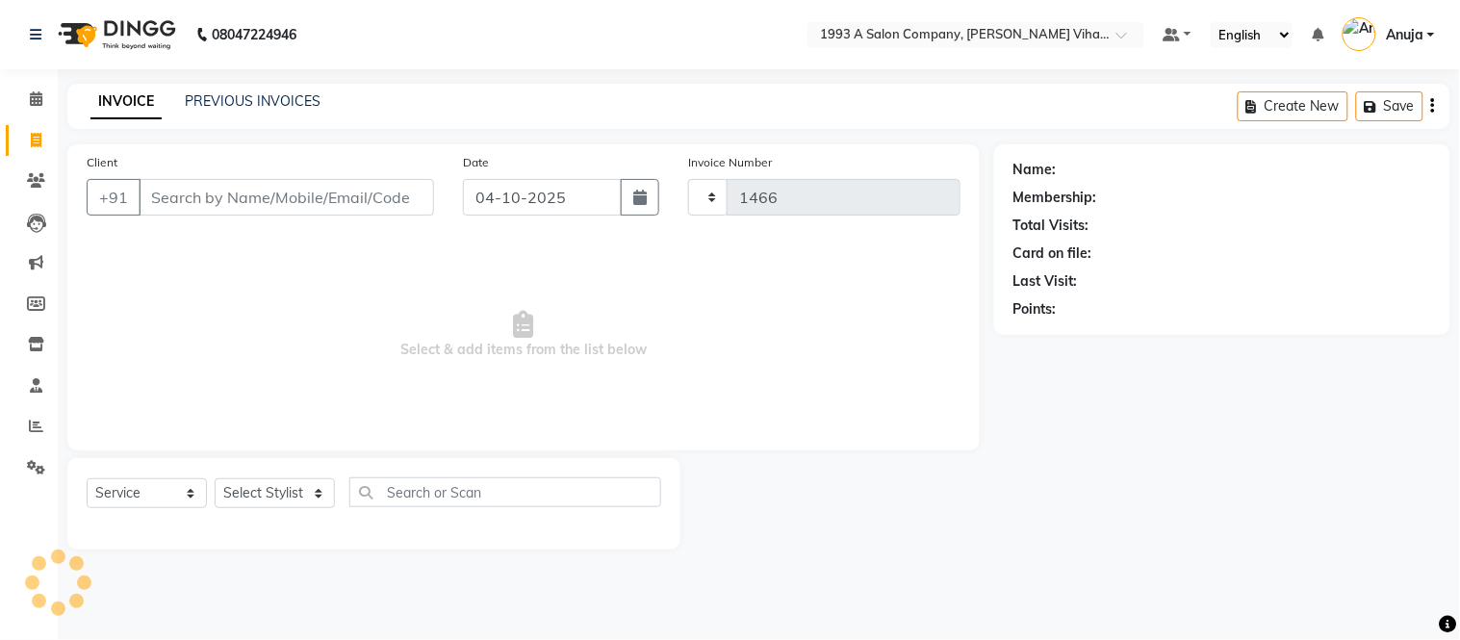
select select "4955"
click at [243, 90] on div "INVOICE PREVIOUS INVOICES Create New Save" at bounding box center [758, 106] width 1383 height 45
click at [243, 94] on div "PREVIOUS INVOICES" at bounding box center [253, 101] width 136 height 20
click at [242, 99] on link "PREVIOUS INVOICES" at bounding box center [253, 100] width 136 height 17
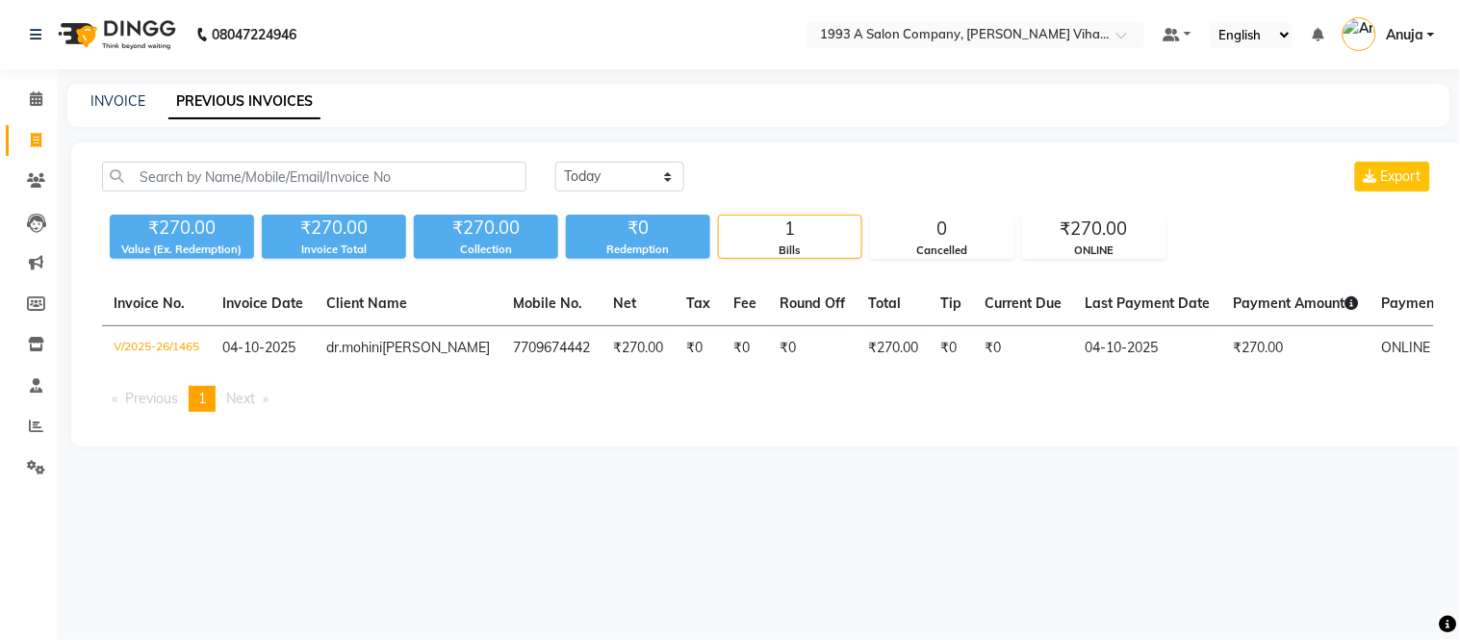
click at [760, 237] on div "1" at bounding box center [790, 229] width 142 height 27
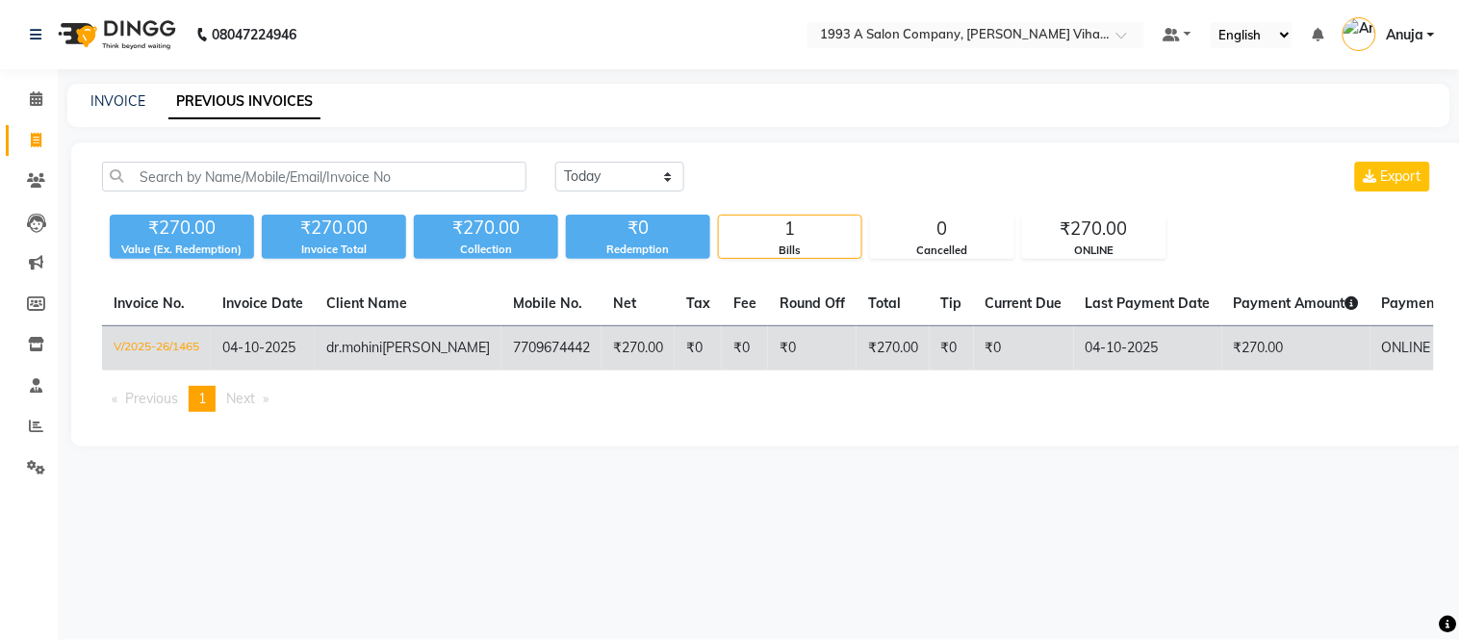
click at [173, 340] on td "V/2025-26/1465" at bounding box center [156, 348] width 109 height 45
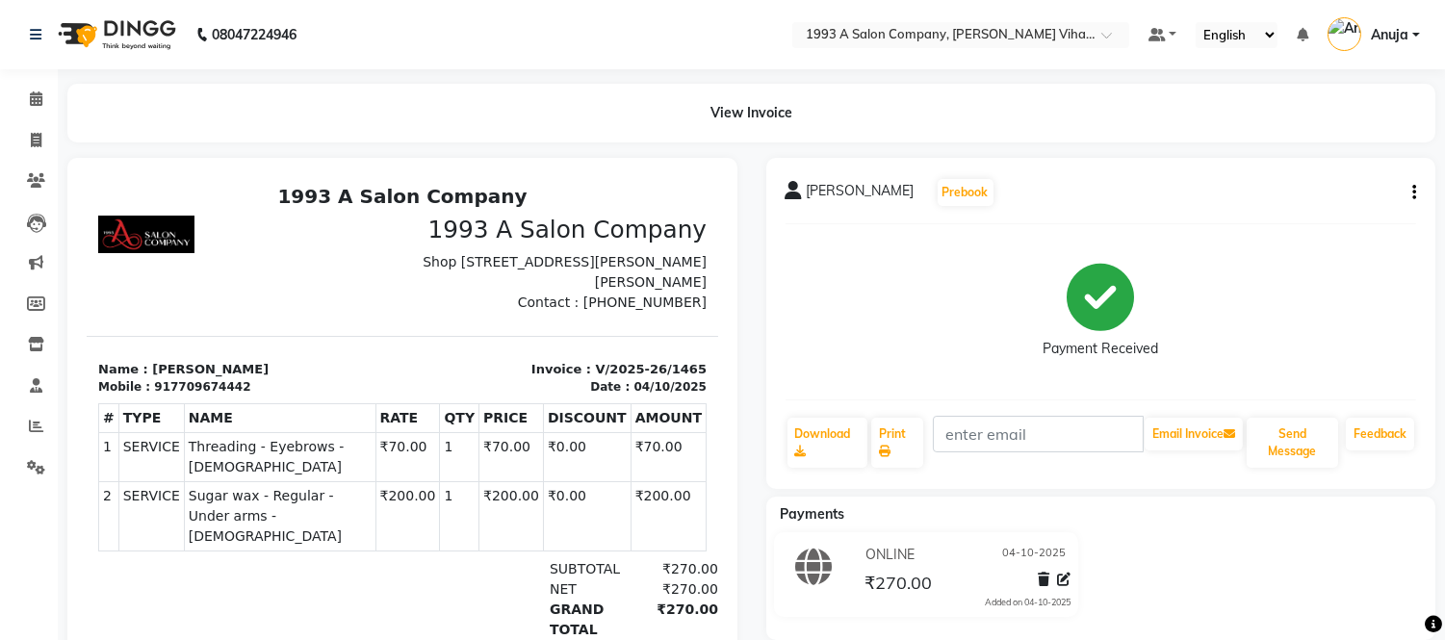
click at [901, 177] on div "[PERSON_NAME] Prebook" at bounding box center [890, 192] width 210 height 31
click at [1410, 191] on button "button" at bounding box center [1410, 193] width 12 height 20
click at [879, 177] on div "[PERSON_NAME] Prebook" at bounding box center [890, 192] width 210 height 31
click at [876, 183] on span "[PERSON_NAME]" at bounding box center [860, 194] width 108 height 27
click at [896, 191] on span "[PERSON_NAME]" at bounding box center [860, 194] width 108 height 27
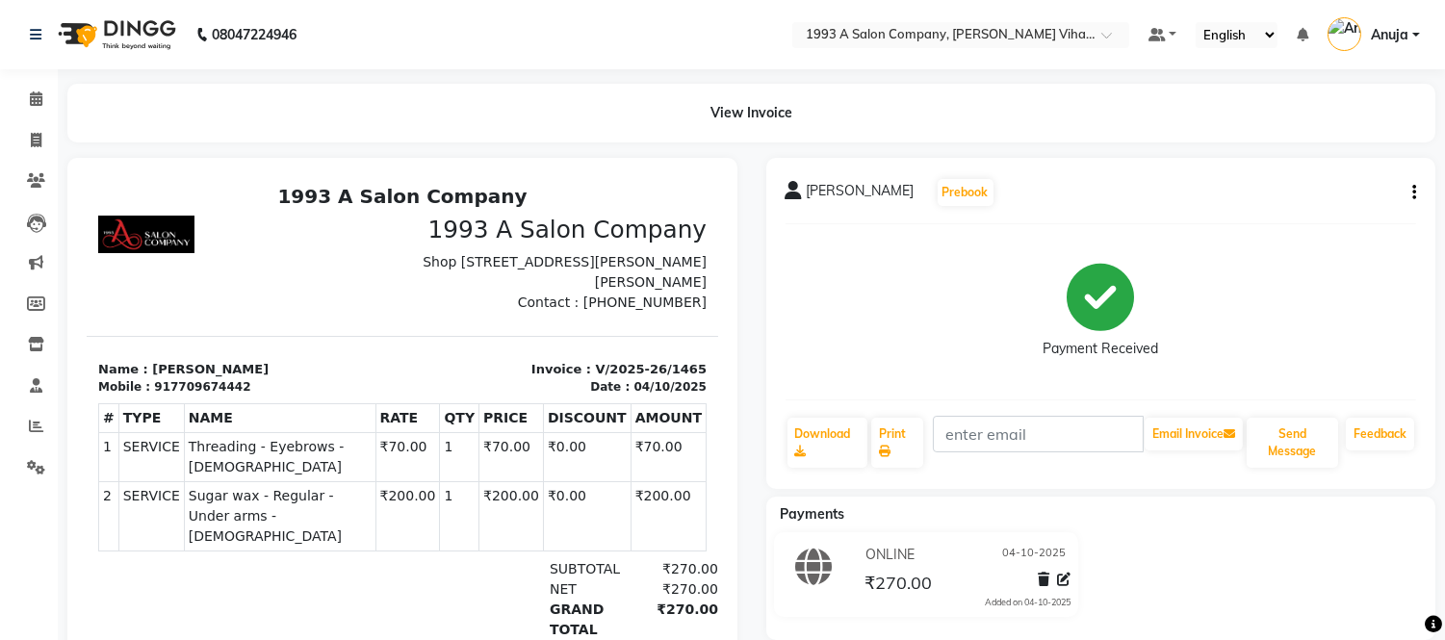
click at [793, 186] on icon at bounding box center [793, 190] width 17 height 19
click at [960, 199] on button "Prebook" at bounding box center [965, 192] width 56 height 27
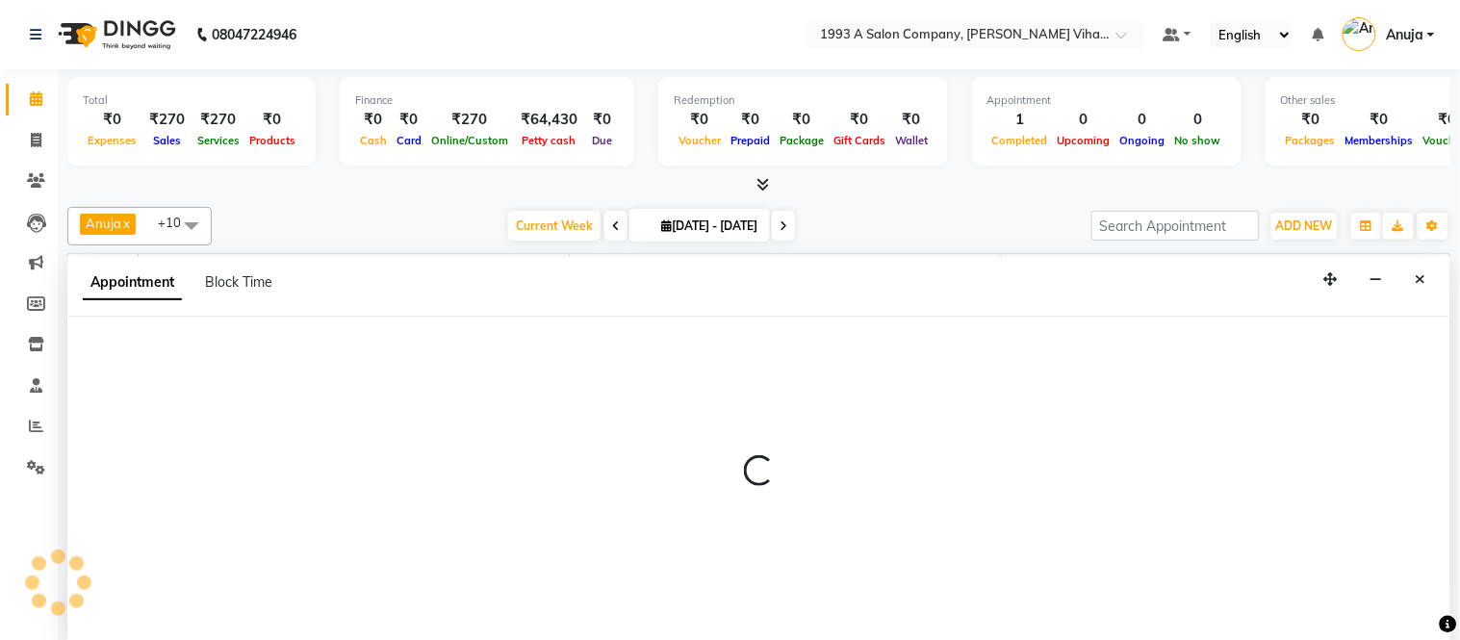
scroll to position [170, 0]
select select "31079"
select select "600"
select select "tentative"
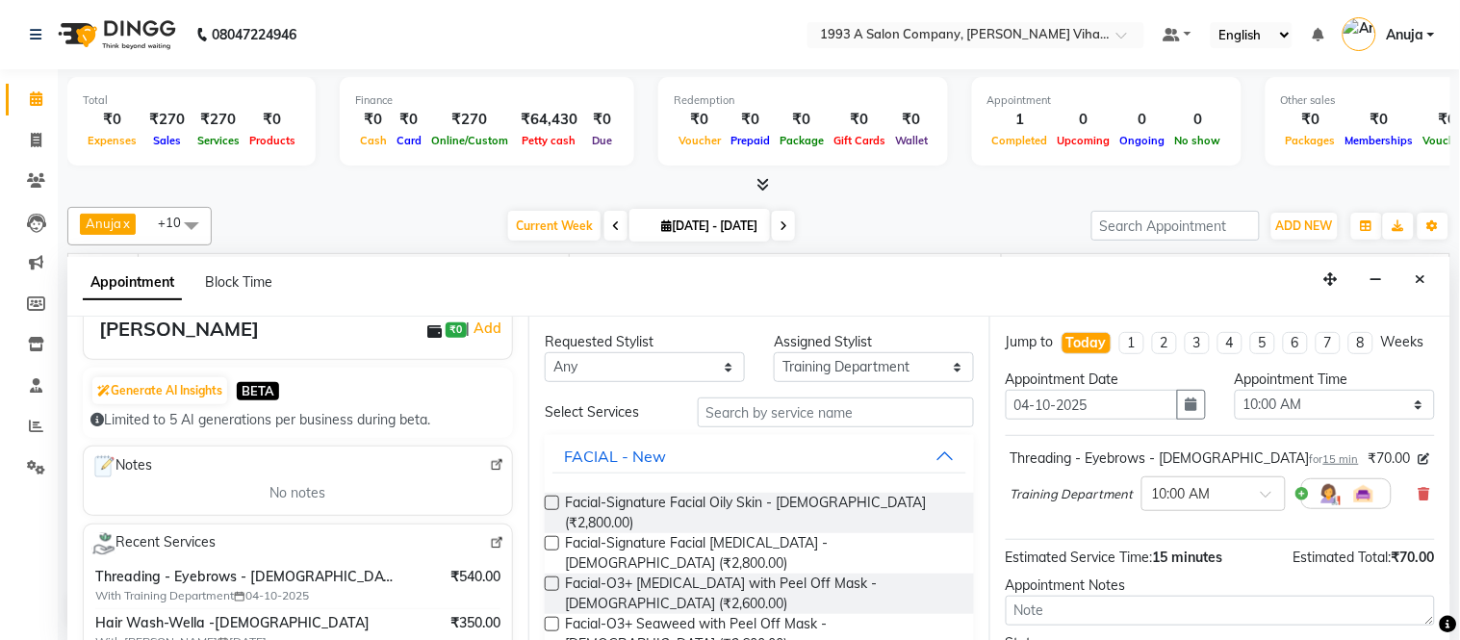
scroll to position [107, 0]
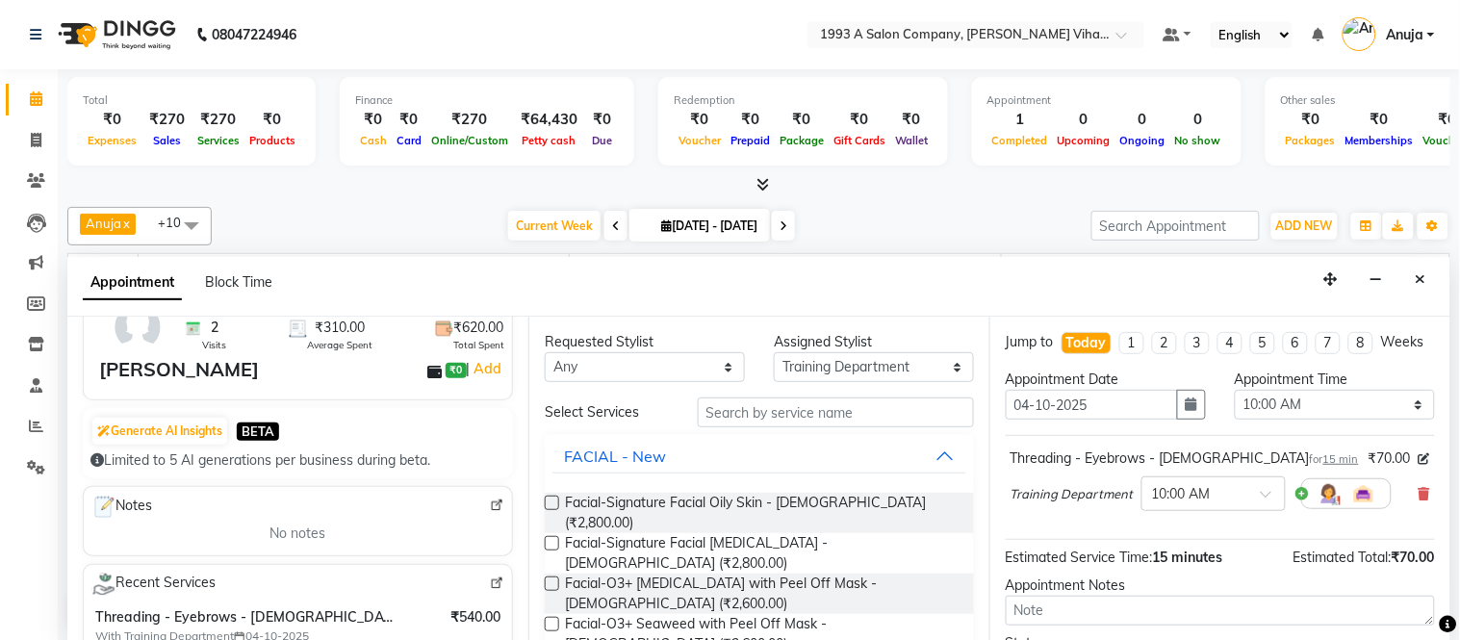
click at [1424, 282] on button "Close" at bounding box center [1421, 280] width 28 height 30
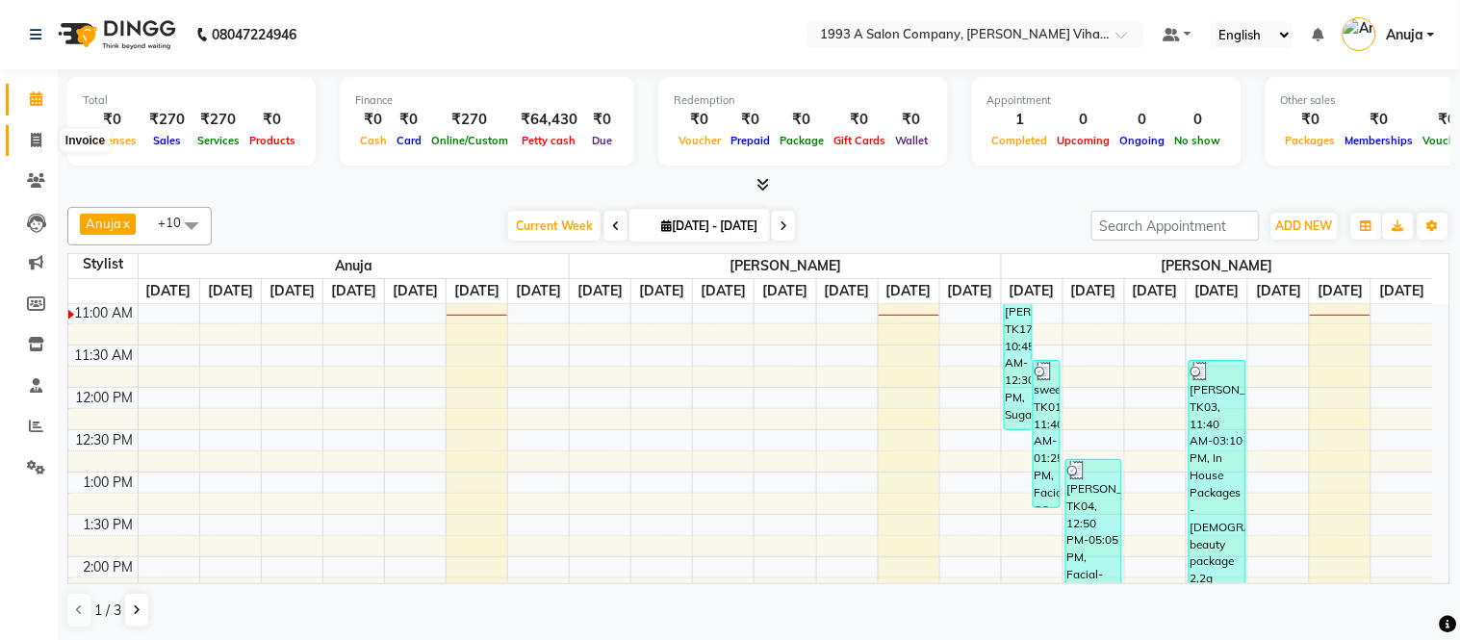
click at [35, 130] on span at bounding box center [36, 141] width 34 height 22
select select "4955"
select select "service"
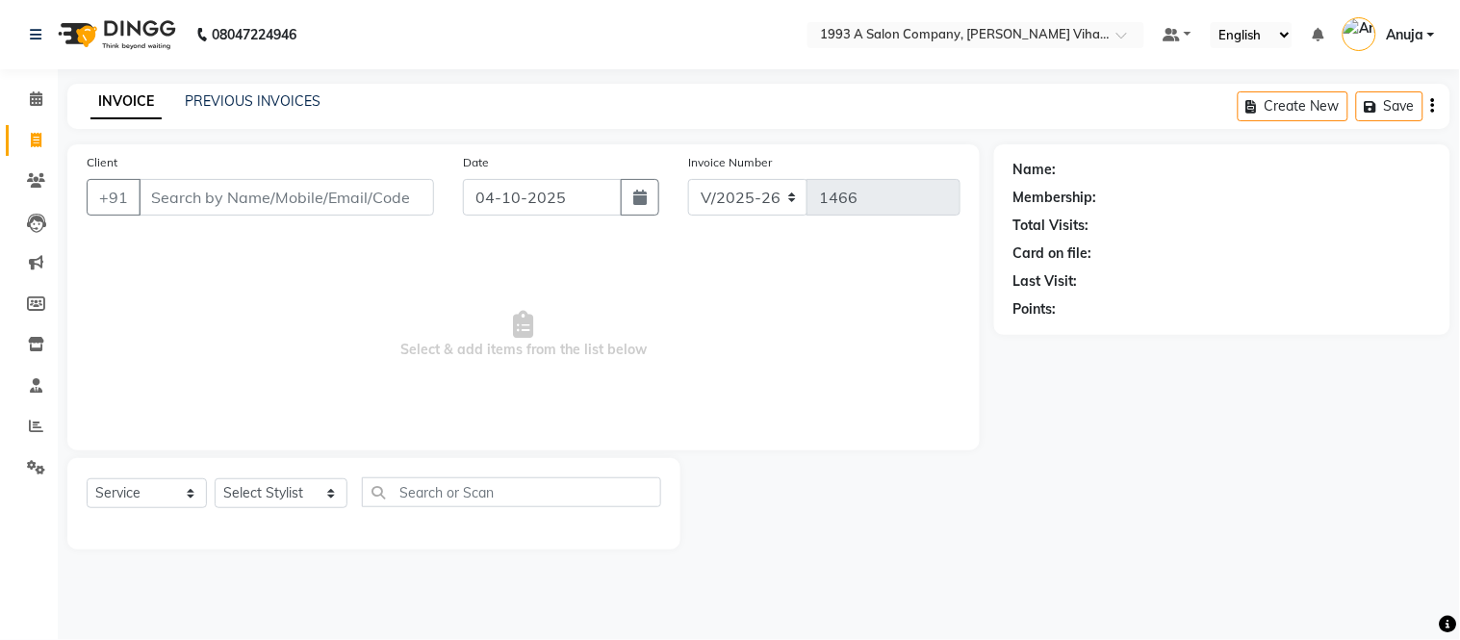
click at [185, 181] on input "Client" at bounding box center [286, 197] width 295 height 37
click at [289, 204] on input "Client" at bounding box center [286, 197] width 295 height 37
click at [395, 204] on input "Client" at bounding box center [286, 197] width 295 height 37
click at [32, 181] on icon at bounding box center [36, 180] width 18 height 14
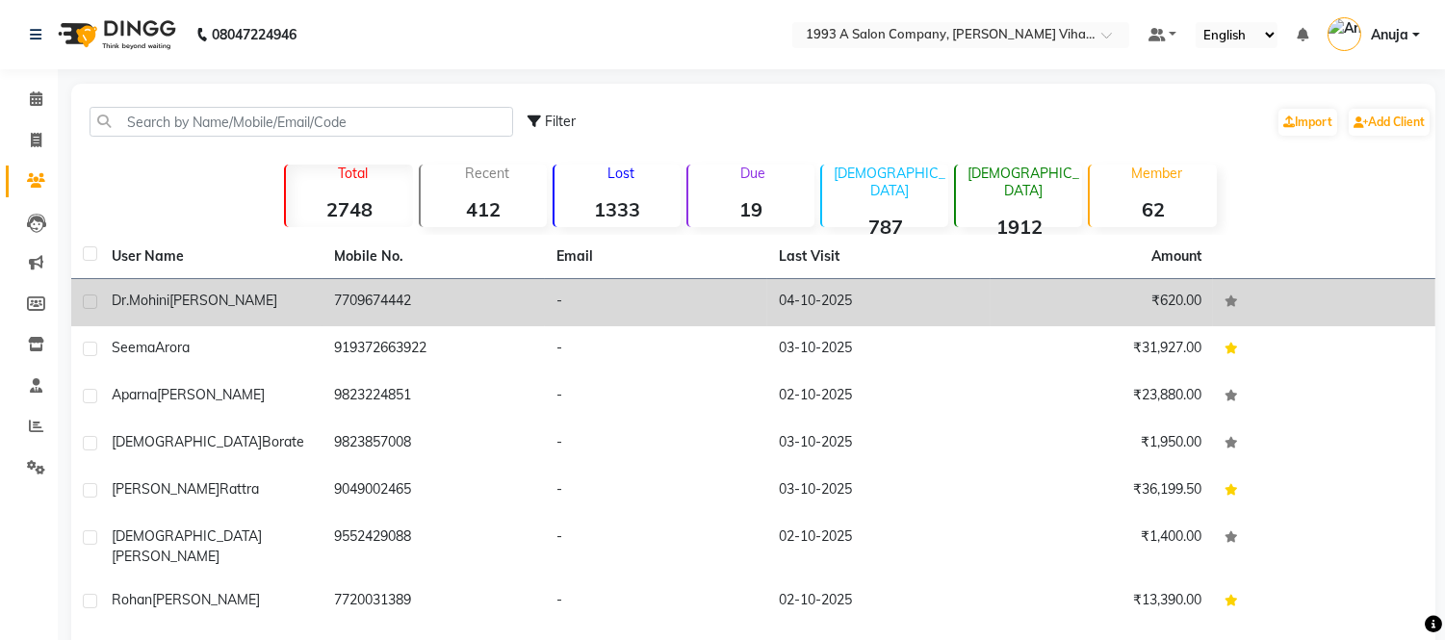
click at [133, 294] on span "dr.mohini" at bounding box center [141, 300] width 58 height 17
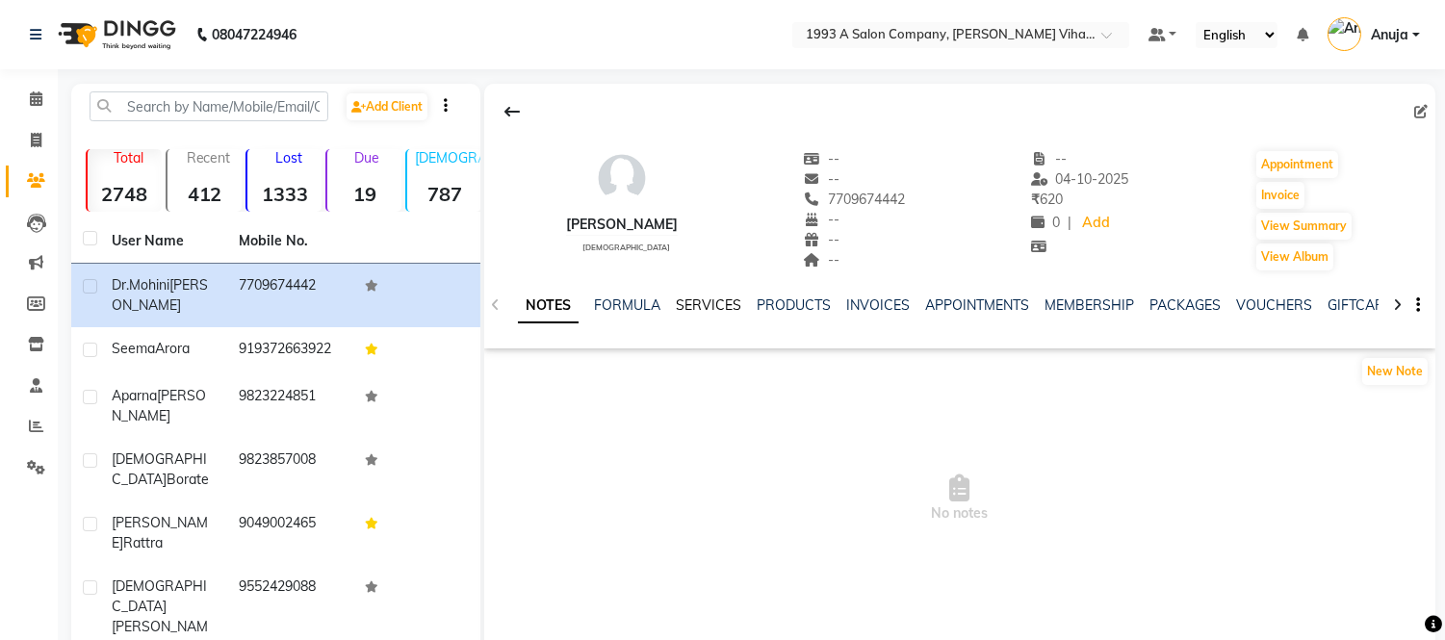
click at [706, 308] on link "SERVICES" at bounding box center [708, 304] width 65 height 17
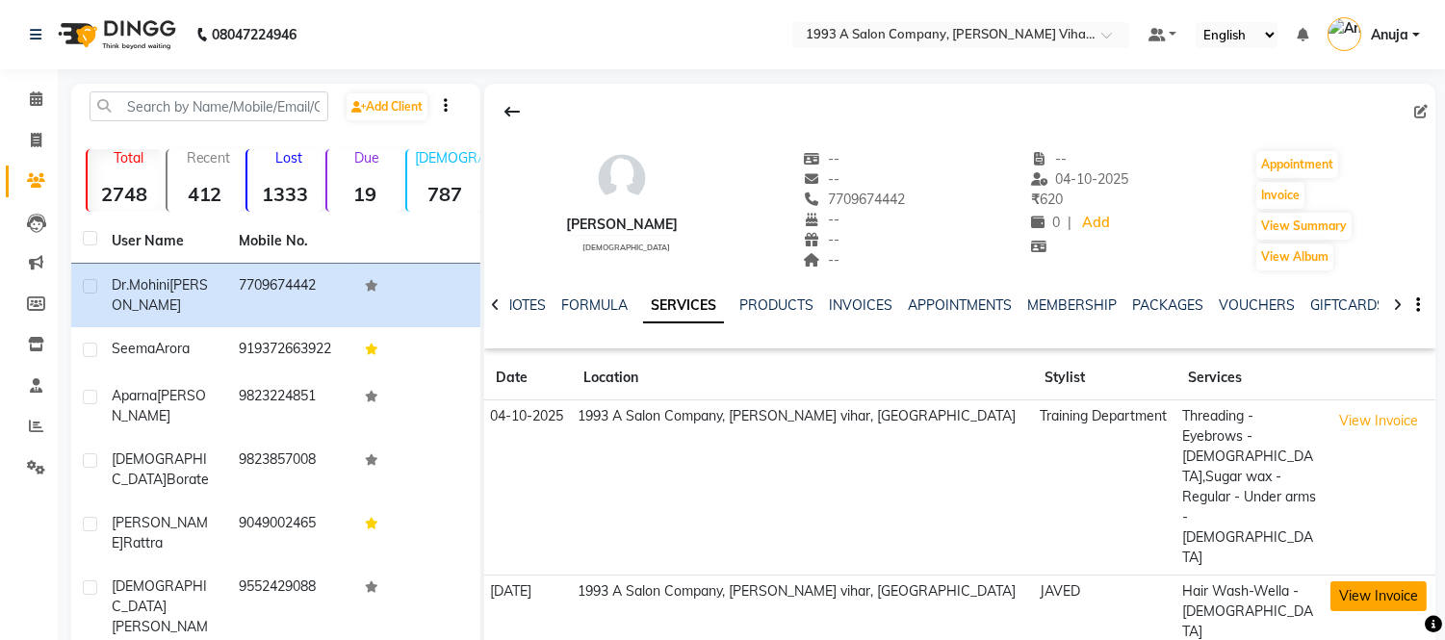
click at [1351, 581] on button "View Invoice" at bounding box center [1378, 596] width 96 height 30
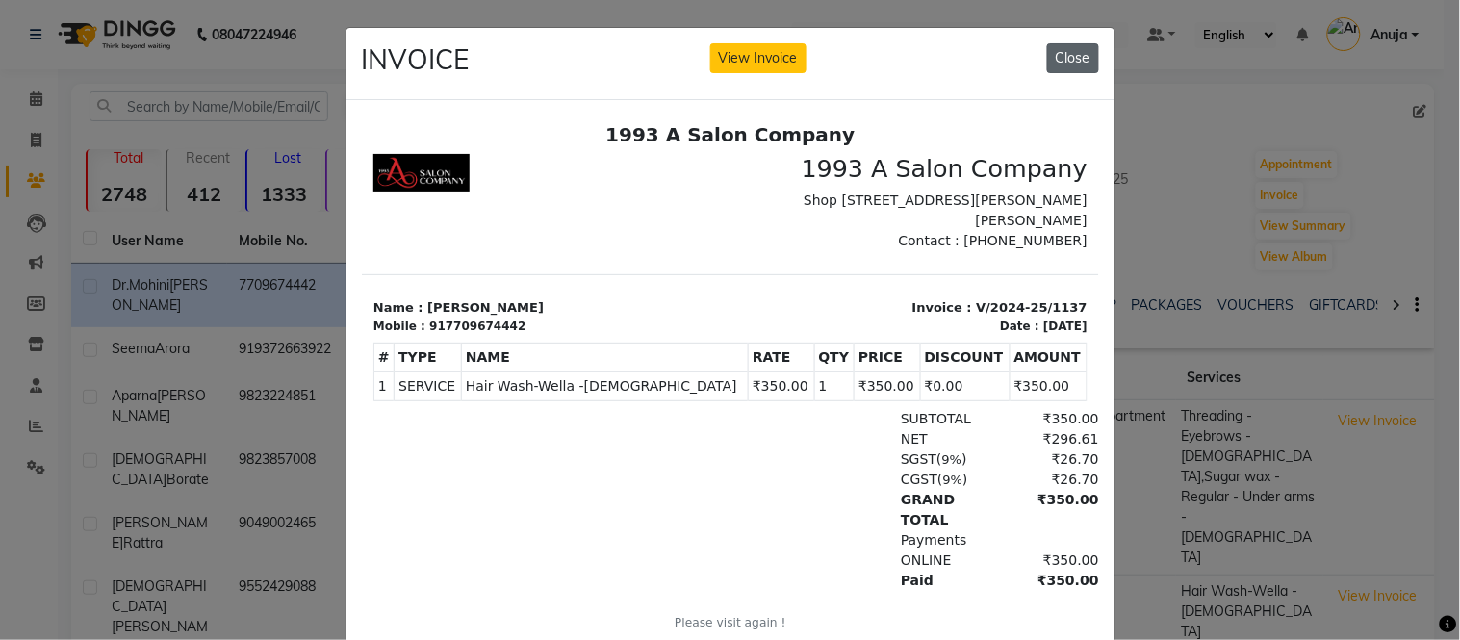
click at [1072, 61] on button "Close" at bounding box center [1073, 58] width 52 height 30
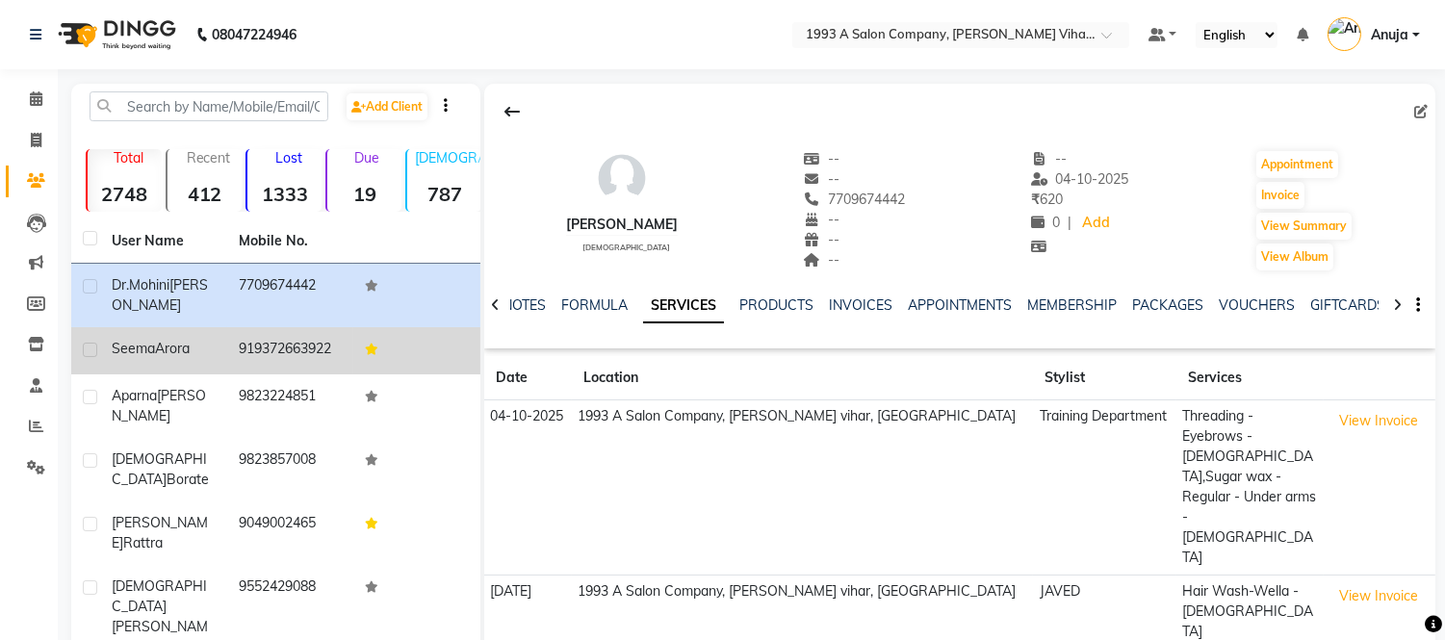
click at [178, 344] on span "Arora" at bounding box center [172, 348] width 35 height 17
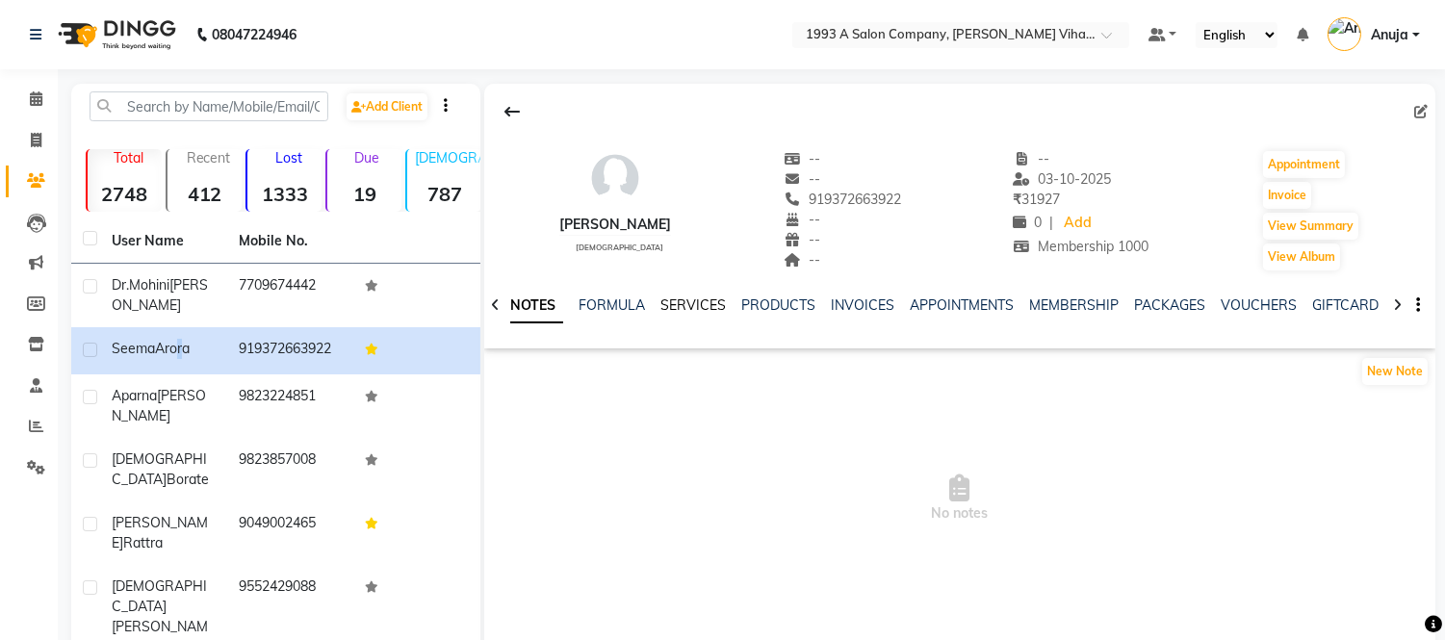
click at [691, 304] on link "SERVICES" at bounding box center [692, 304] width 65 height 17
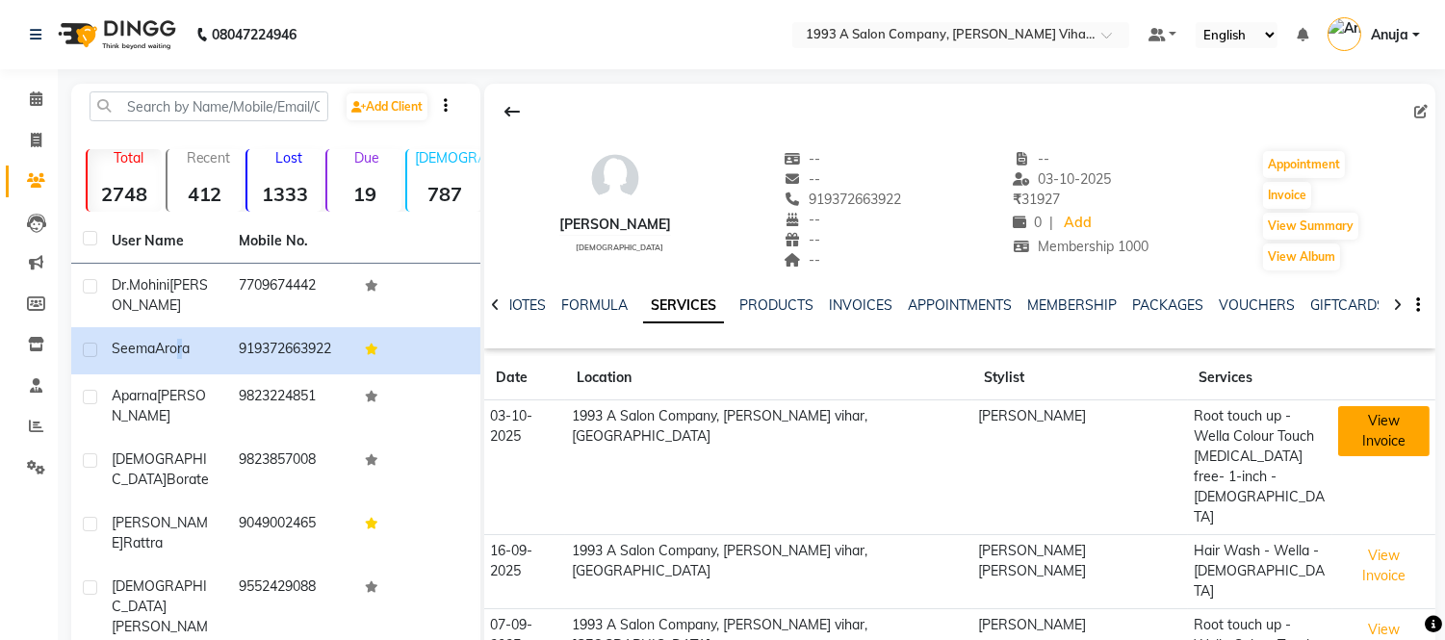
click at [1391, 424] on button "View Invoice" at bounding box center [1383, 431] width 91 height 50
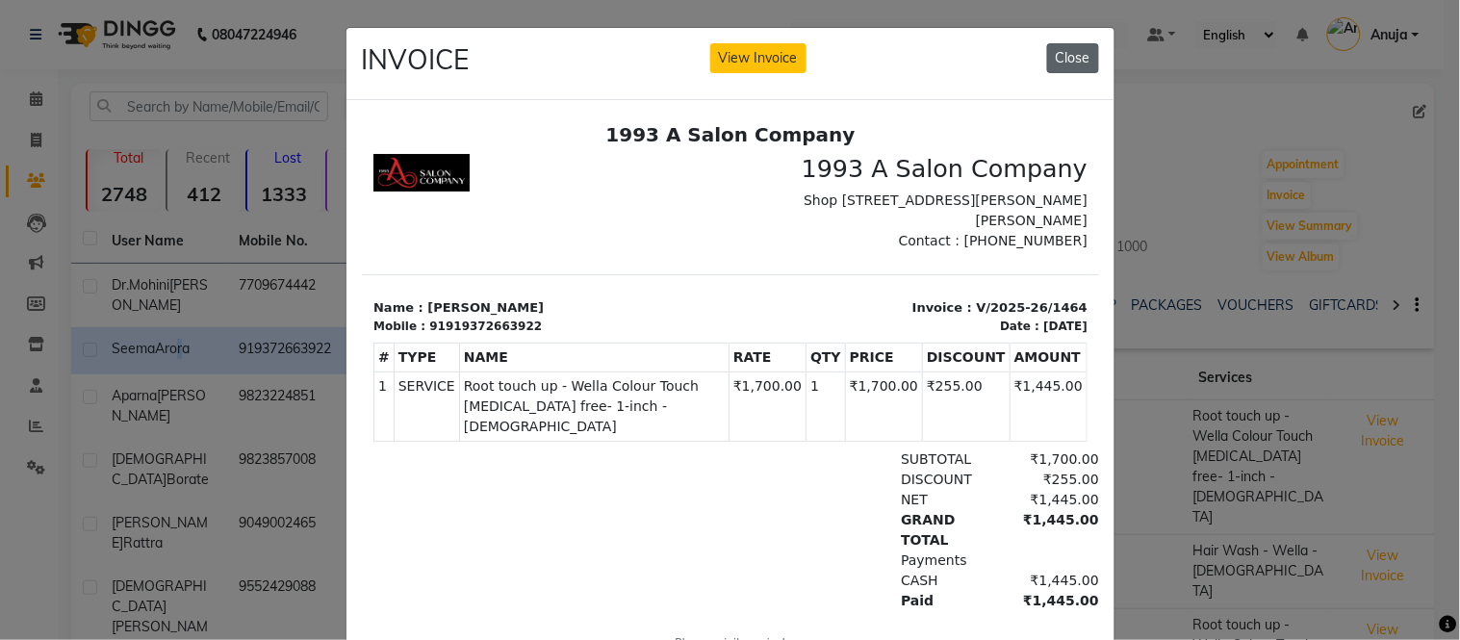
click at [1061, 50] on button "Close" at bounding box center [1073, 58] width 52 height 30
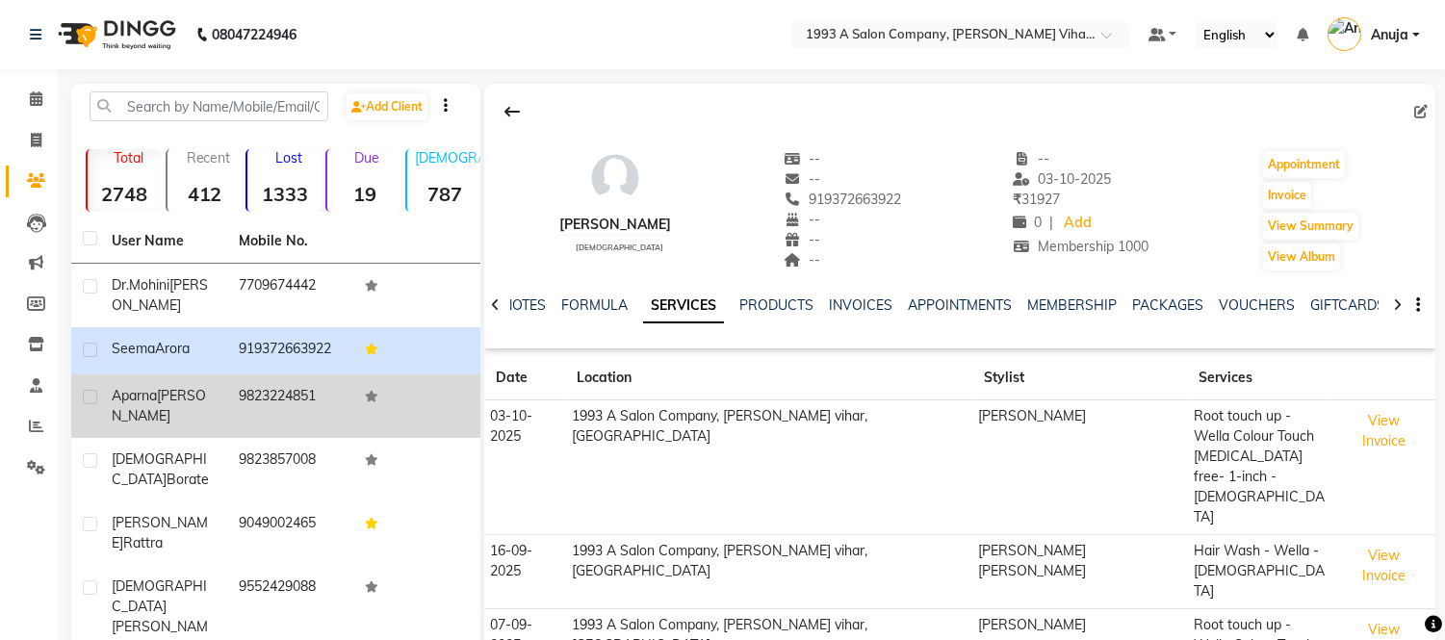
click at [142, 404] on div "Aparna Kayande" at bounding box center [164, 406] width 104 height 40
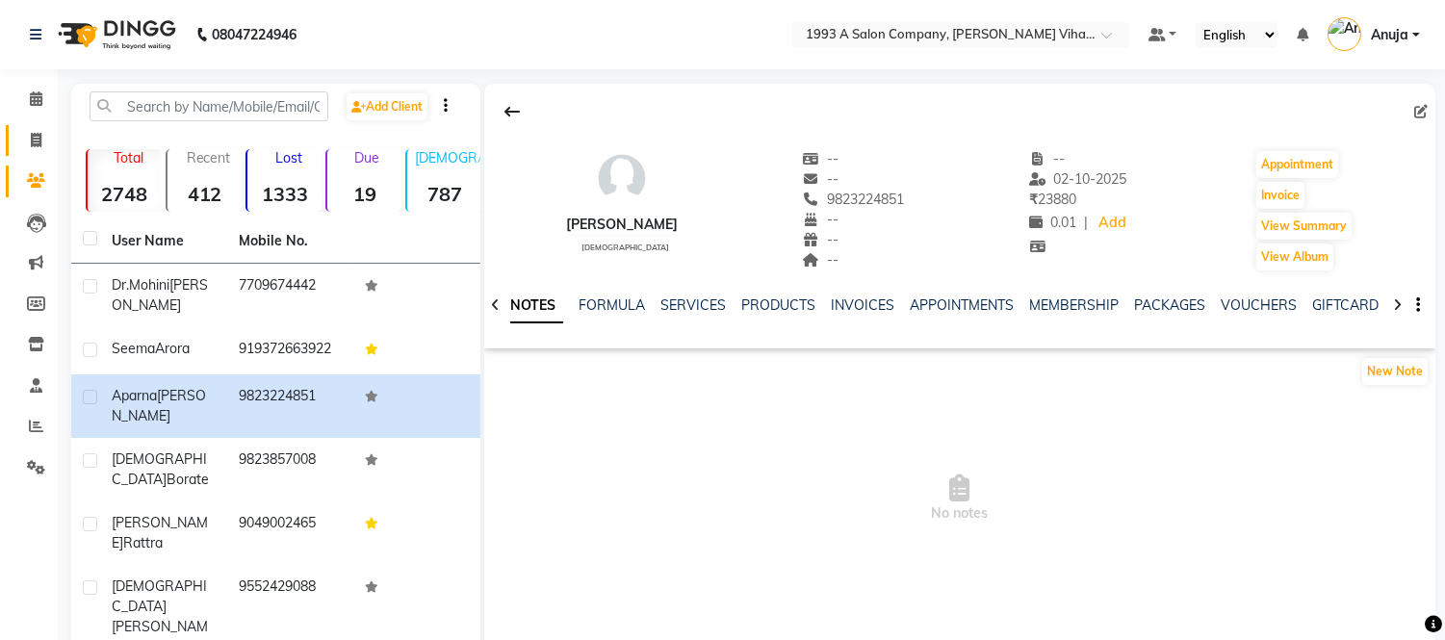
click at [32, 130] on li "Invoice" at bounding box center [29, 140] width 58 height 41
click at [34, 137] on icon at bounding box center [36, 140] width 11 height 14
select select "4955"
select select "service"
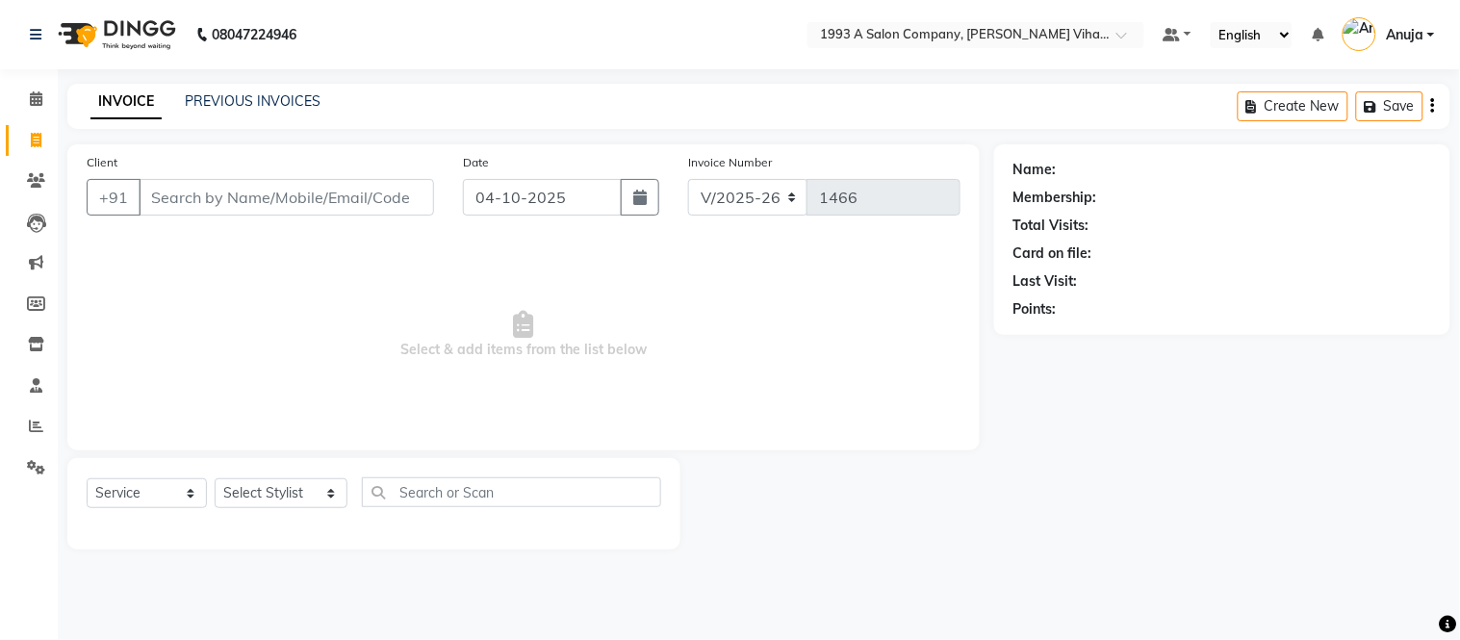
click at [264, 190] on input "Client" at bounding box center [286, 197] width 295 height 37
click at [273, 192] on input "Client" at bounding box center [286, 197] width 295 height 37
drag, startPoint x: 386, startPoint y: 190, endPoint x: 398, endPoint y: 183, distance: 14.2
click at [398, 185] on input "Client" at bounding box center [286, 197] width 295 height 37
click at [338, 210] on input "Client" at bounding box center [286, 197] width 295 height 37
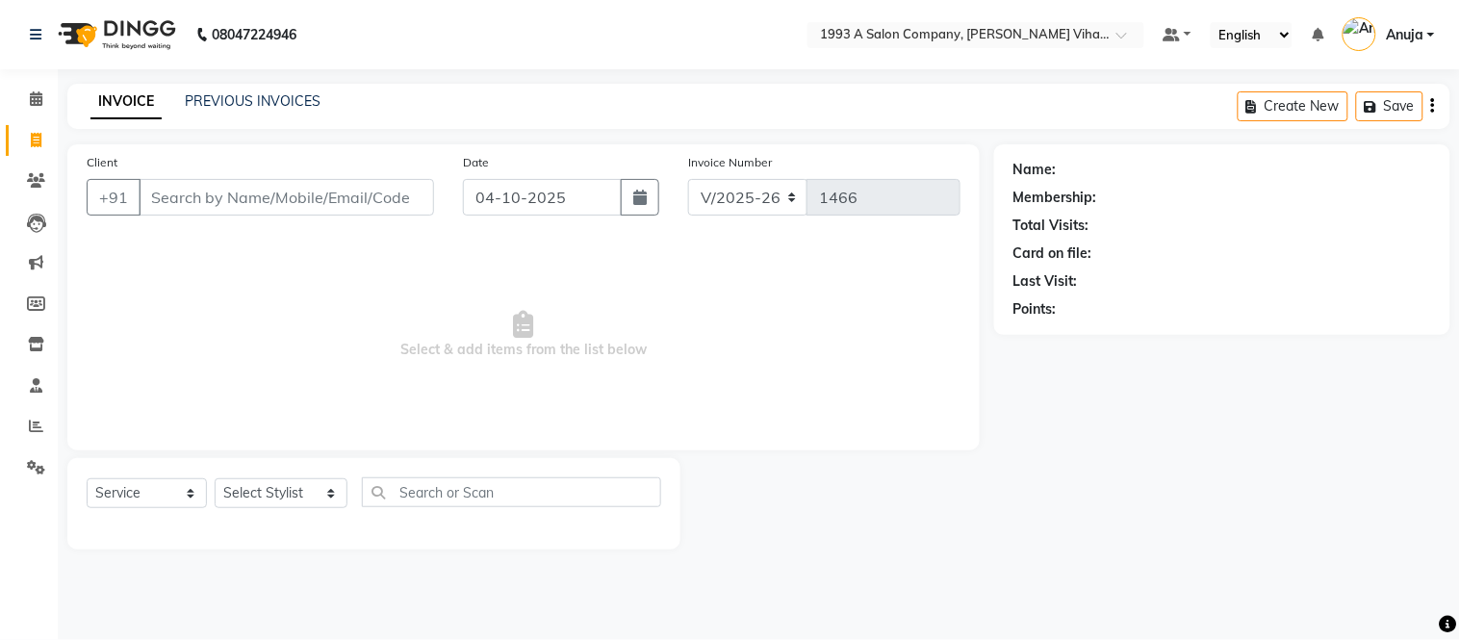
drag, startPoint x: 385, startPoint y: 187, endPoint x: 397, endPoint y: 187, distance: 11.5
click at [391, 187] on input "Client" at bounding box center [286, 197] width 295 height 37
click at [400, 194] on input "Client" at bounding box center [286, 197] width 295 height 37
drag, startPoint x: 189, startPoint y: 207, endPoint x: 267, endPoint y: 177, distance: 83.5
click at [239, 196] on input "Client" at bounding box center [286, 197] width 295 height 37
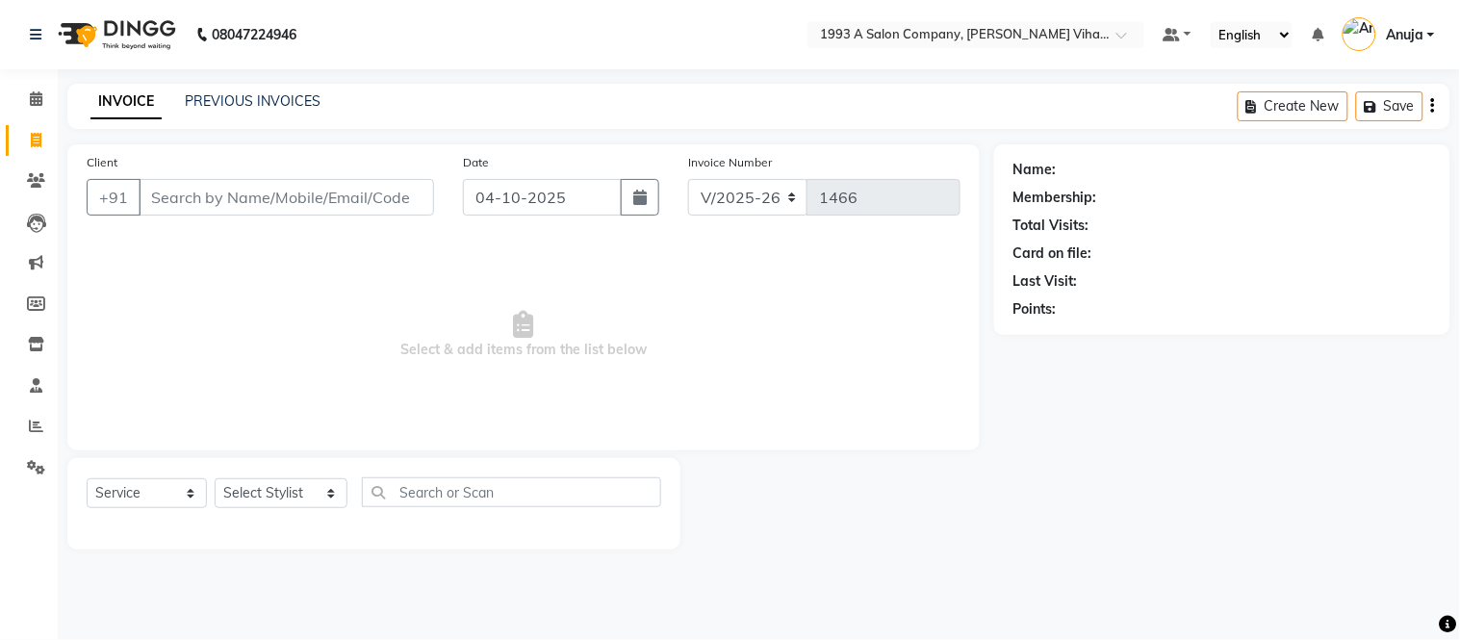
click at [178, 202] on input "Client" at bounding box center [286, 197] width 295 height 37
click at [399, 194] on input "Client" at bounding box center [286, 197] width 295 height 37
click at [146, 193] on input "Client" at bounding box center [286, 197] width 295 height 37
click at [407, 193] on input "Client" at bounding box center [286, 197] width 295 height 37
click at [417, 202] on input "Client" at bounding box center [286, 197] width 295 height 37
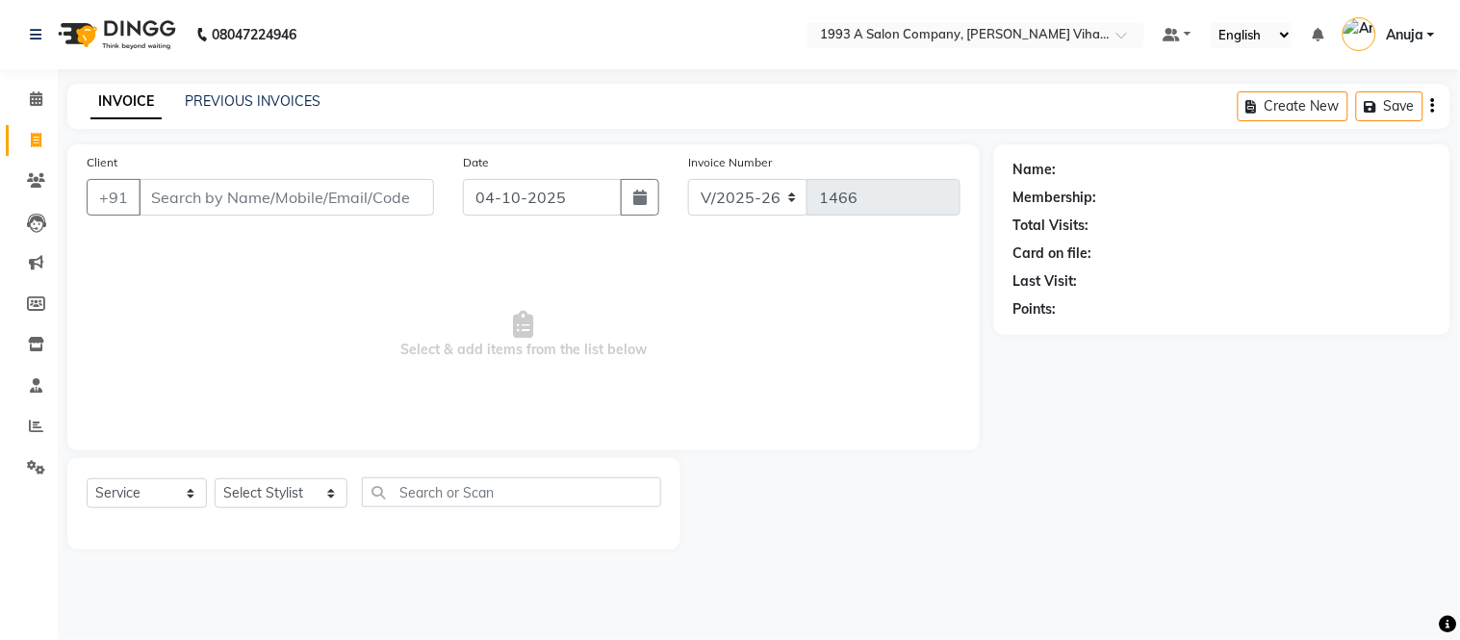
click at [410, 191] on input "Client" at bounding box center [286, 197] width 295 height 37
click at [410, 197] on input "Client" at bounding box center [286, 197] width 295 height 37
click at [410, 196] on input "Client" at bounding box center [286, 197] width 295 height 37
drag, startPoint x: 474, startPoint y: 192, endPoint x: 493, endPoint y: 197, distance: 18.9
click at [485, 197] on input "04-10-2025" at bounding box center [543, 197] width 160 height 37
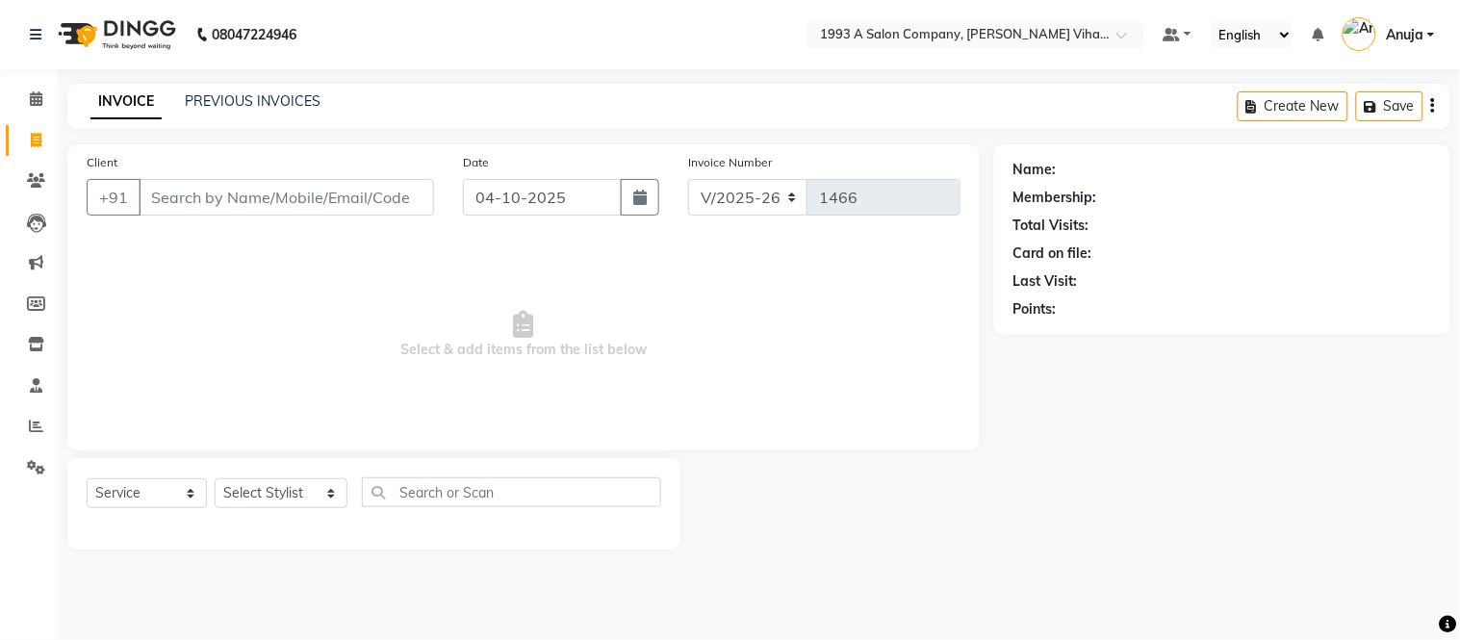
select select "10"
select select "2025"
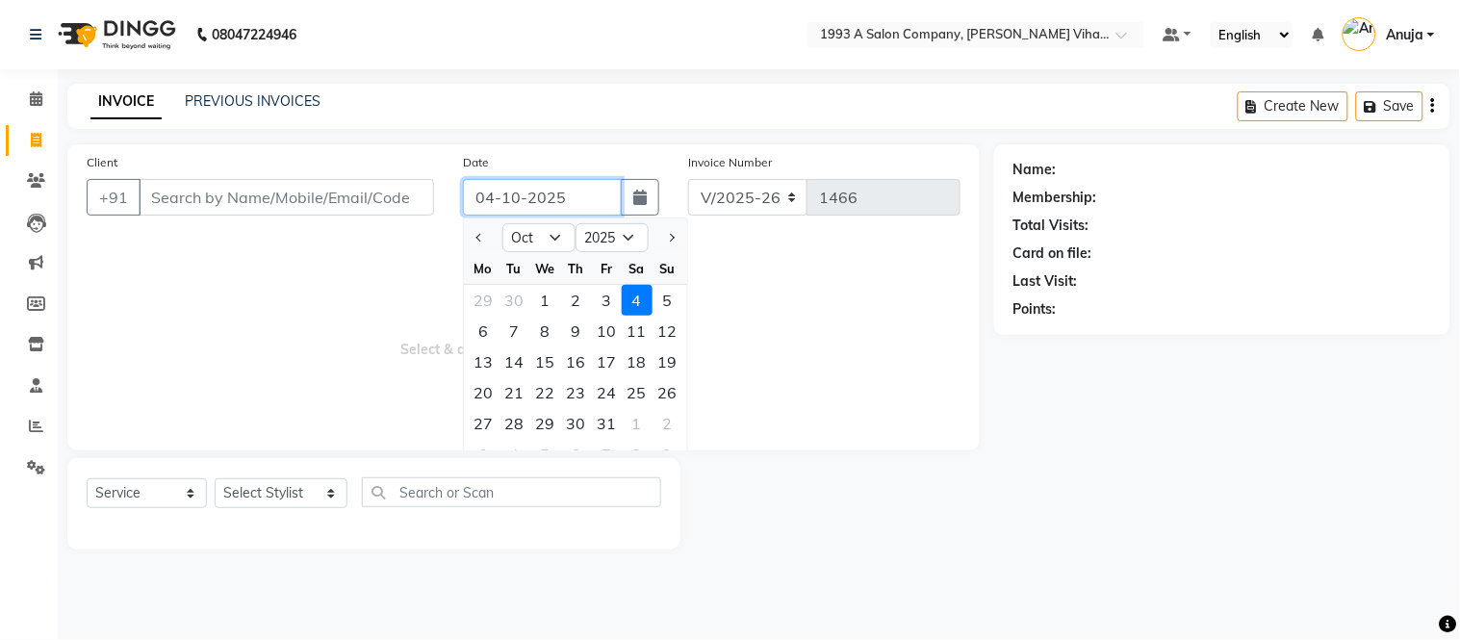
click at [581, 195] on input "04-10-2025" at bounding box center [543, 197] width 160 height 37
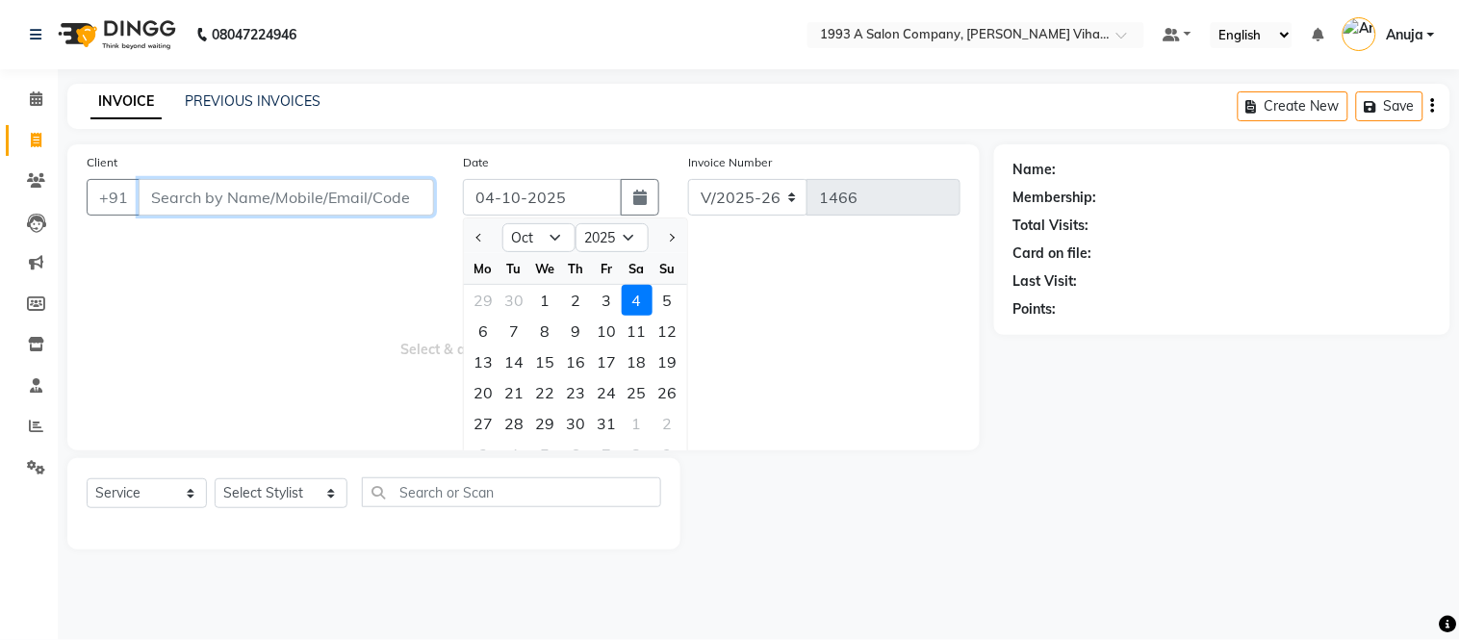
click at [415, 198] on input "Client" at bounding box center [286, 197] width 295 height 37
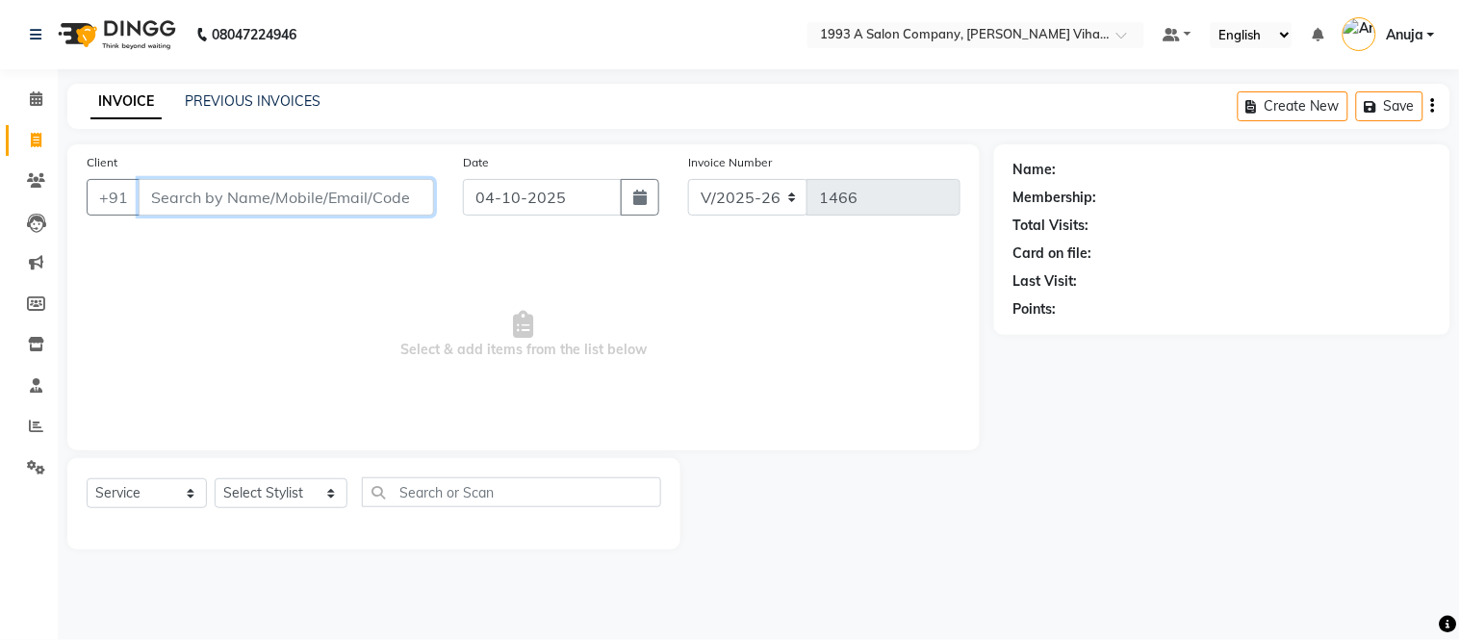
click at [407, 197] on input "Client" at bounding box center [286, 197] width 295 height 37
click at [309, 195] on input "Client" at bounding box center [286, 197] width 295 height 37
click at [181, 193] on input "Client" at bounding box center [286, 197] width 295 height 37
click at [400, 196] on input "Client" at bounding box center [286, 197] width 295 height 37
click at [151, 197] on input "Client" at bounding box center [286, 197] width 295 height 37
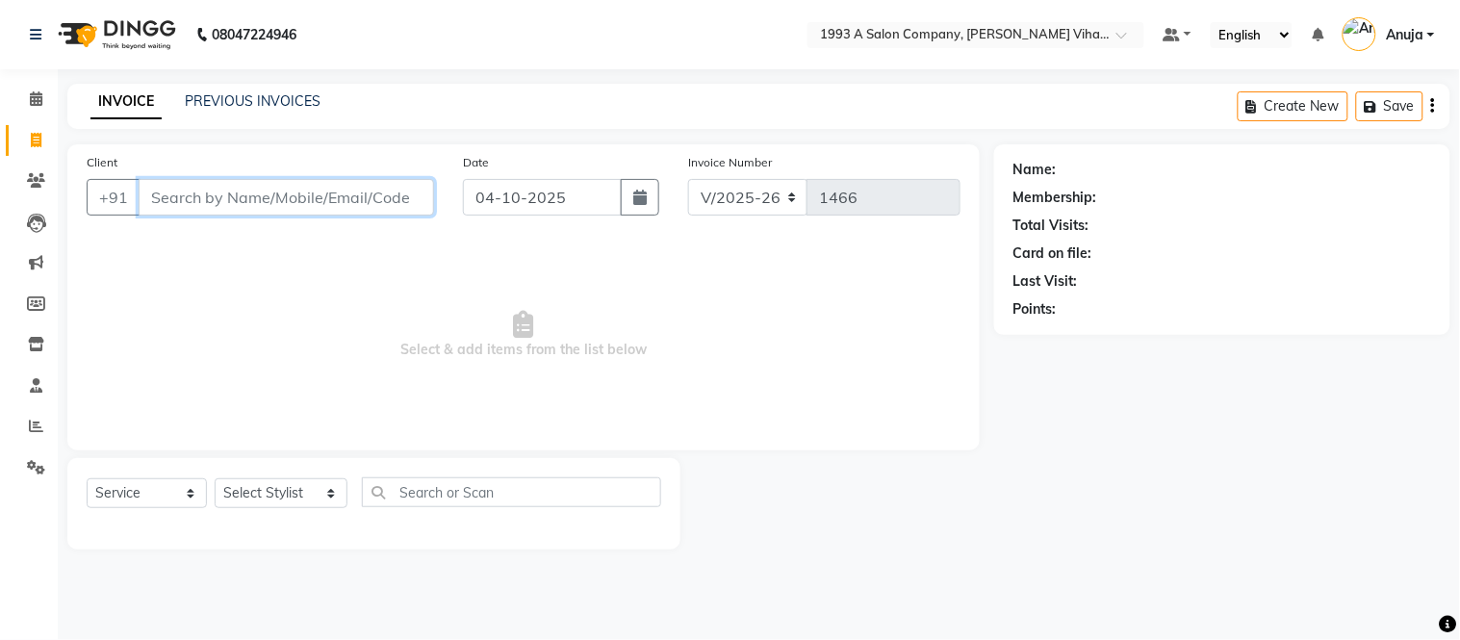
click at [389, 197] on input "Client" at bounding box center [286, 197] width 295 height 37
click at [130, 200] on div "+91" at bounding box center [260, 197] width 347 height 37
click at [156, 199] on input "Client" at bounding box center [286, 197] width 295 height 37
click at [408, 196] on input "Client" at bounding box center [286, 197] width 295 height 37
click at [407, 196] on input "Client" at bounding box center [286, 197] width 295 height 37
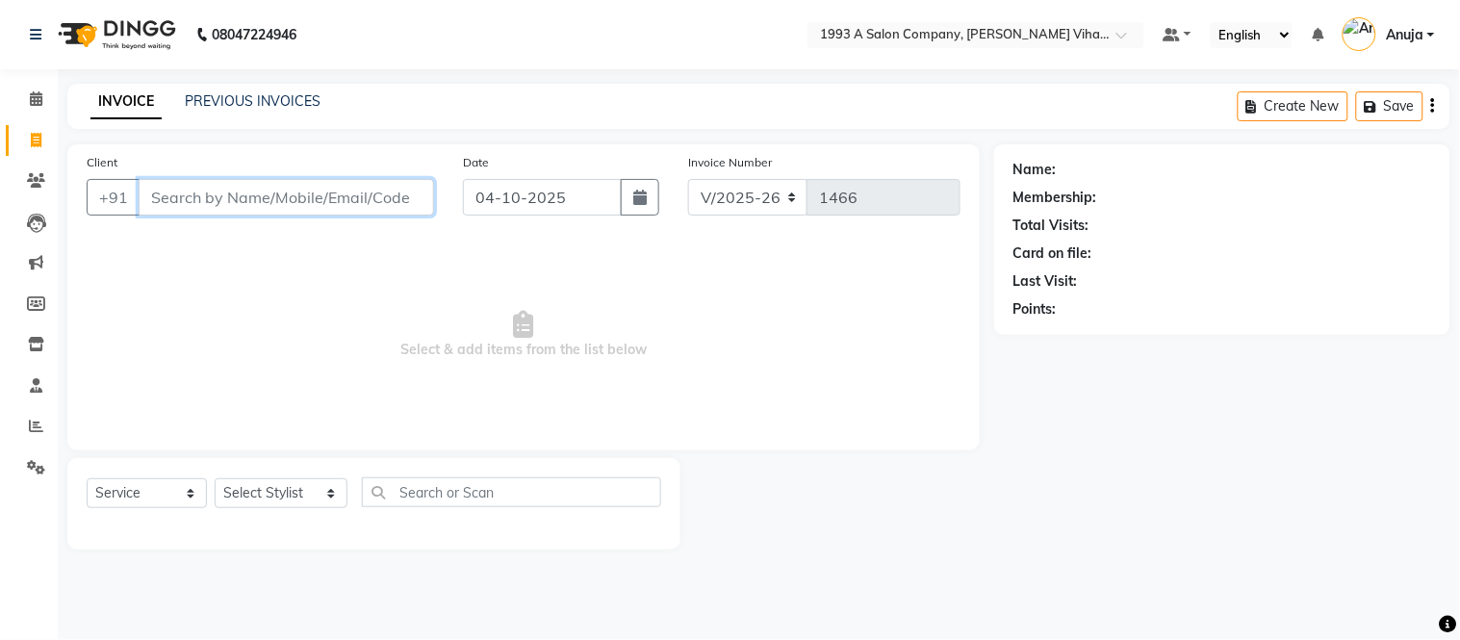
click at [407, 196] on input "Client" at bounding box center [286, 197] width 295 height 37
click at [406, 196] on input "Client" at bounding box center [286, 197] width 295 height 37
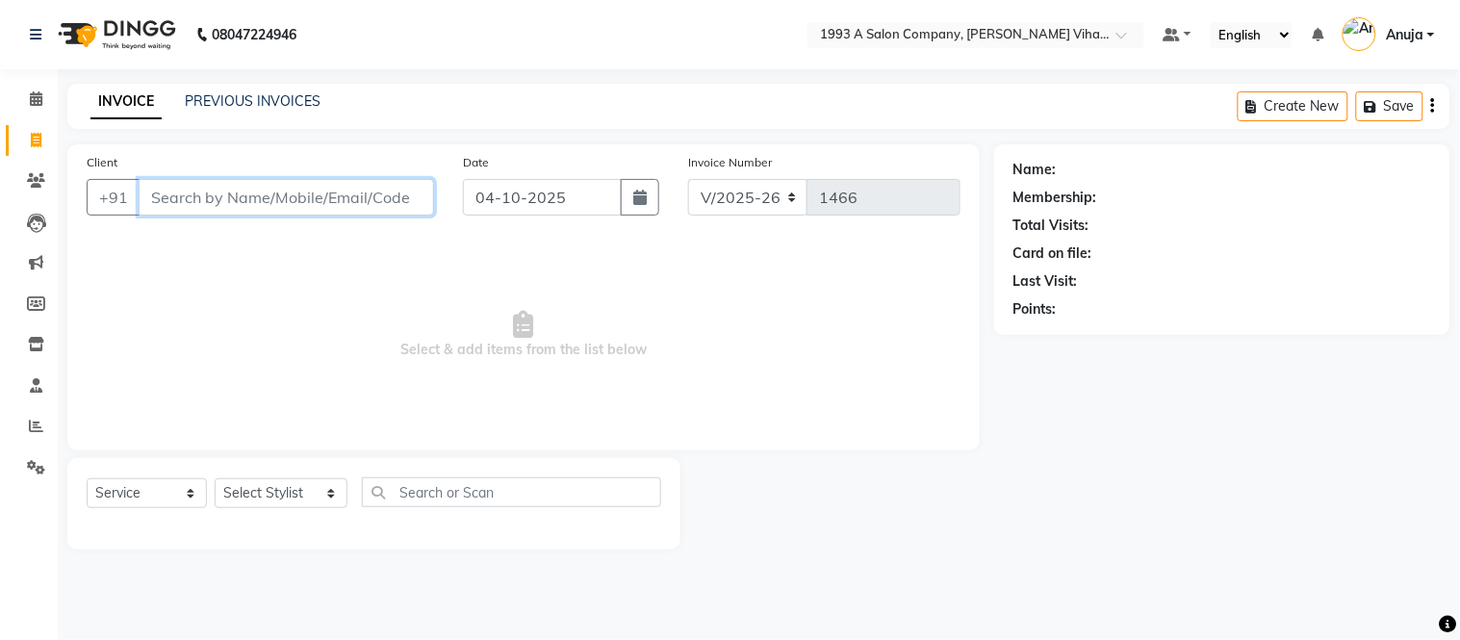
click at [406, 196] on input "Client" at bounding box center [286, 197] width 295 height 37
click at [409, 194] on input "Client" at bounding box center [286, 197] width 295 height 37
click at [420, 193] on input "Client" at bounding box center [286, 197] width 295 height 37
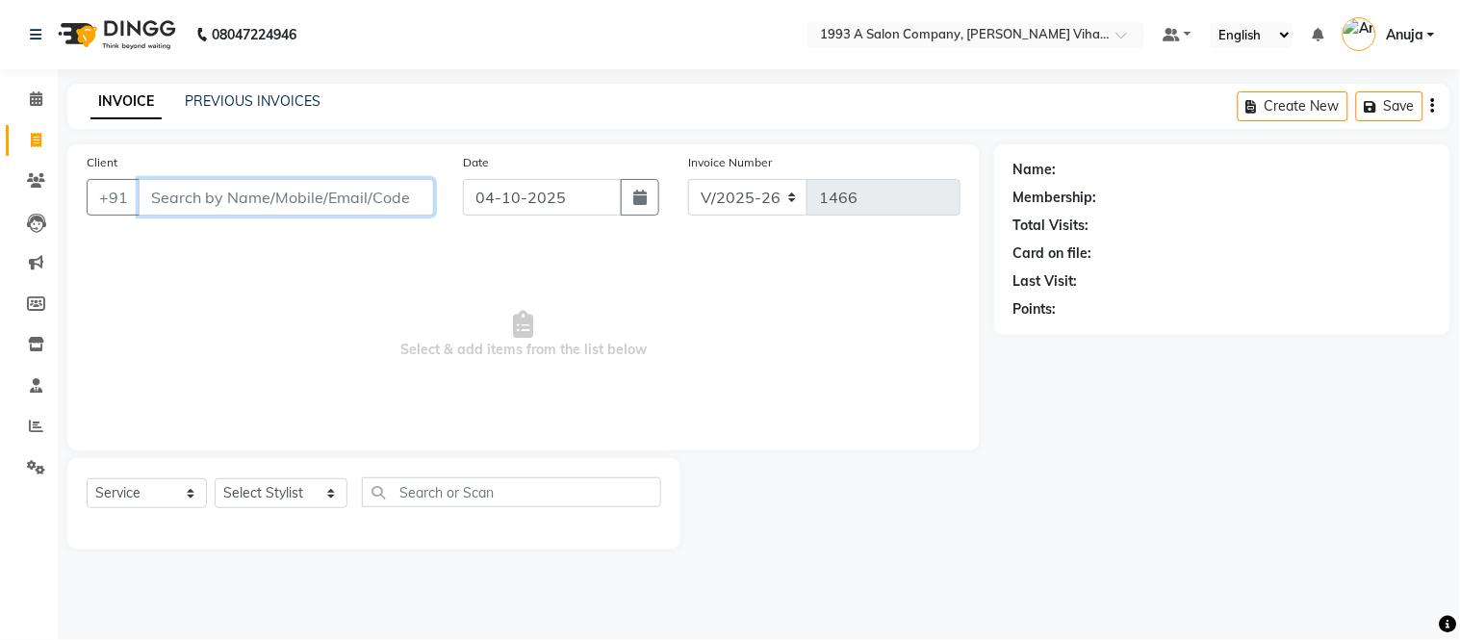
drag, startPoint x: 141, startPoint y: 199, endPoint x: 354, endPoint y: 200, distance: 213.7
click at [354, 200] on input "Client" at bounding box center [286, 197] width 295 height 37
click at [406, 197] on input "Client" at bounding box center [286, 197] width 295 height 37
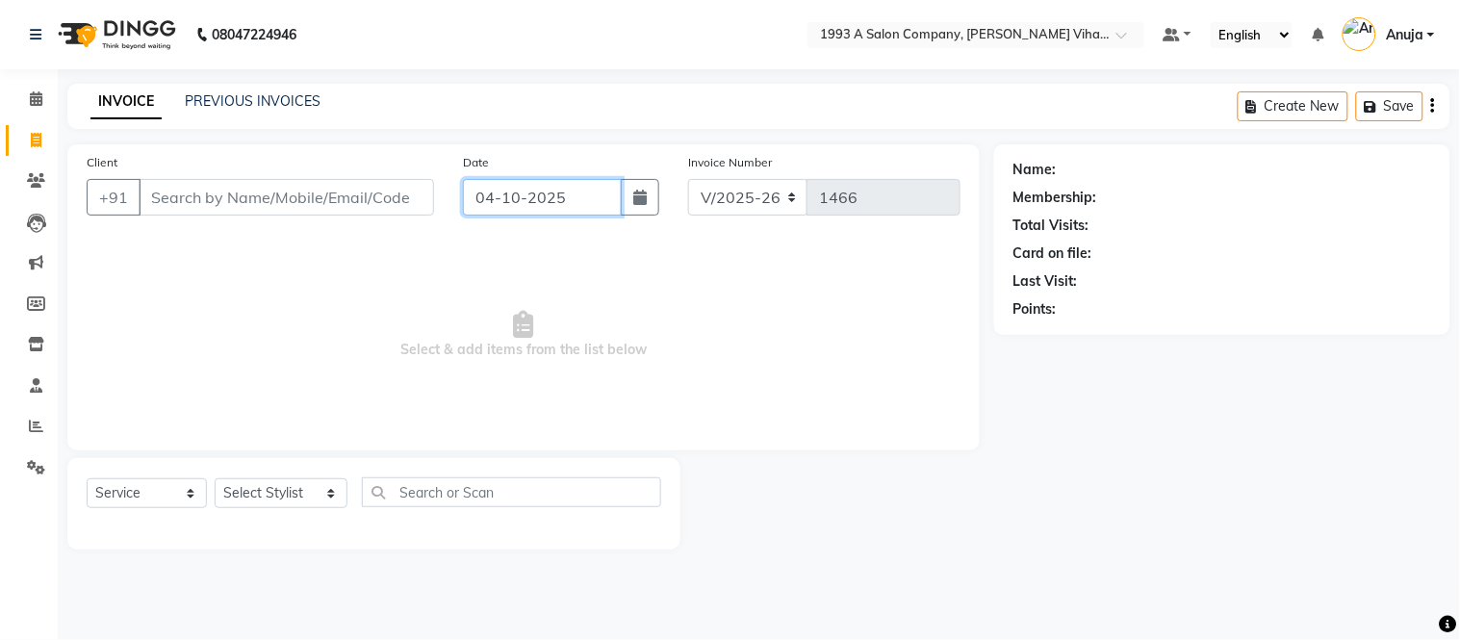
click at [577, 202] on input "04-10-2025" at bounding box center [543, 197] width 160 height 37
select select "10"
select select "2025"
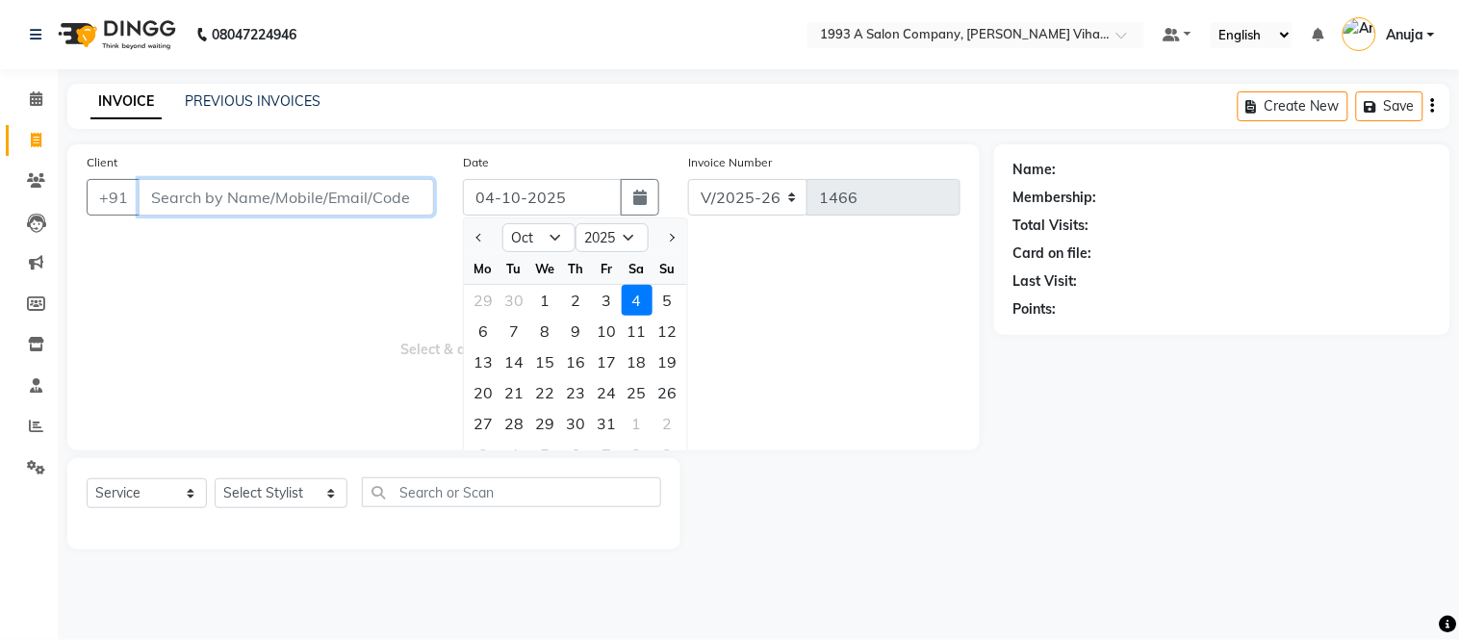
click at [399, 199] on input "Client" at bounding box center [286, 197] width 295 height 37
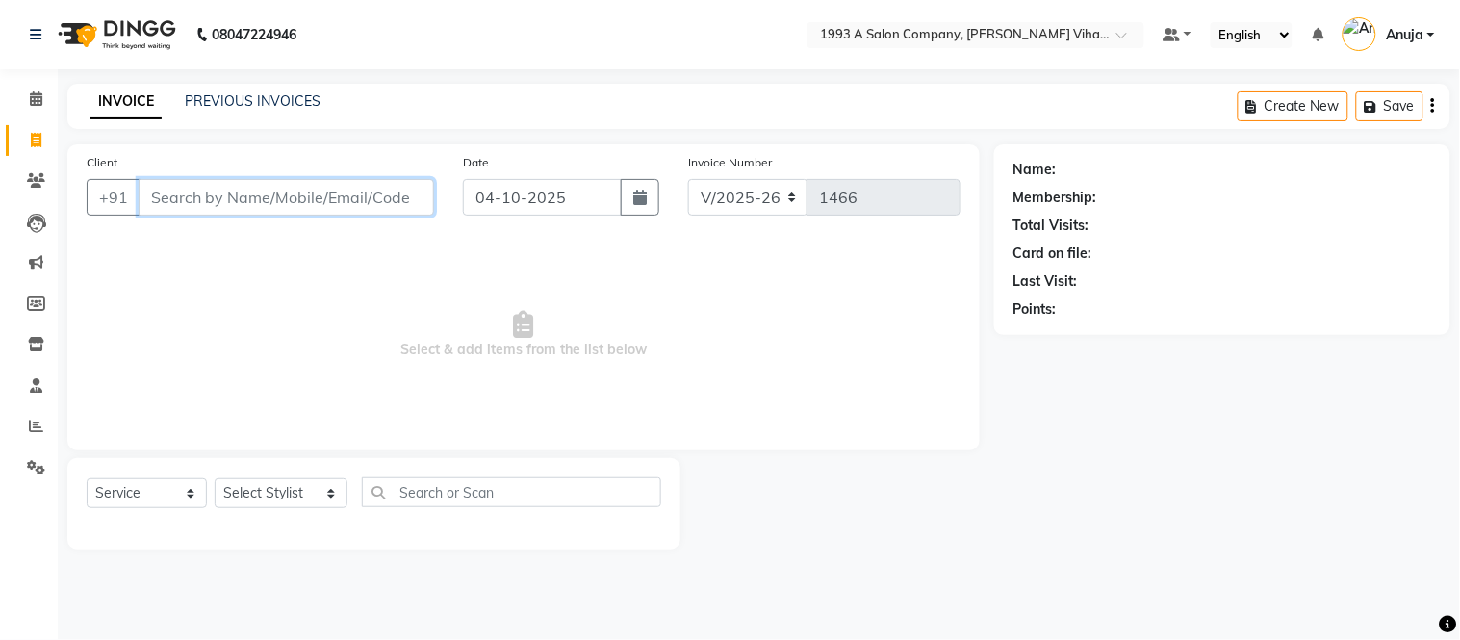
click at [399, 199] on input "Client" at bounding box center [286, 197] width 295 height 37
click at [399, 197] on input "Client" at bounding box center [286, 197] width 295 height 37
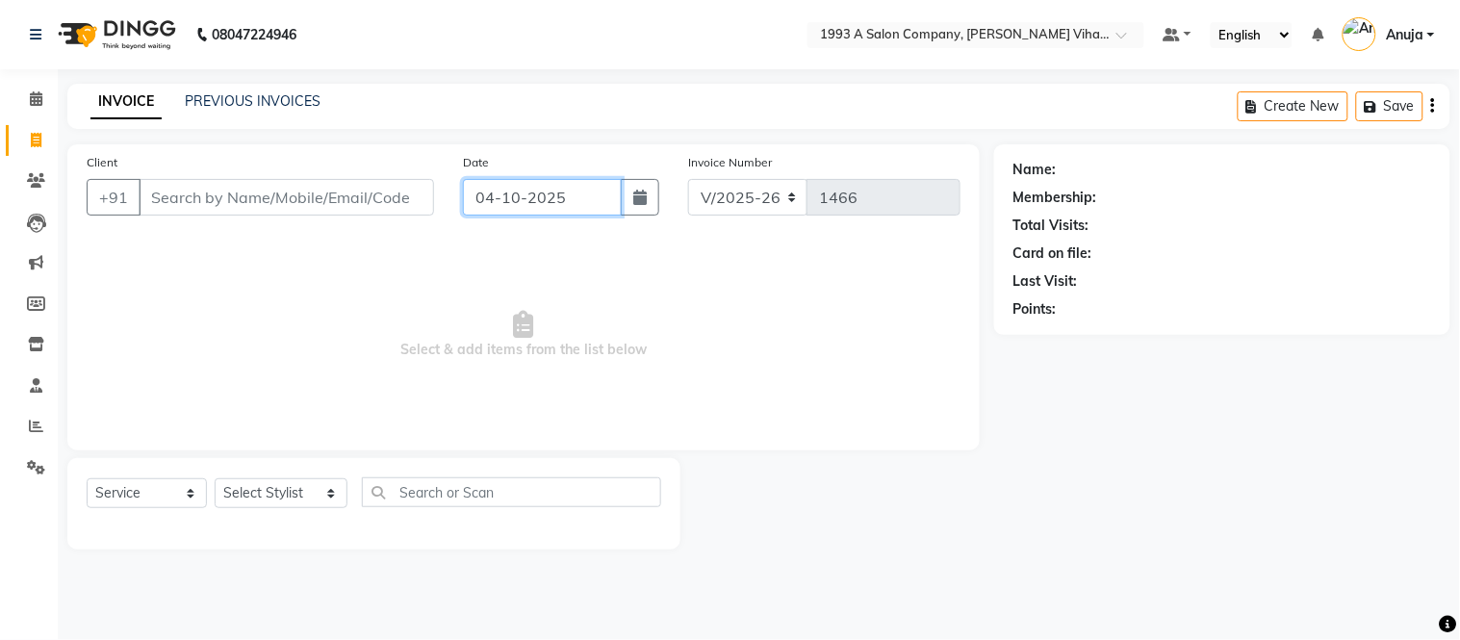
click at [573, 197] on input "04-10-2025" at bounding box center [543, 197] width 160 height 37
select select "10"
select select "2025"
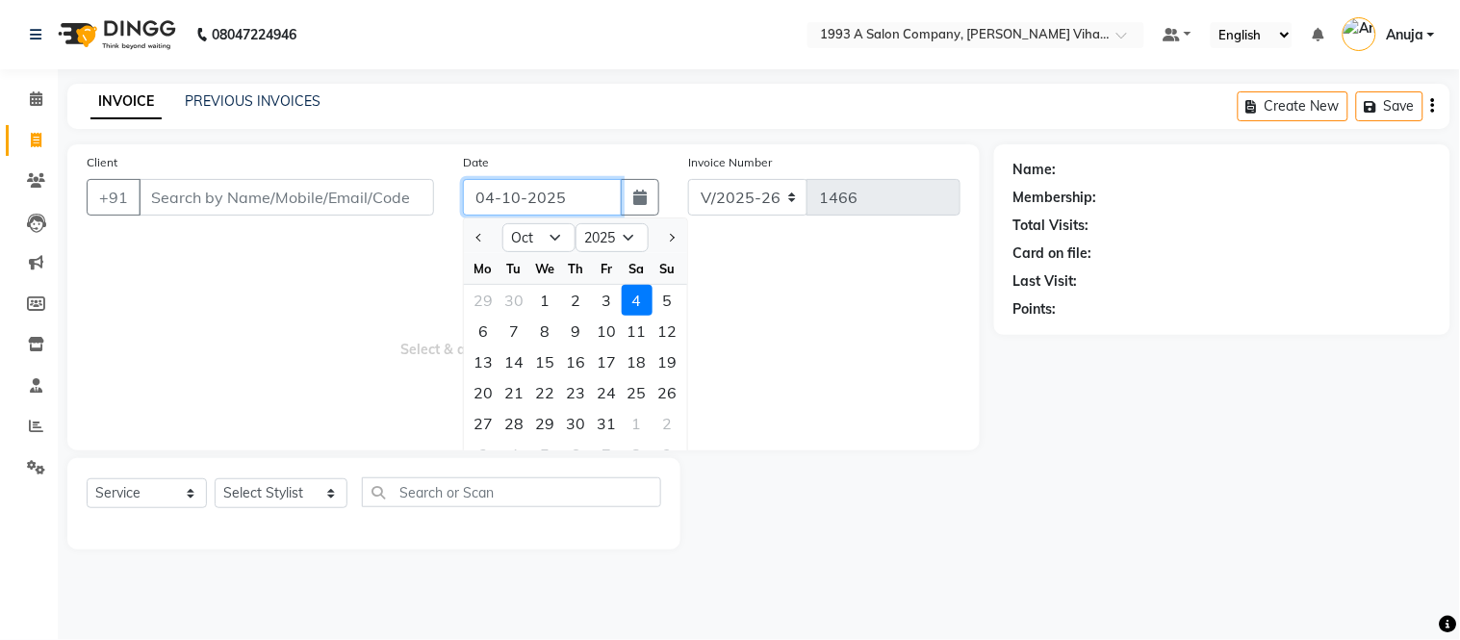
click at [563, 194] on input "04-10-2025" at bounding box center [543, 197] width 160 height 37
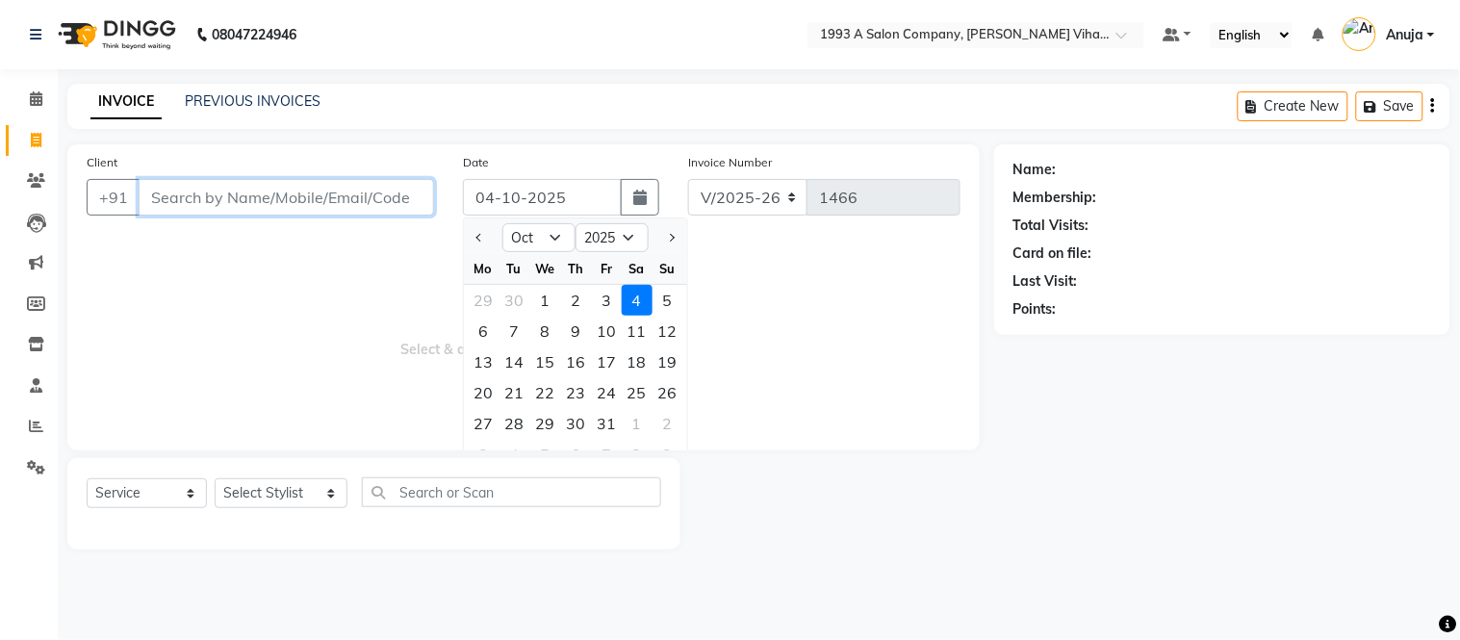
click at [385, 190] on input "Client" at bounding box center [286, 197] width 295 height 37
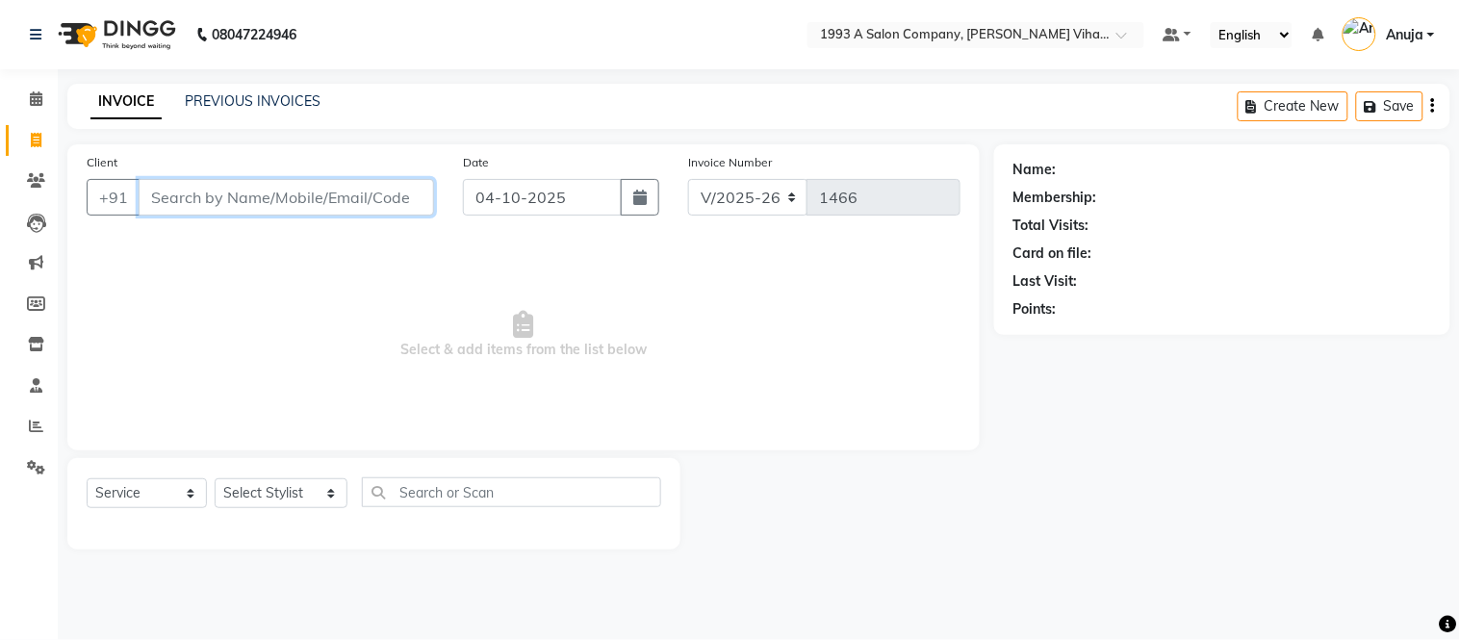
click at [373, 197] on input "Client" at bounding box center [286, 197] width 295 height 37
click at [362, 195] on input "Client" at bounding box center [286, 197] width 295 height 37
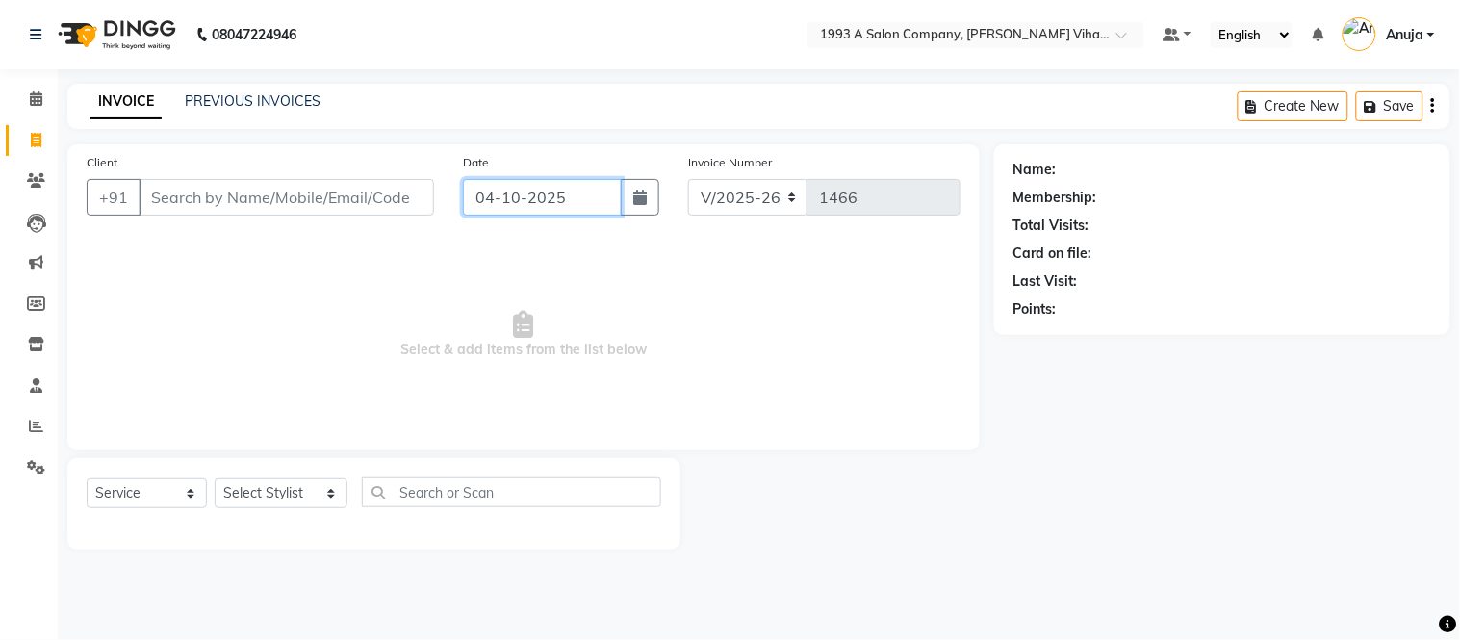
click at [587, 191] on input "04-10-2025" at bounding box center [543, 197] width 160 height 37
select select "10"
select select "2025"
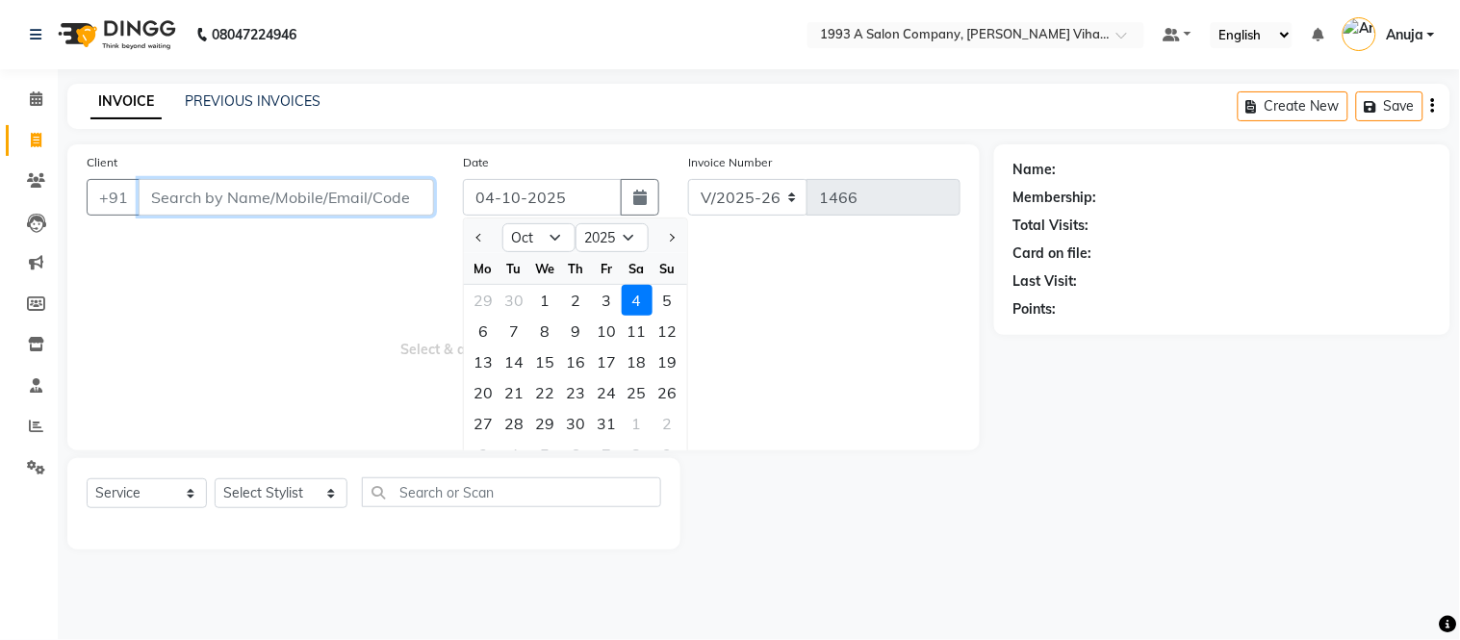
click at [354, 200] on input "Client" at bounding box center [286, 197] width 295 height 37
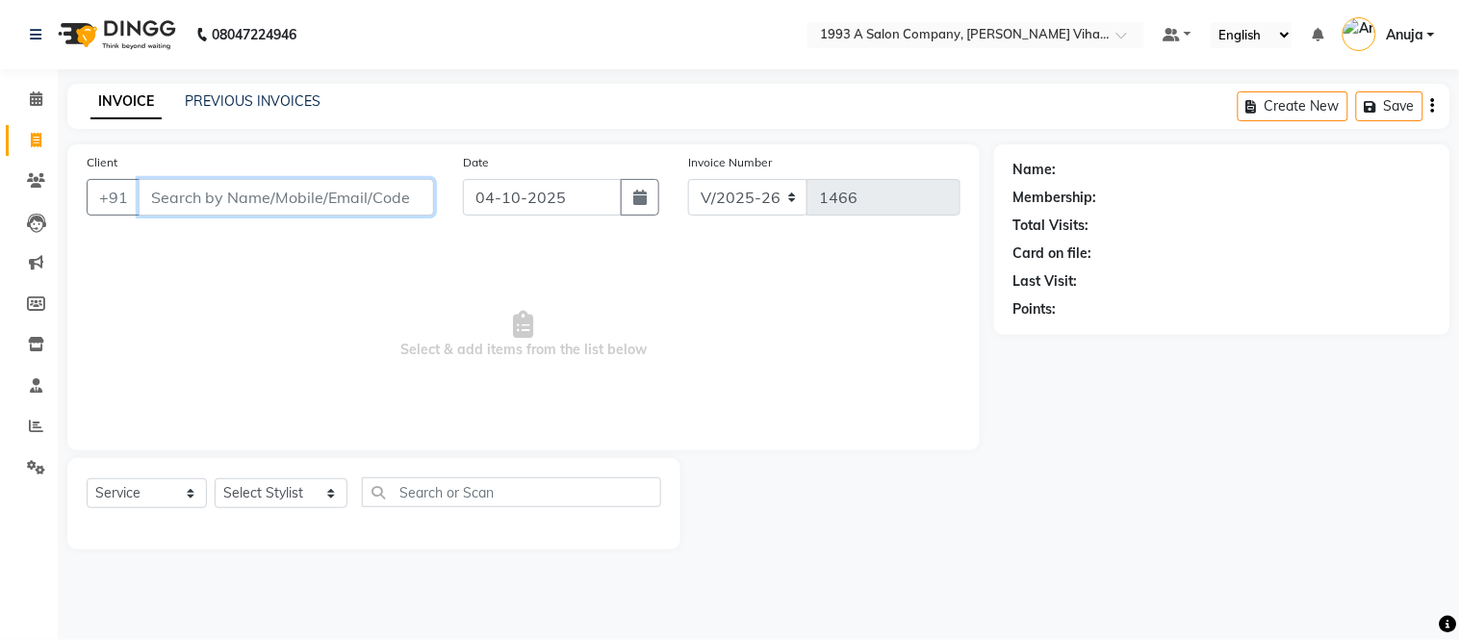
click at [356, 196] on input "Client" at bounding box center [286, 197] width 295 height 37
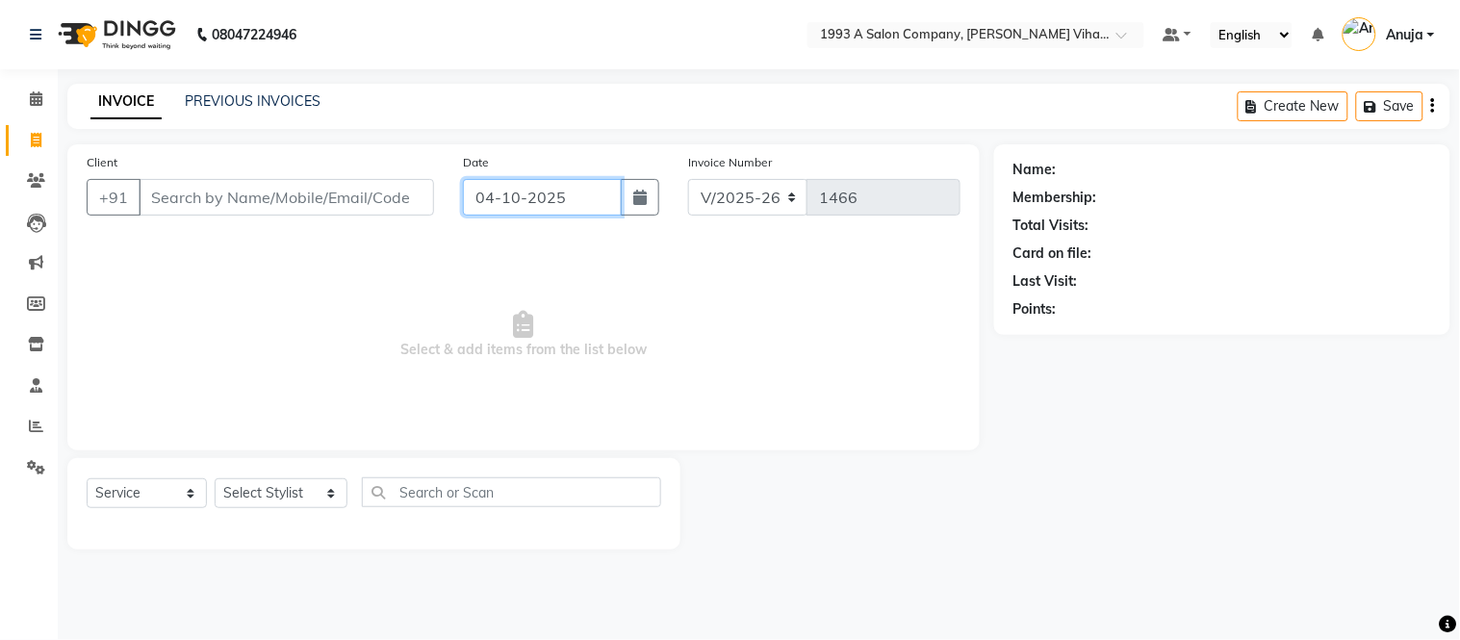
click at [601, 195] on input "04-10-2025" at bounding box center [543, 197] width 160 height 37
select select "10"
select select "2025"
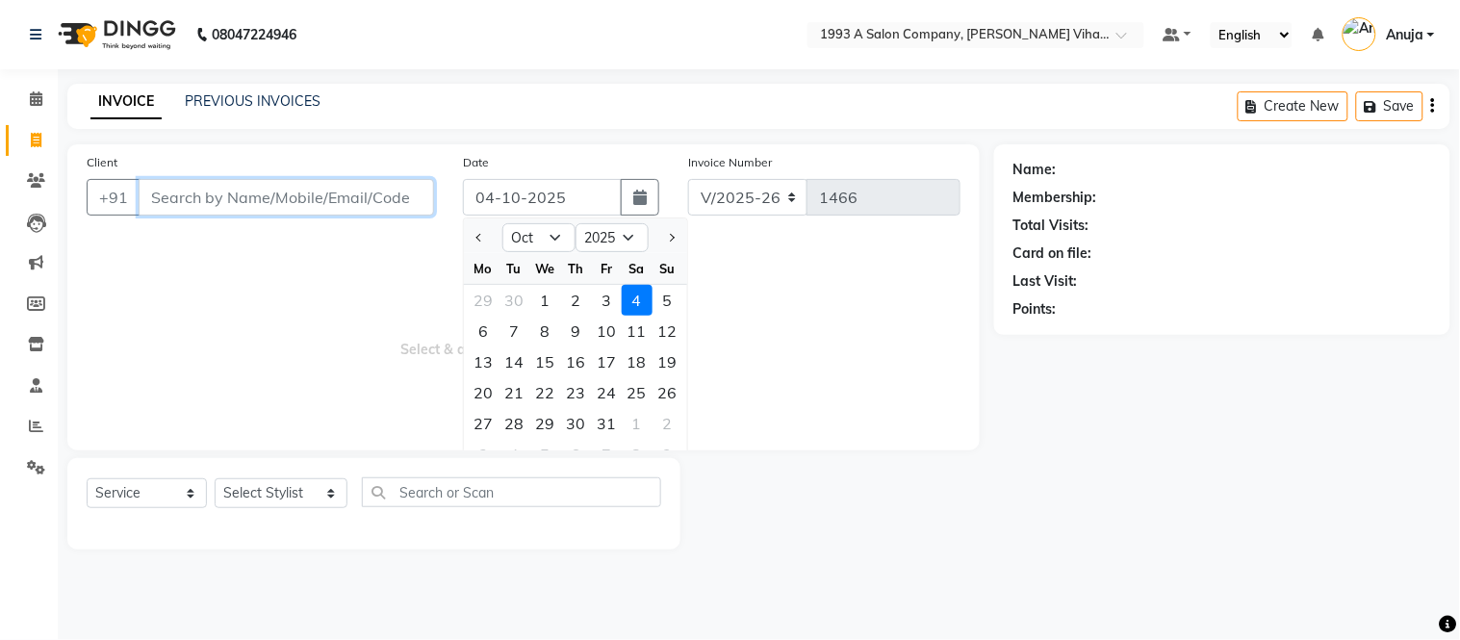
click at [373, 196] on input "Client" at bounding box center [286, 197] width 295 height 37
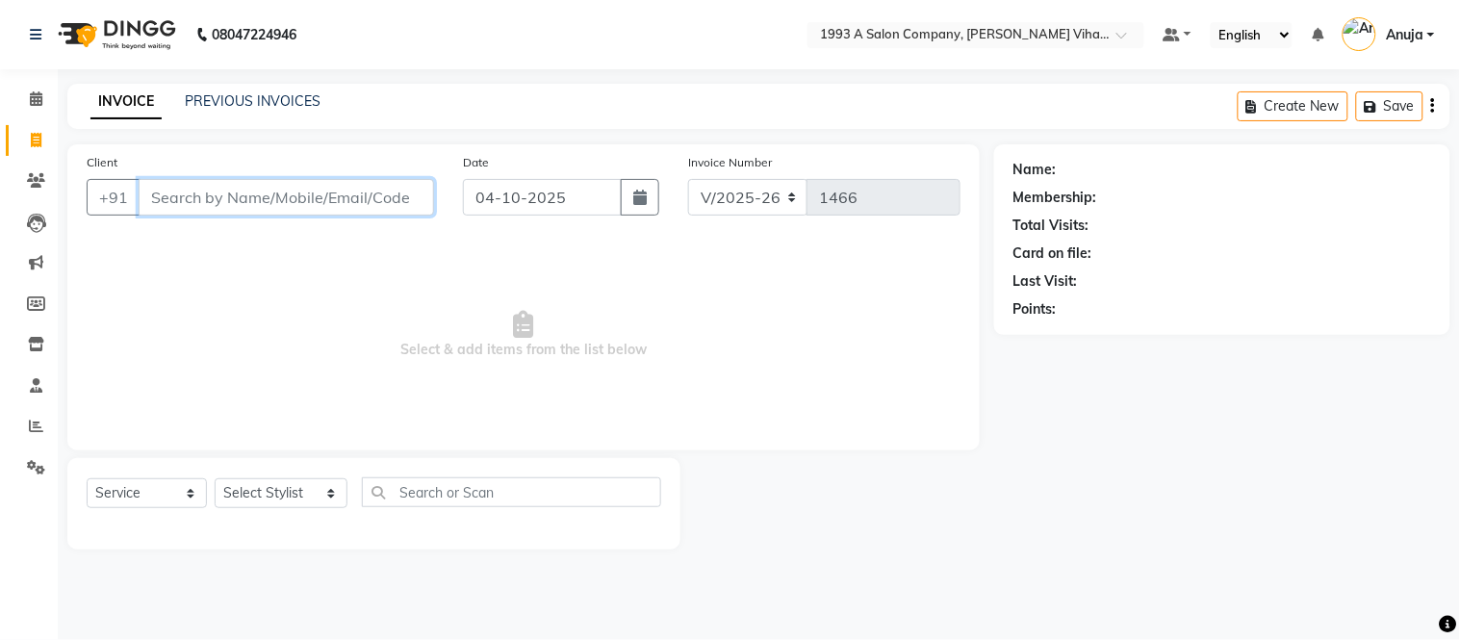
click at [371, 197] on input "Client" at bounding box center [286, 197] width 295 height 37
click at [312, 206] on input "Client" at bounding box center [286, 197] width 295 height 37
click at [395, 256] on span "Select & add items from the list below" at bounding box center [524, 335] width 874 height 192
click at [370, 208] on input "Client" at bounding box center [286, 197] width 295 height 37
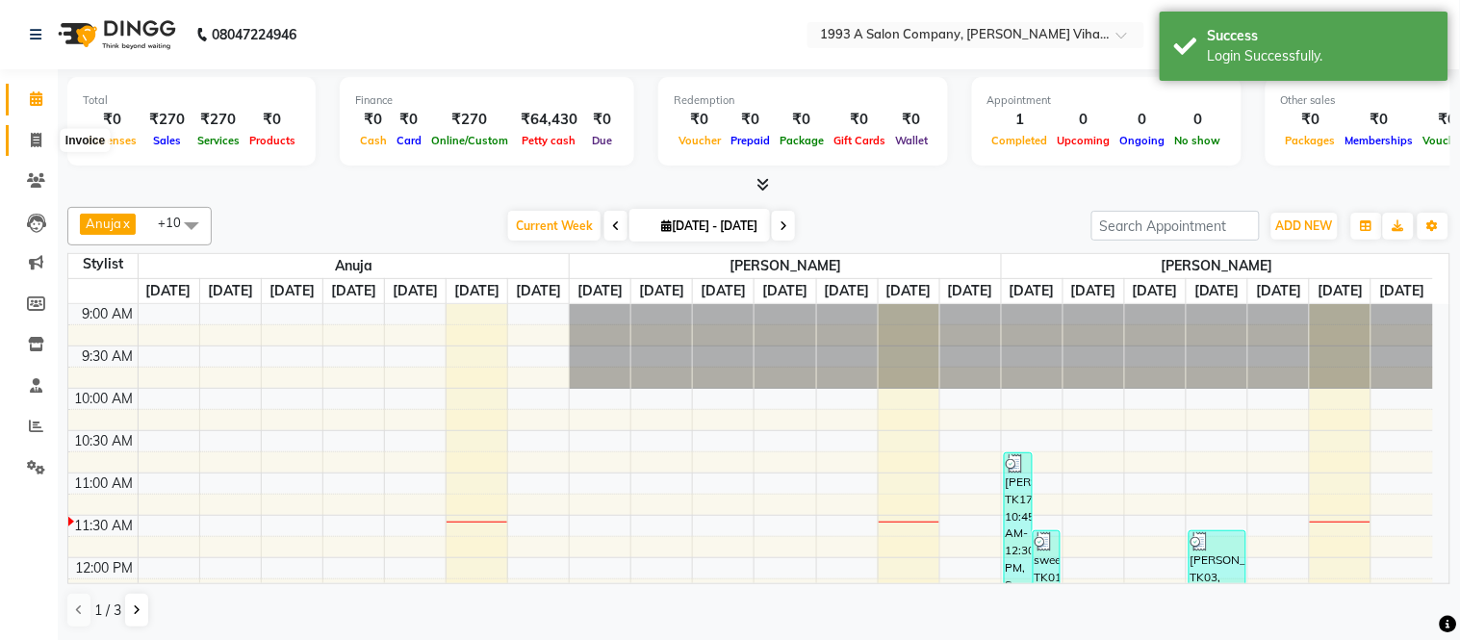
click at [27, 132] on span at bounding box center [36, 141] width 34 height 22
select select "4955"
select select "service"
